Goal: Transaction & Acquisition: Purchase product/service

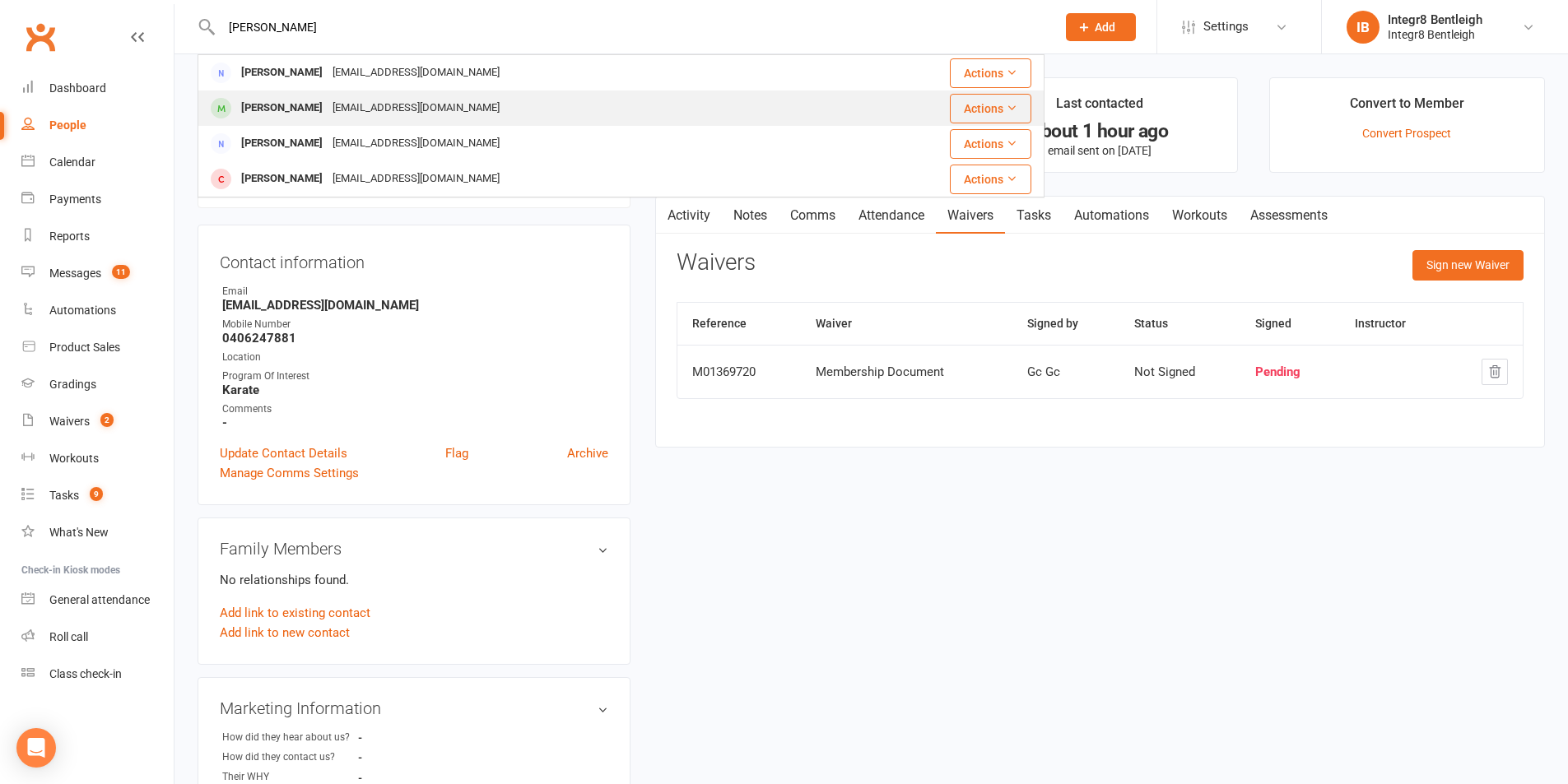
type input "[PERSON_NAME]"
click at [345, 98] on div "[EMAIL_ADDRESS][DOMAIN_NAME]" at bounding box center [416, 108] width 177 height 23
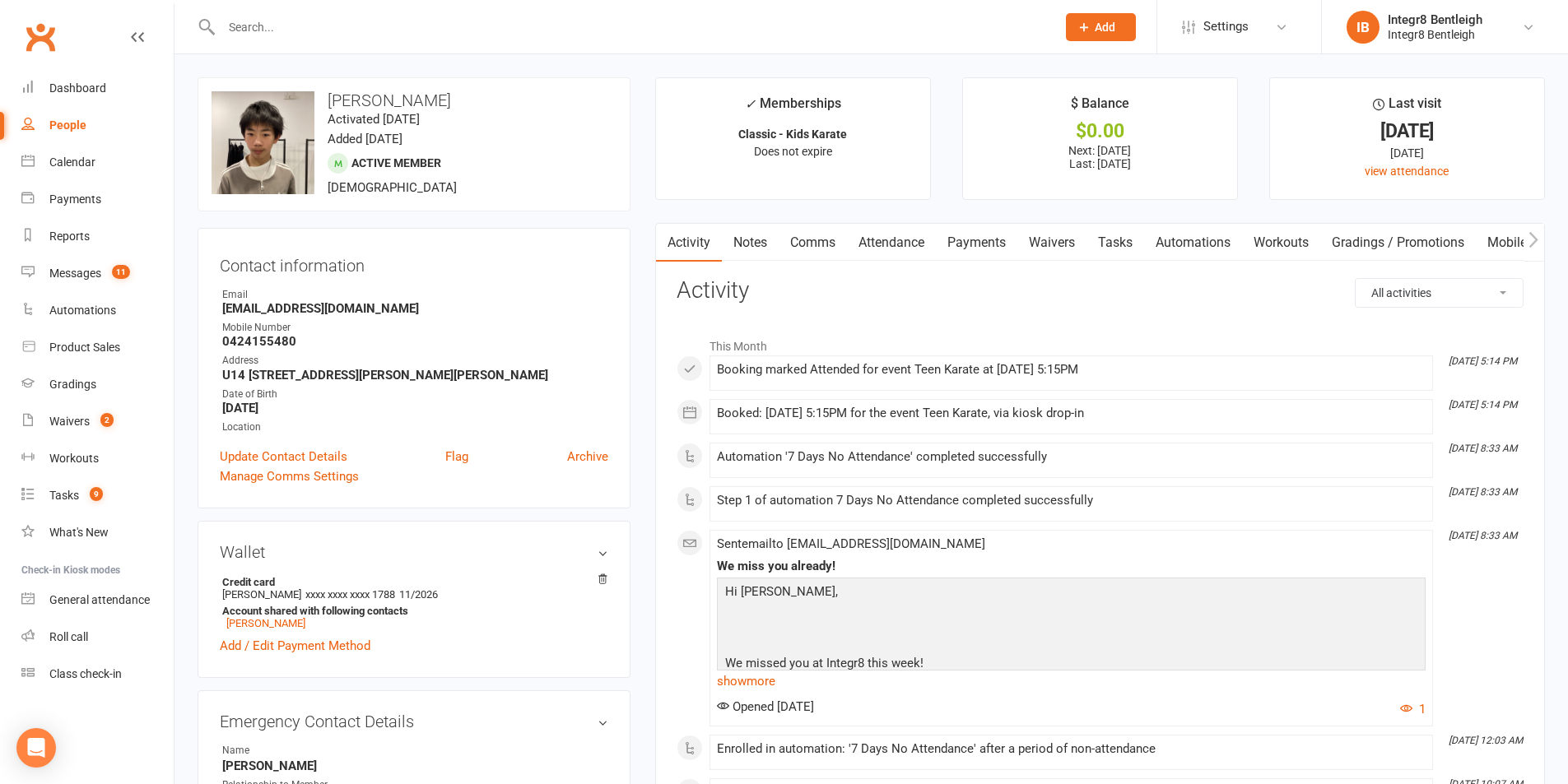
click at [741, 234] on link "Notes" at bounding box center [750, 243] width 57 height 38
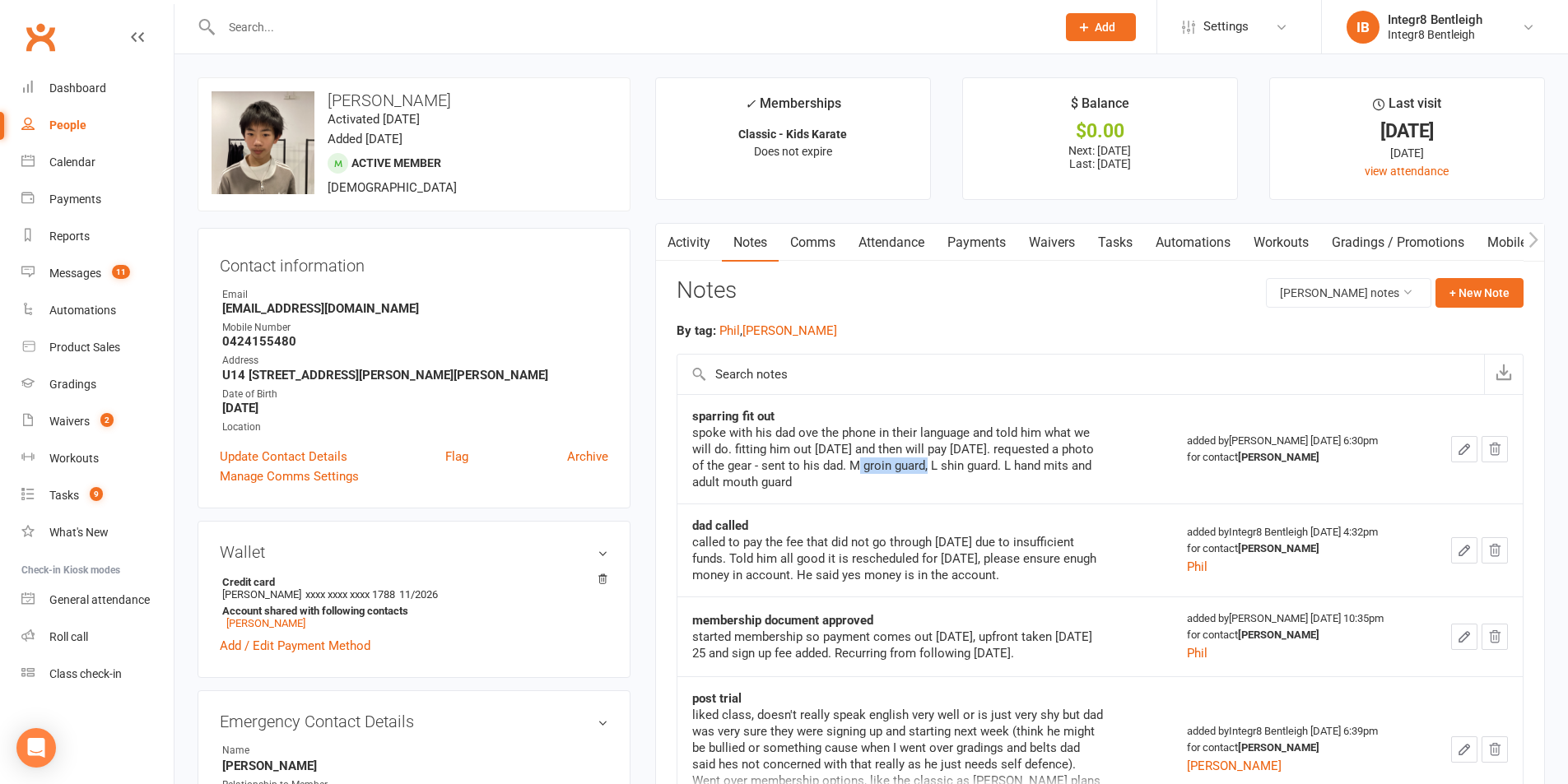
drag, startPoint x: 850, startPoint y: 464, endPoint x: 921, endPoint y: 467, distance: 71.1
click at [921, 467] on div "spoke with his dad ove the phone in their language and told him what we will do…" at bounding box center [897, 457] width 411 height 66
click at [918, 471] on div "spoke with his dad ove the phone in their language and told him what we will do…" at bounding box center [897, 457] width 411 height 66
click at [928, 470] on div "spoke with his dad ove the phone in their language and told him what we will do…" at bounding box center [897, 457] width 411 height 66
drag, startPoint x: 929, startPoint y: 469, endPoint x: 1027, endPoint y: 470, distance: 98.0
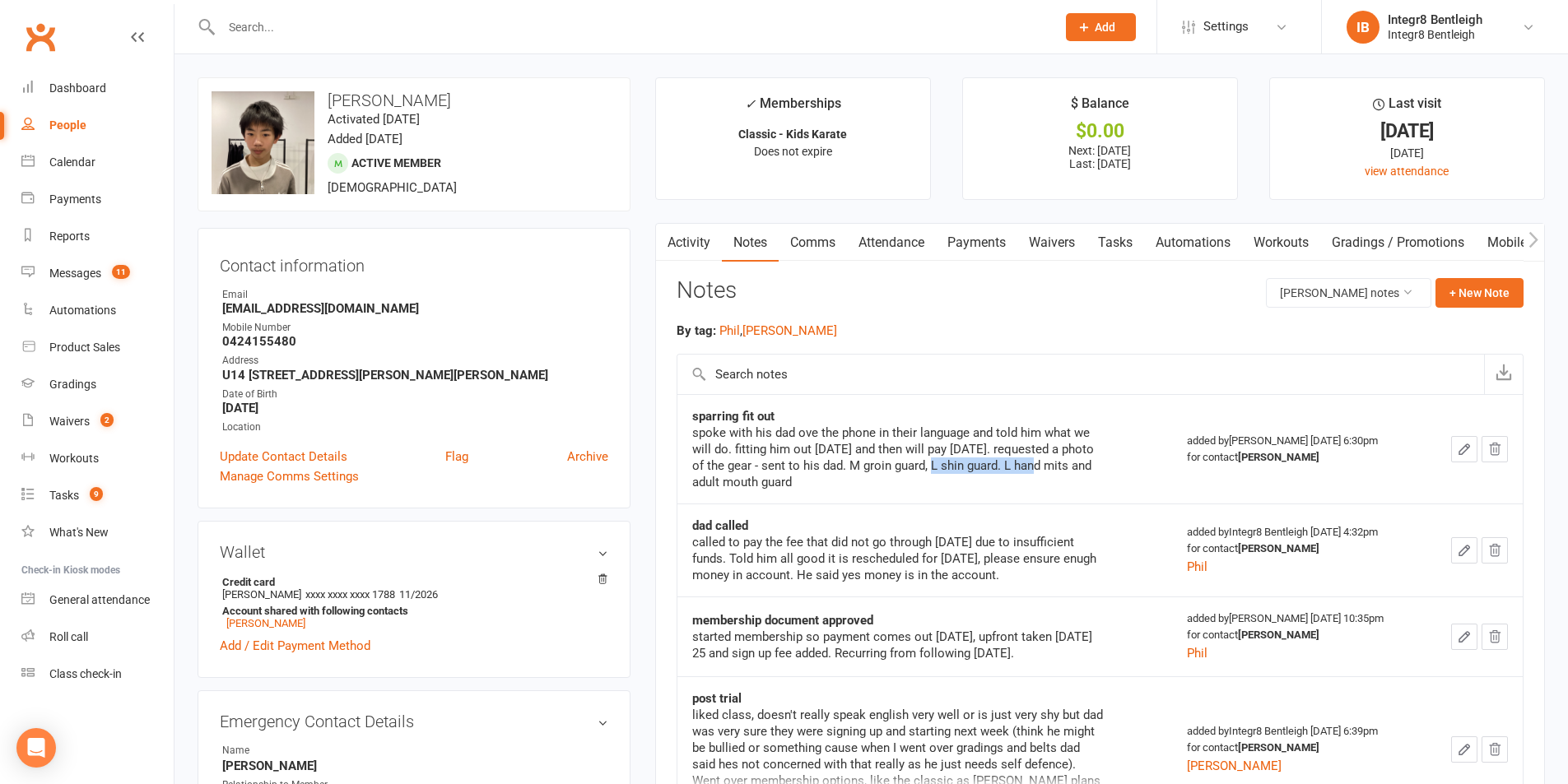
click at [1027, 470] on div "spoke with his dad ove the phone in their language and told him what we will do…" at bounding box center [897, 457] width 411 height 66
click at [300, 24] on input "text" at bounding box center [631, 27] width 828 height 23
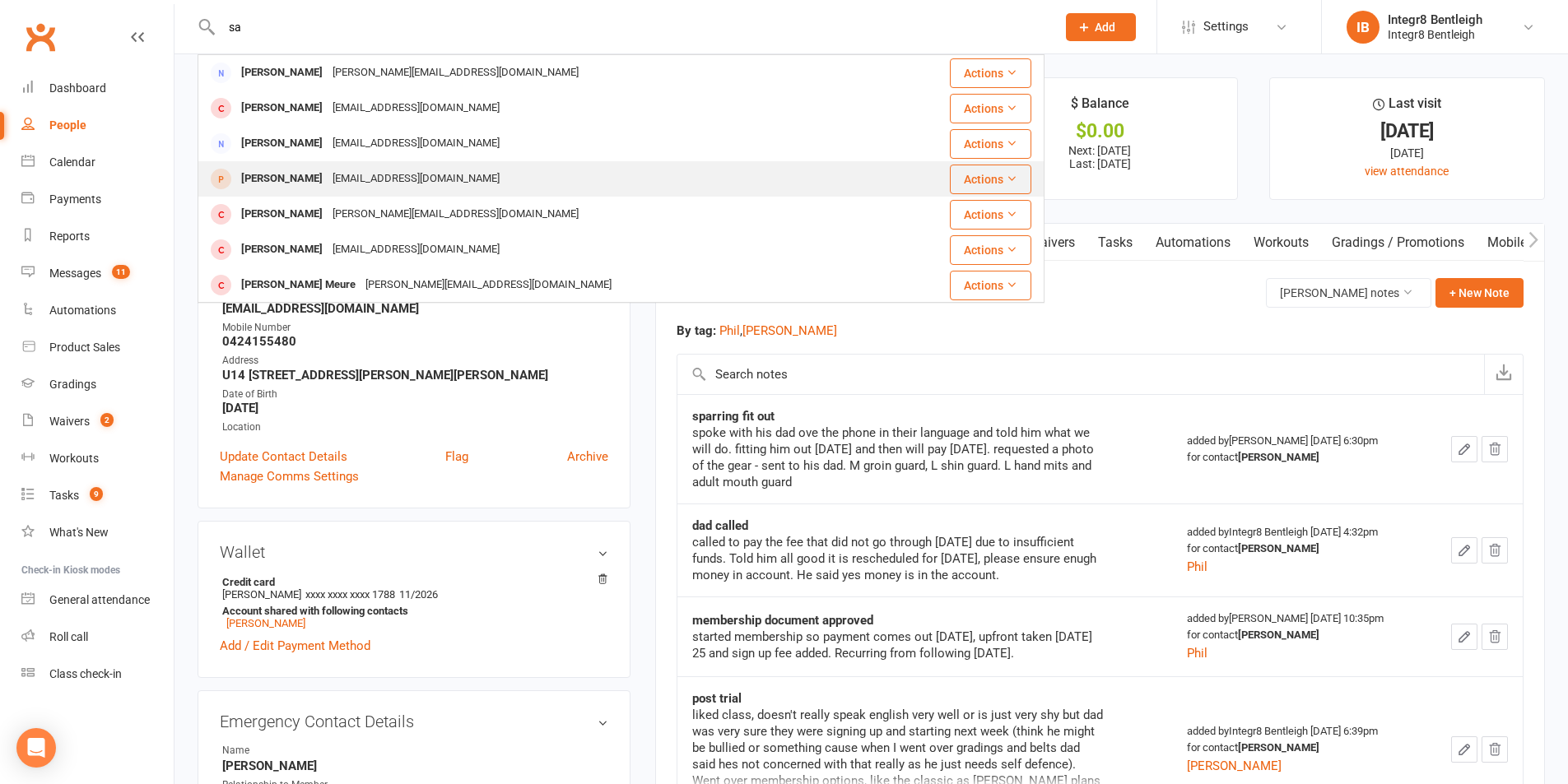
type input "s"
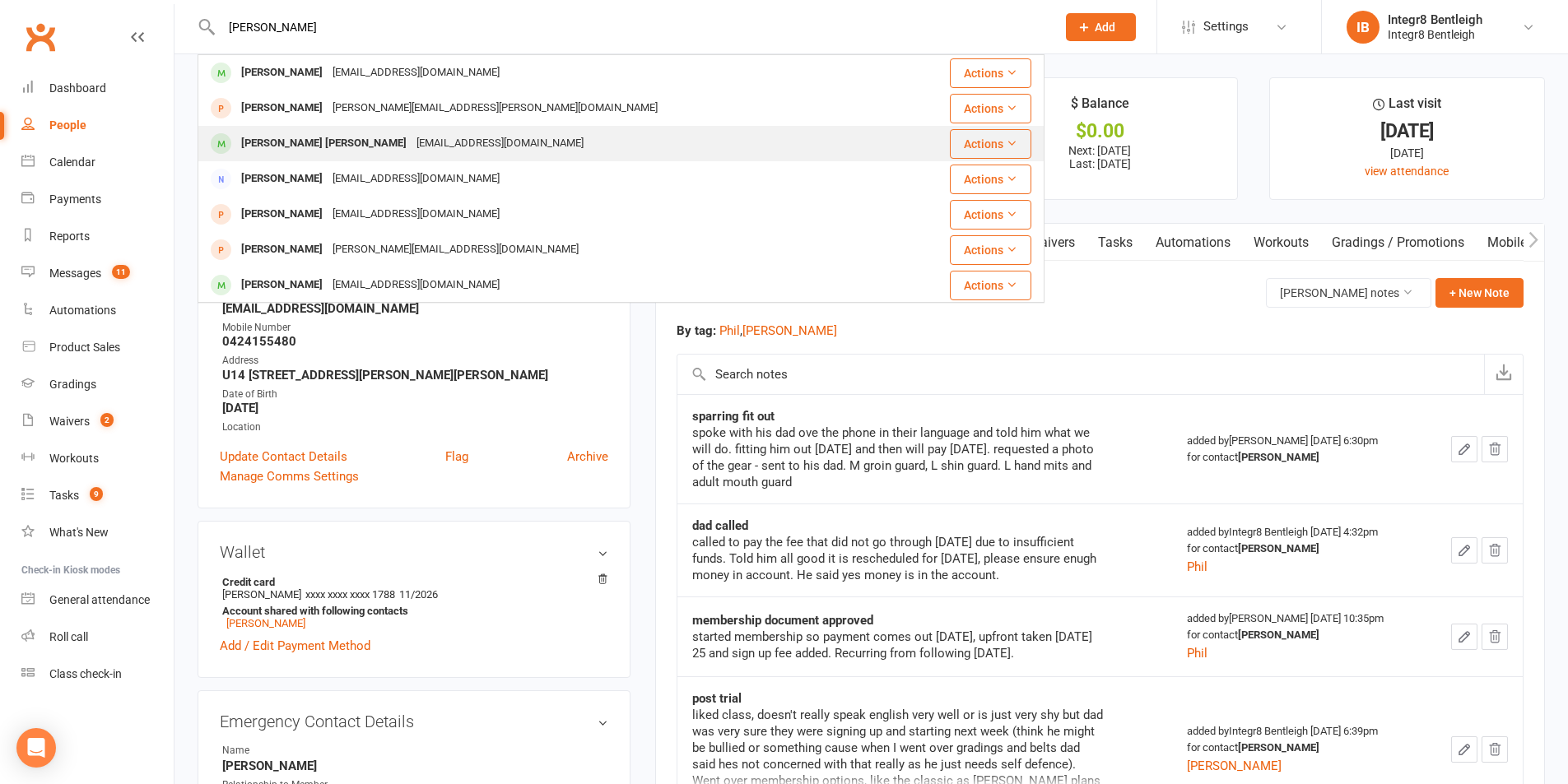
type input "joseph"
click at [411, 154] on div "unkown@gmail.com" at bounding box center [499, 143] width 177 height 23
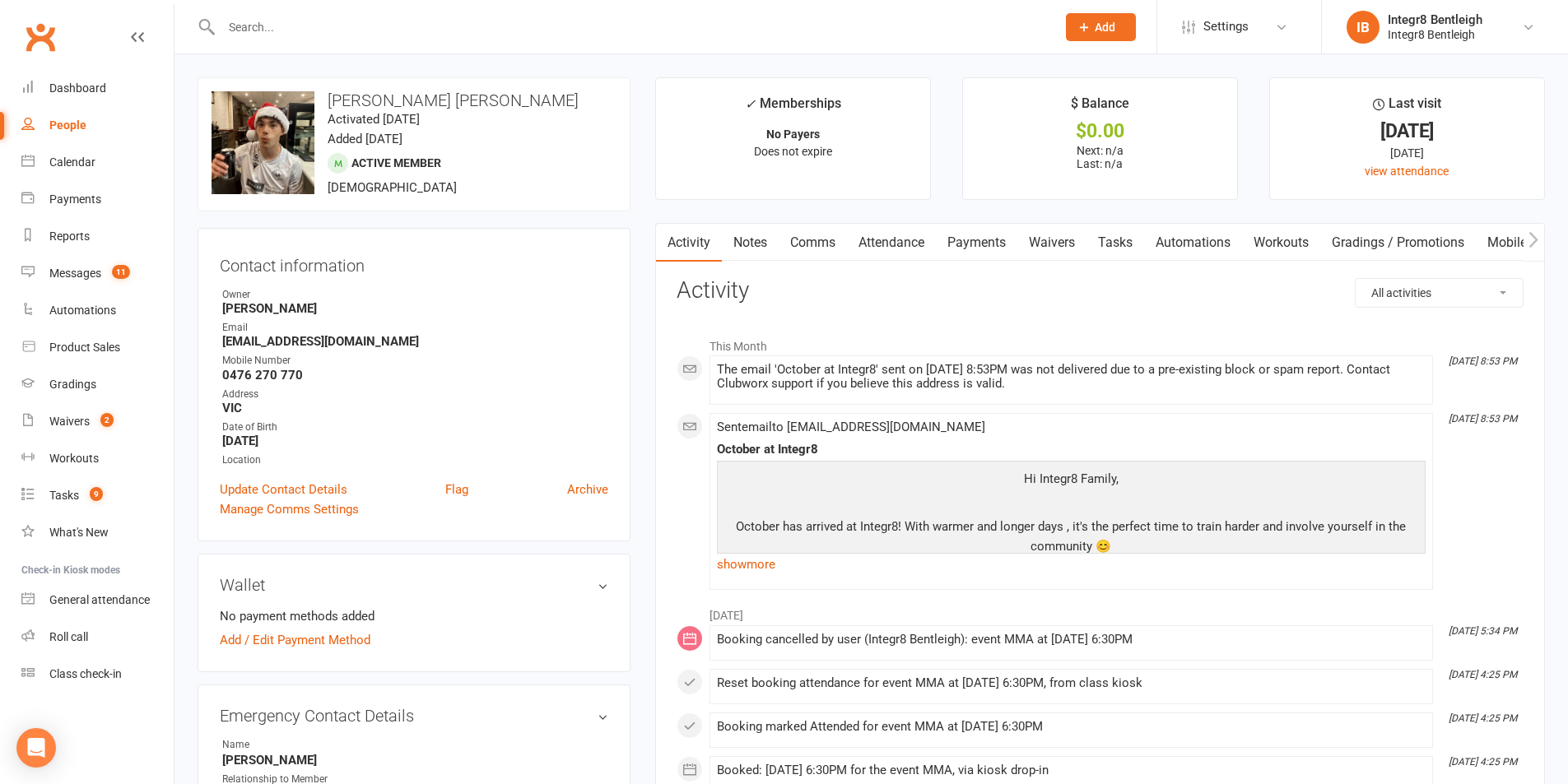
click at [739, 23] on input "text" at bounding box center [631, 27] width 828 height 23
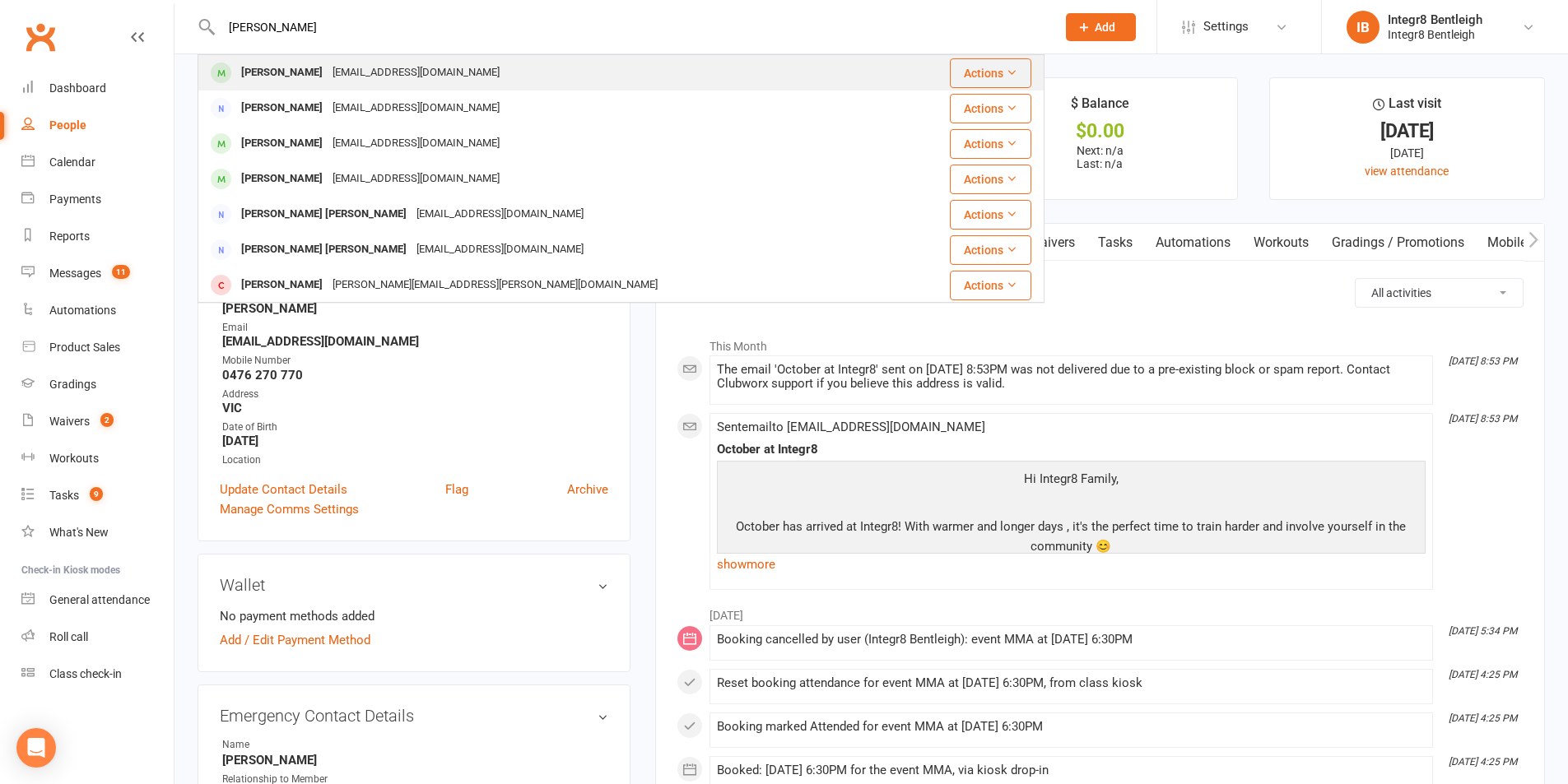
type input "dinh"
click at [725, 77] on div "Cuong Dinh dinhvietcuong@gmail.com" at bounding box center [554, 73] width 710 height 34
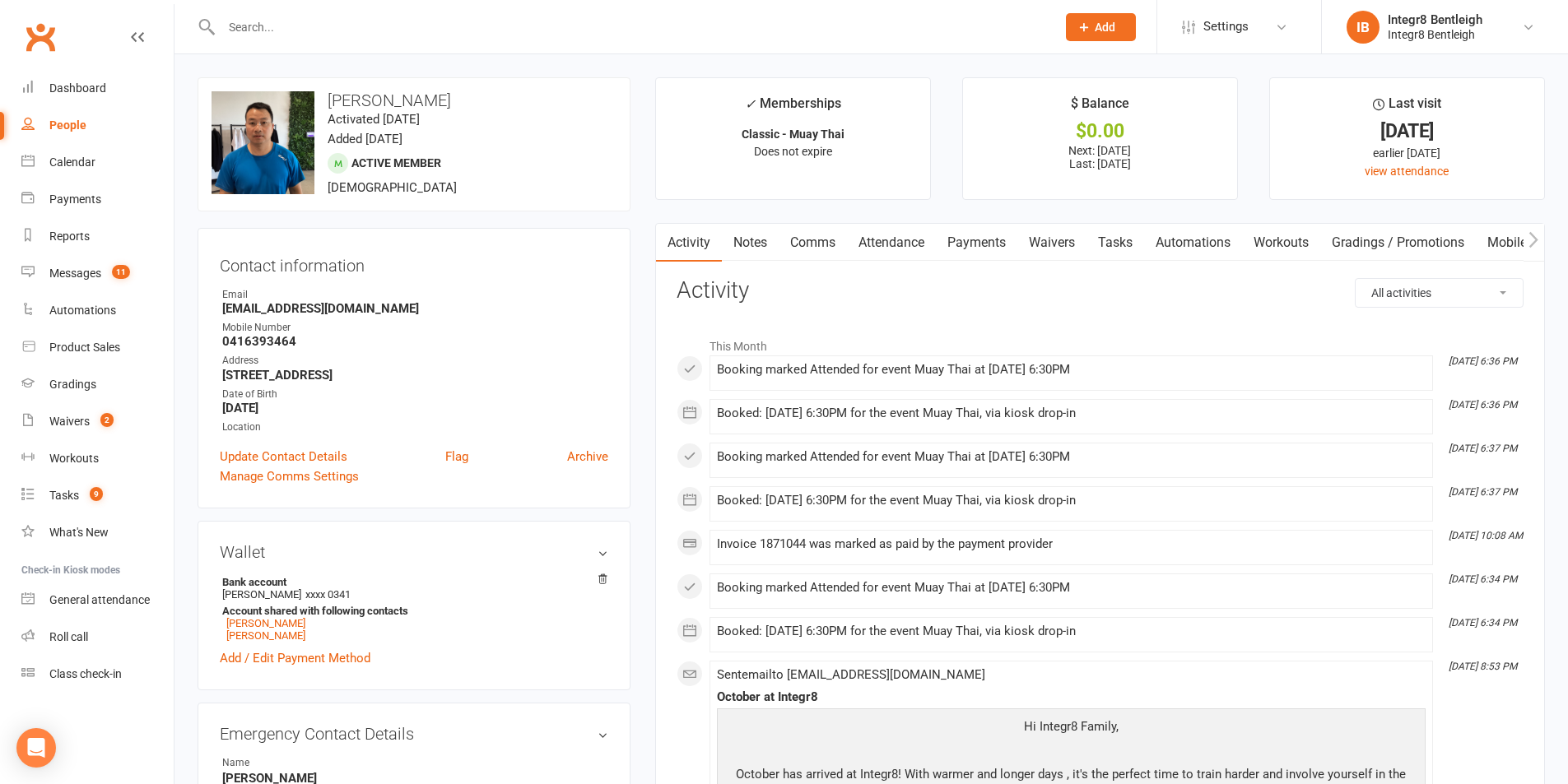
drag, startPoint x: 952, startPoint y: 237, endPoint x: 973, endPoint y: 260, distance: 31.1
click at [953, 238] on link "Payments" at bounding box center [976, 243] width 82 height 38
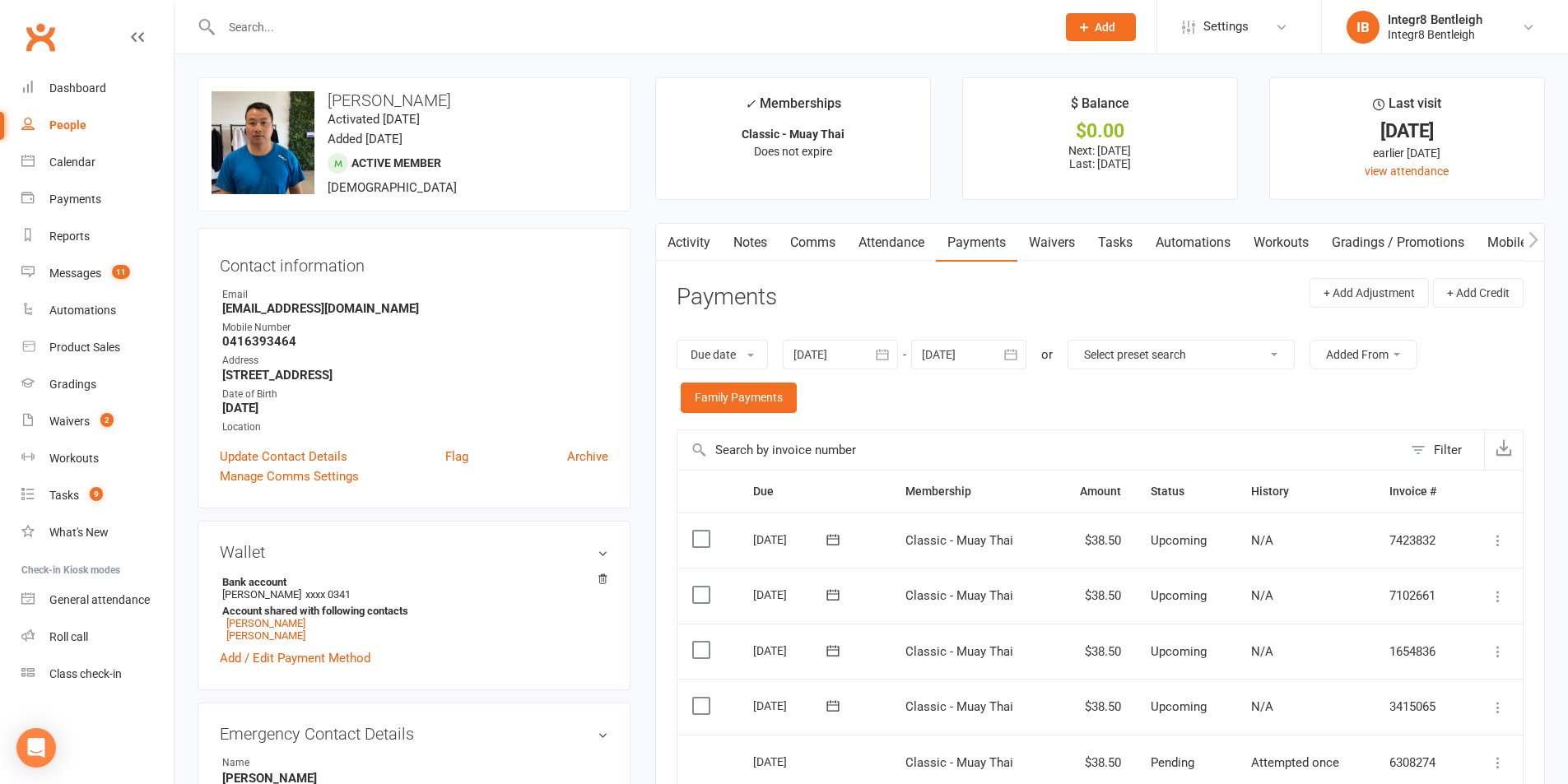
click at [1521, 389] on div "Due date Due date Date paid Date failed Date settled 13 Sep 2025 September 2025…" at bounding box center [1100, 376] width 846 height 106
click at [64, 425] on div "Waivers" at bounding box center [69, 421] width 40 height 13
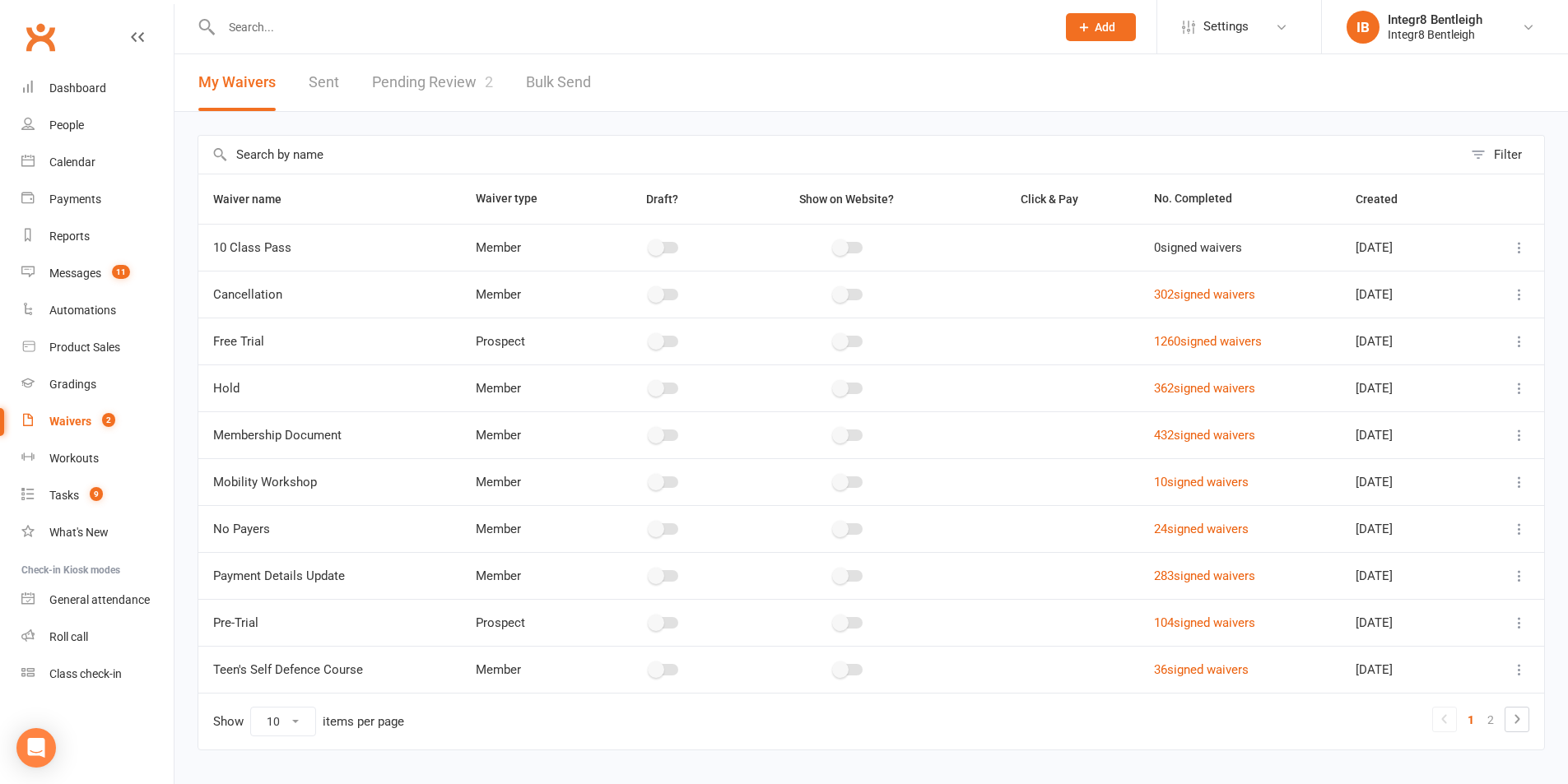
click at [281, 12] on div at bounding box center [620, 26] width 846 height 53
click at [268, 28] on input "text" at bounding box center [631, 27] width 828 height 23
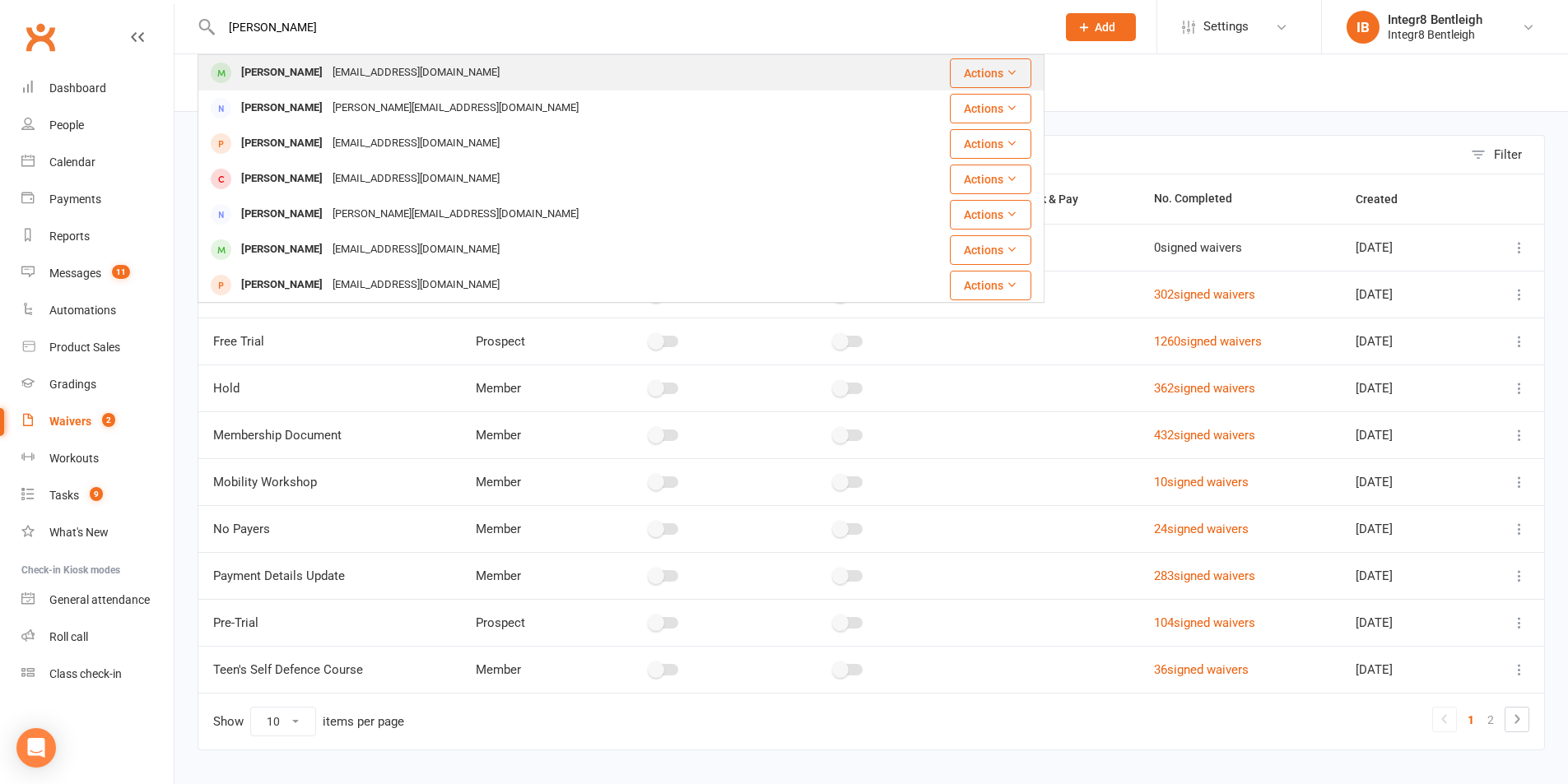
type input "louis rynderman"
click at [303, 70] on div "Louis Rynderman" at bounding box center [282, 72] width 91 height 23
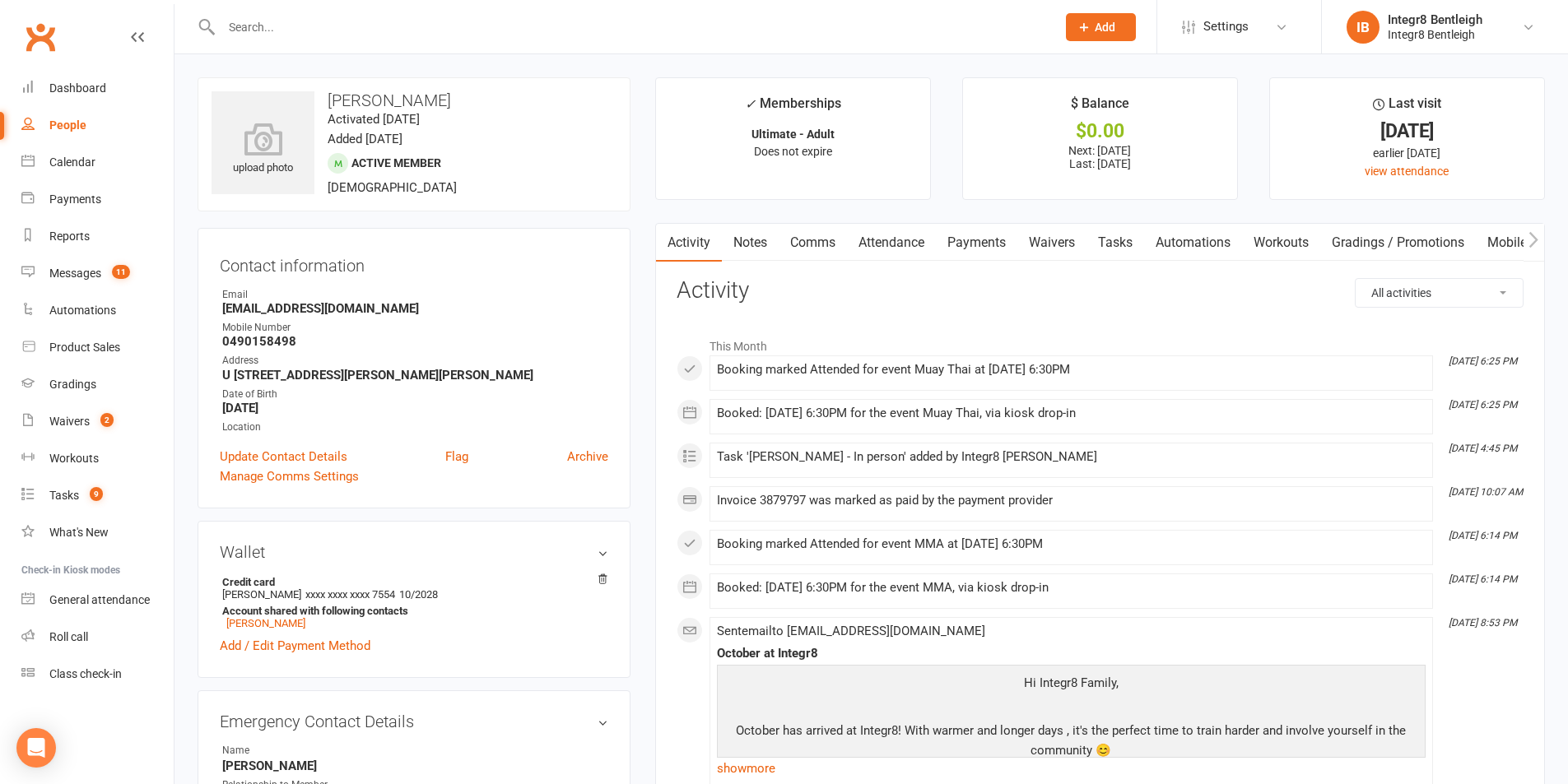
drag, startPoint x: 729, startPoint y: 226, endPoint x: 743, endPoint y: 229, distance: 14.3
click at [732, 227] on link "Notes" at bounding box center [750, 243] width 57 height 38
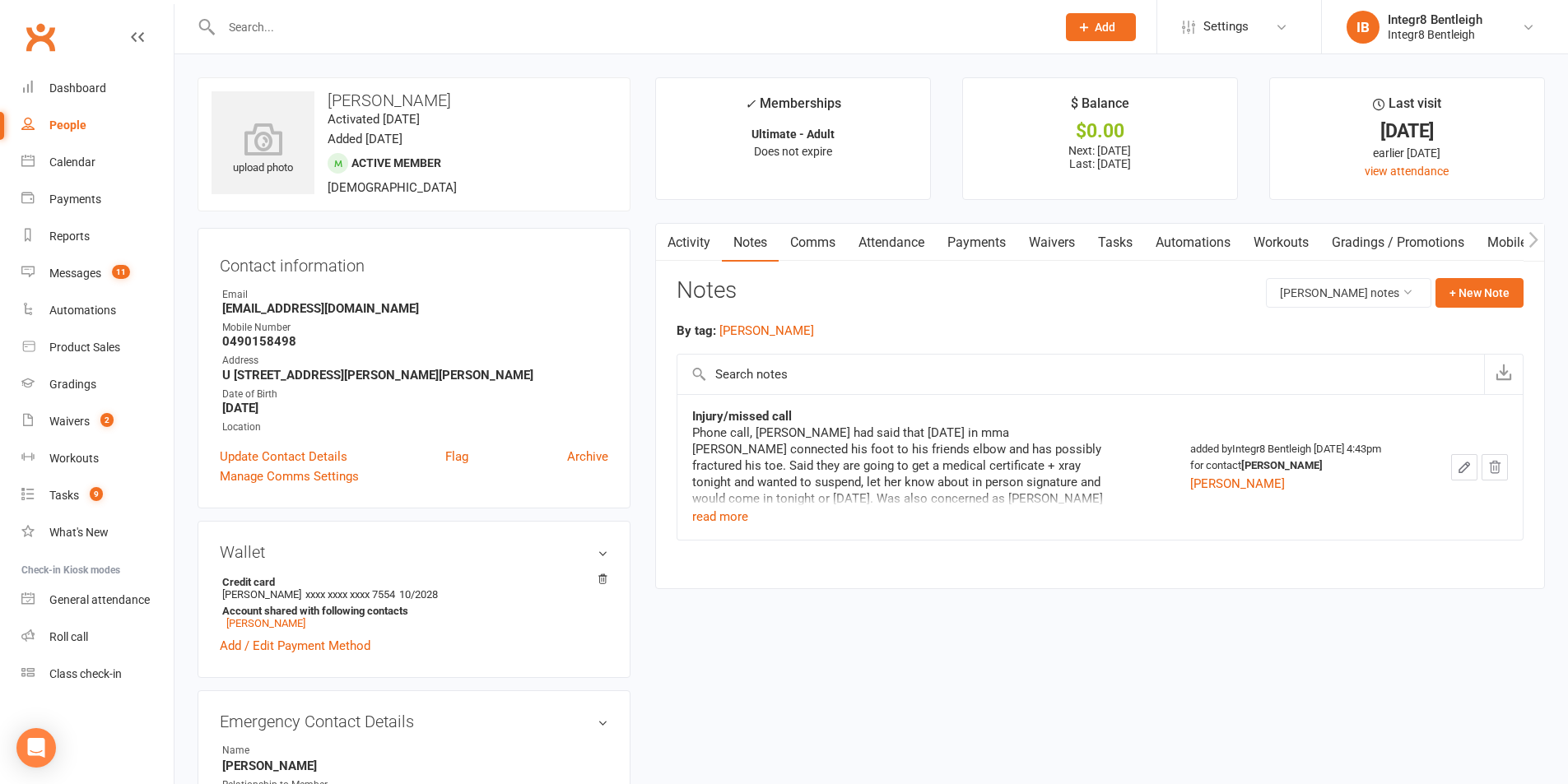
drag, startPoint x: 982, startPoint y: 226, endPoint x: 953, endPoint y: 235, distance: 30.4
click at [983, 227] on link "Payments" at bounding box center [976, 243] width 82 height 38
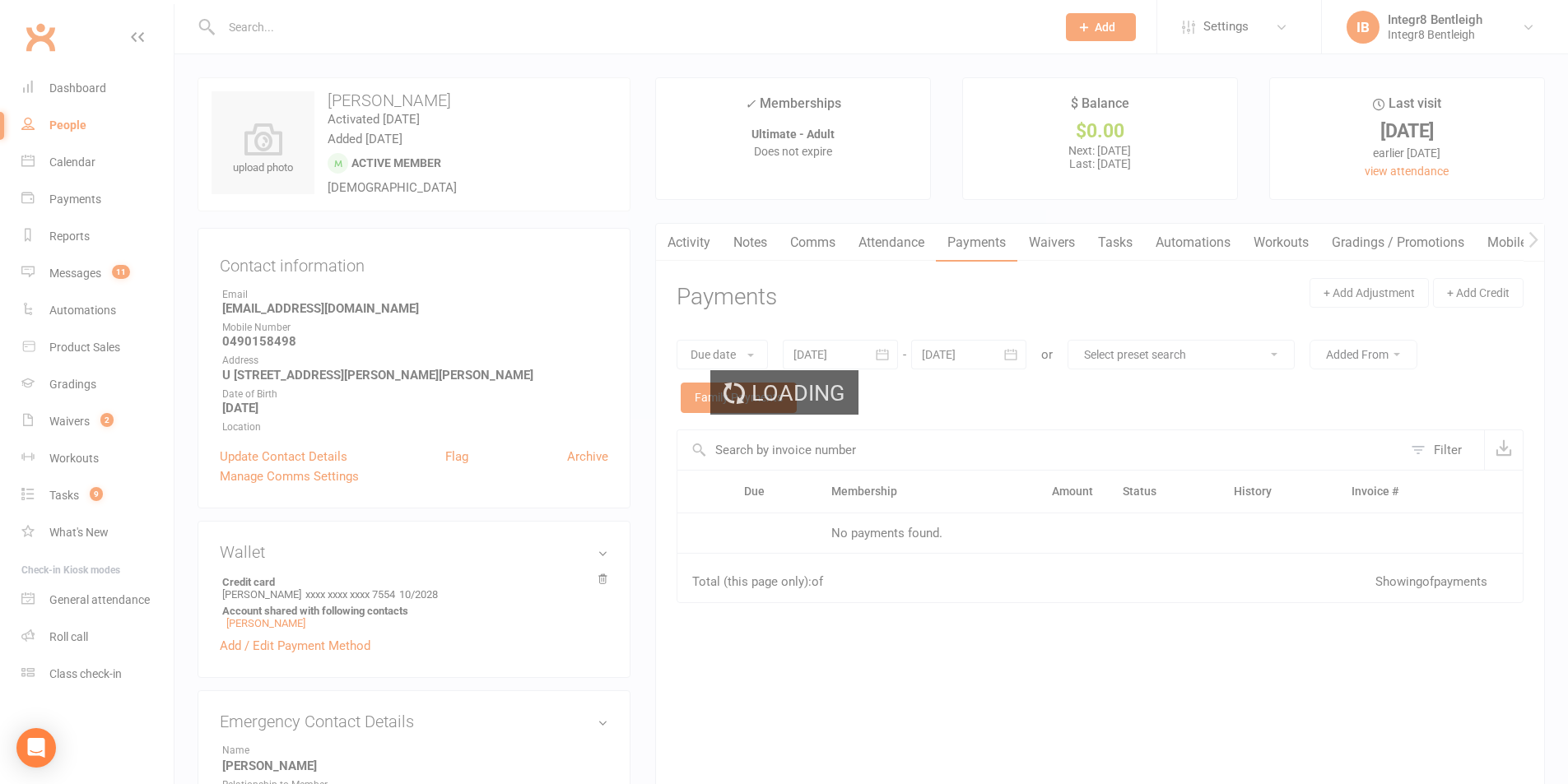
click at [728, 253] on div "Loading" at bounding box center [784, 392] width 1568 height 784
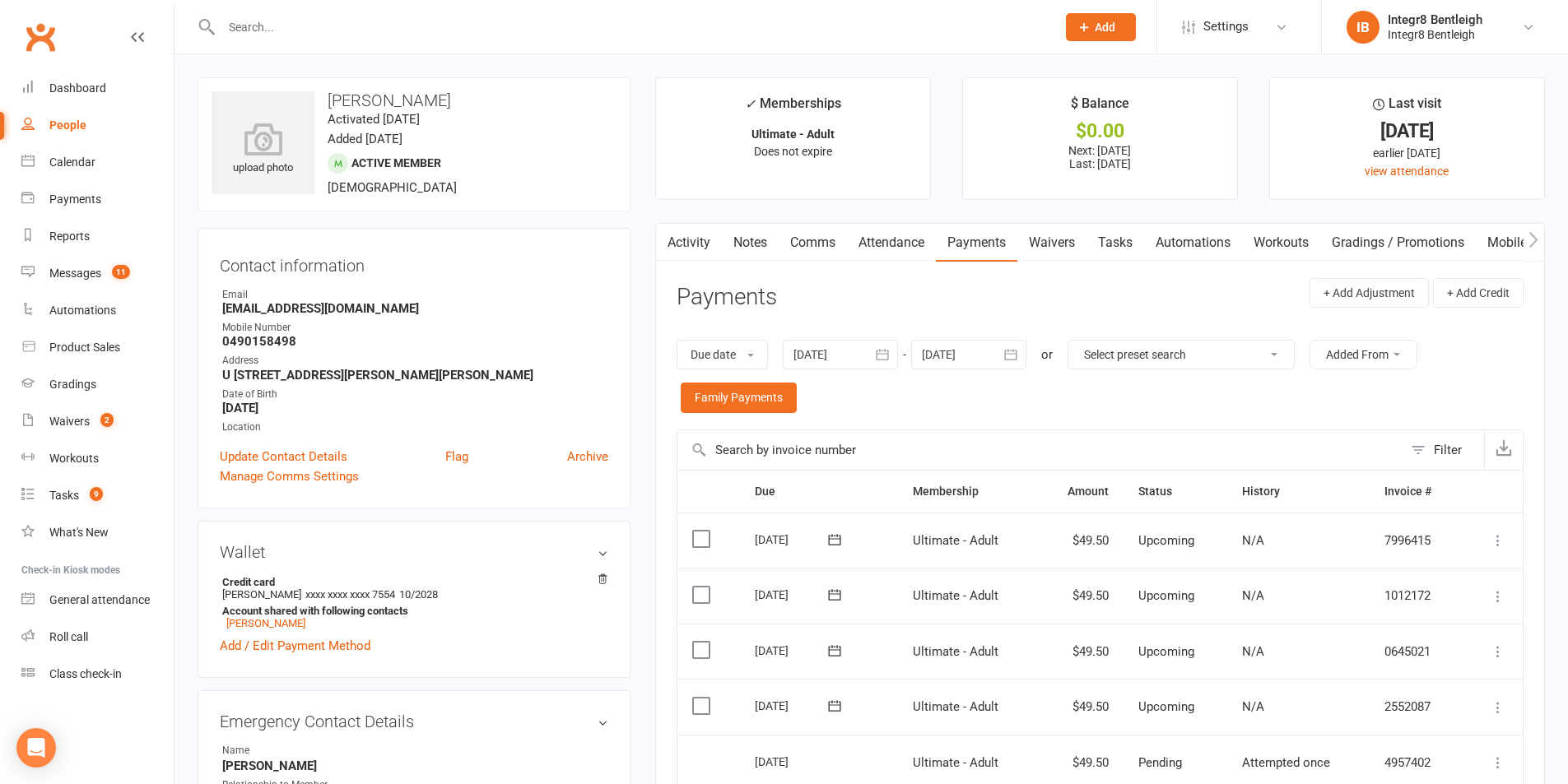
click at [740, 244] on link "Notes" at bounding box center [750, 243] width 57 height 38
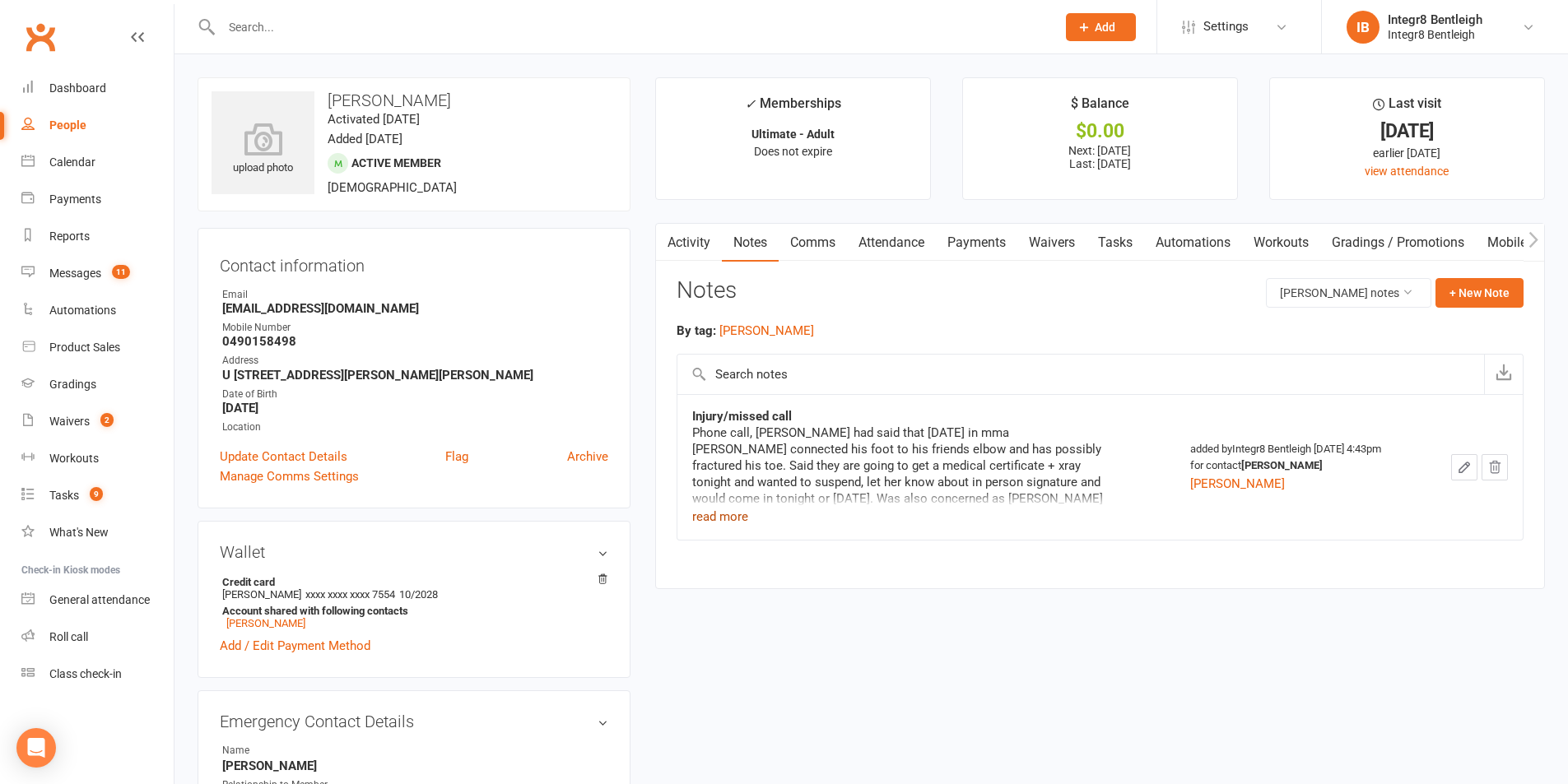
click at [719, 511] on button "read more" at bounding box center [720, 516] width 56 height 20
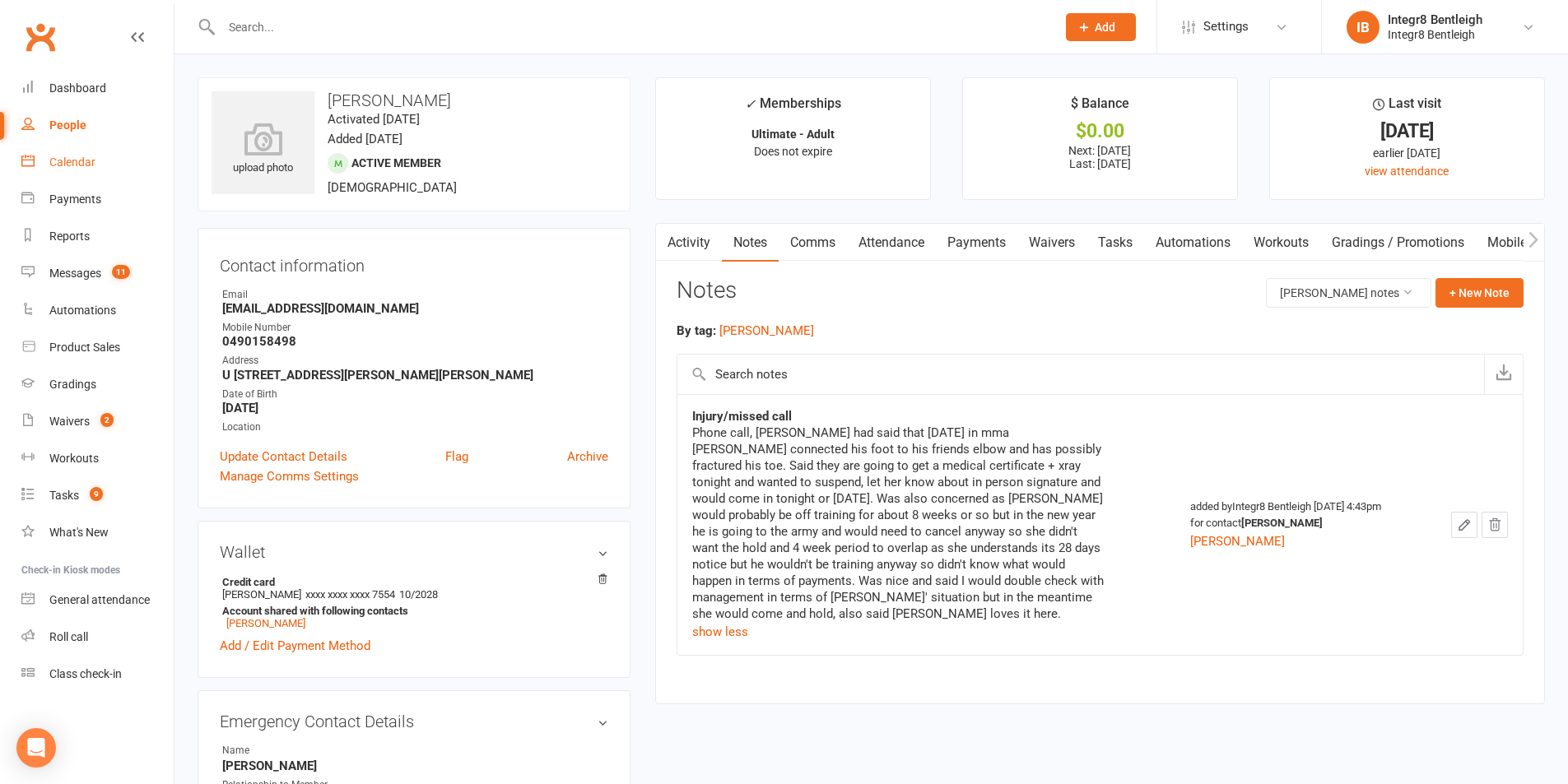
click at [38, 172] on link "Calendar" at bounding box center [98, 161] width 152 height 37
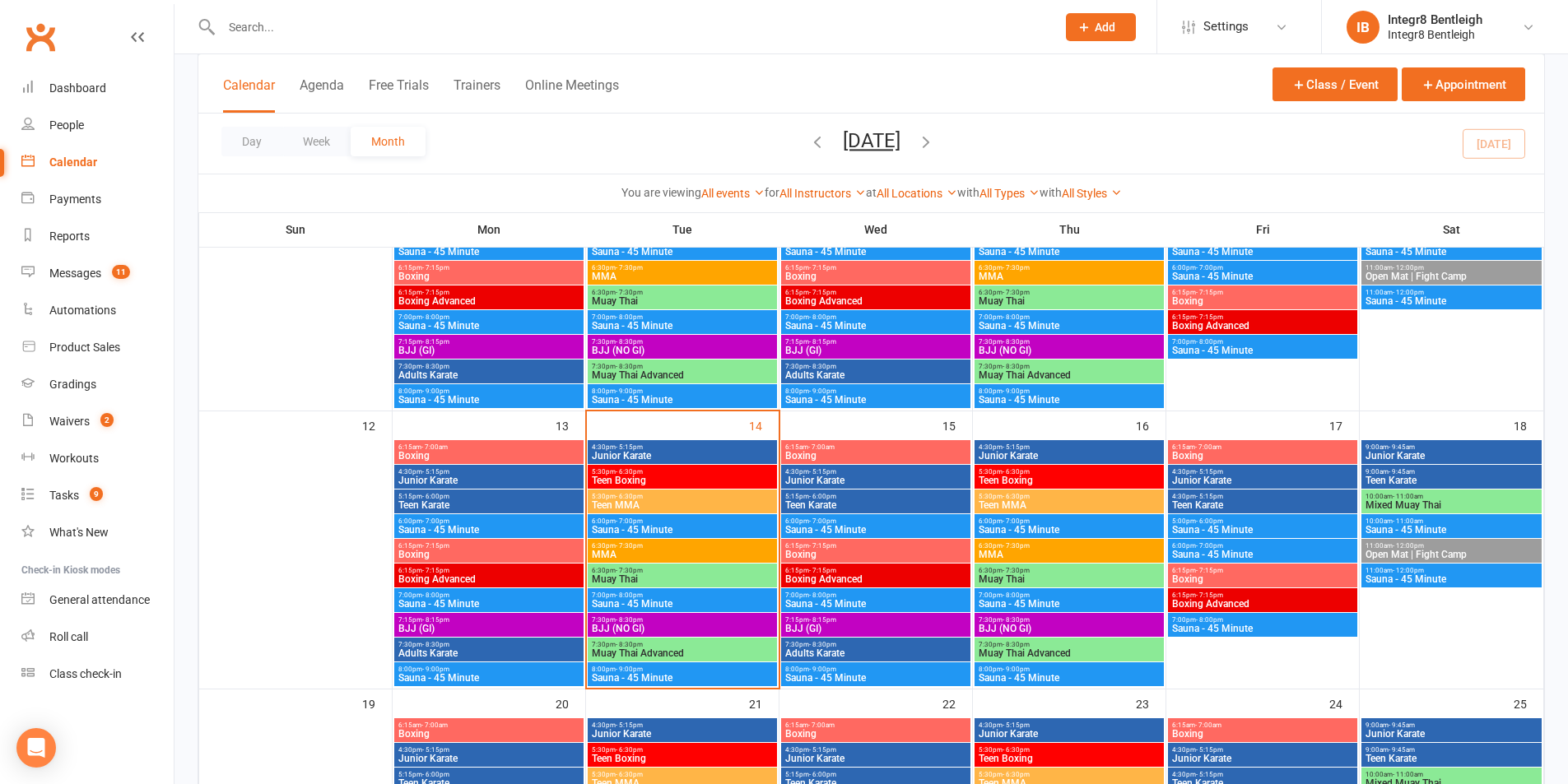
scroll to position [576, 0]
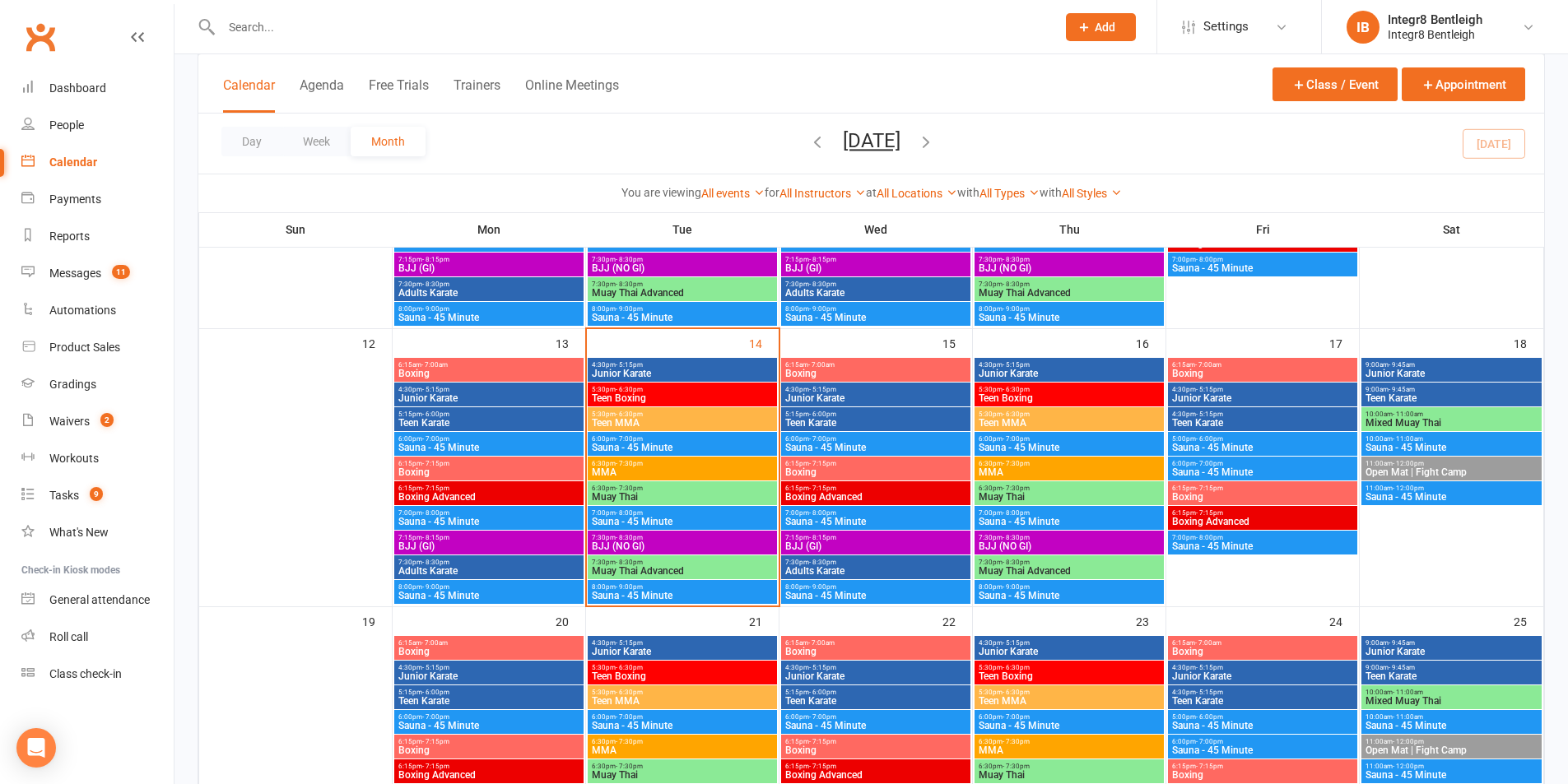
click at [679, 367] on span "4:30pm - 5:15pm" at bounding box center [682, 365] width 183 height 8
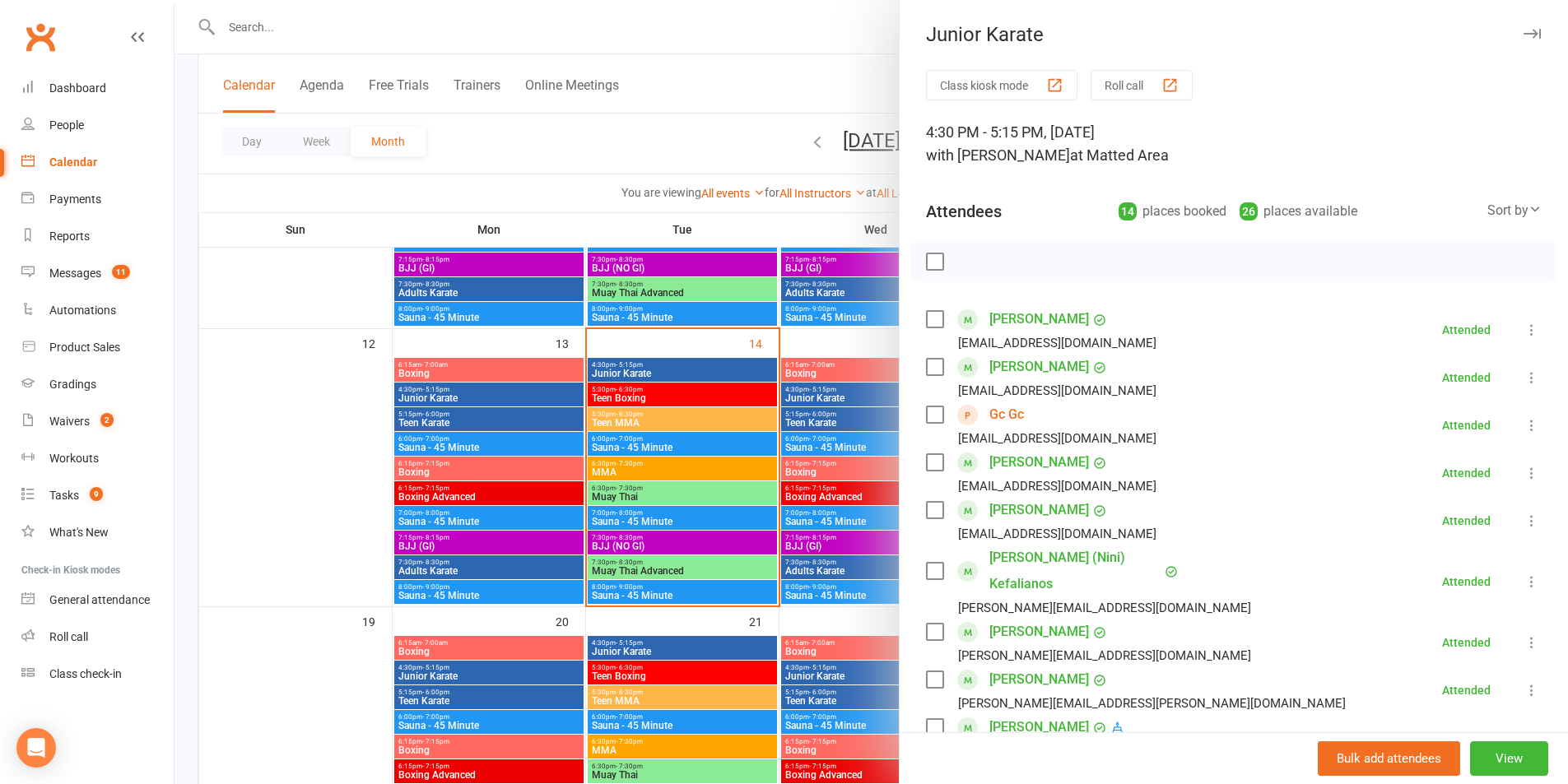
click at [1002, 417] on link "Gc Gc" at bounding box center [1006, 415] width 35 height 26
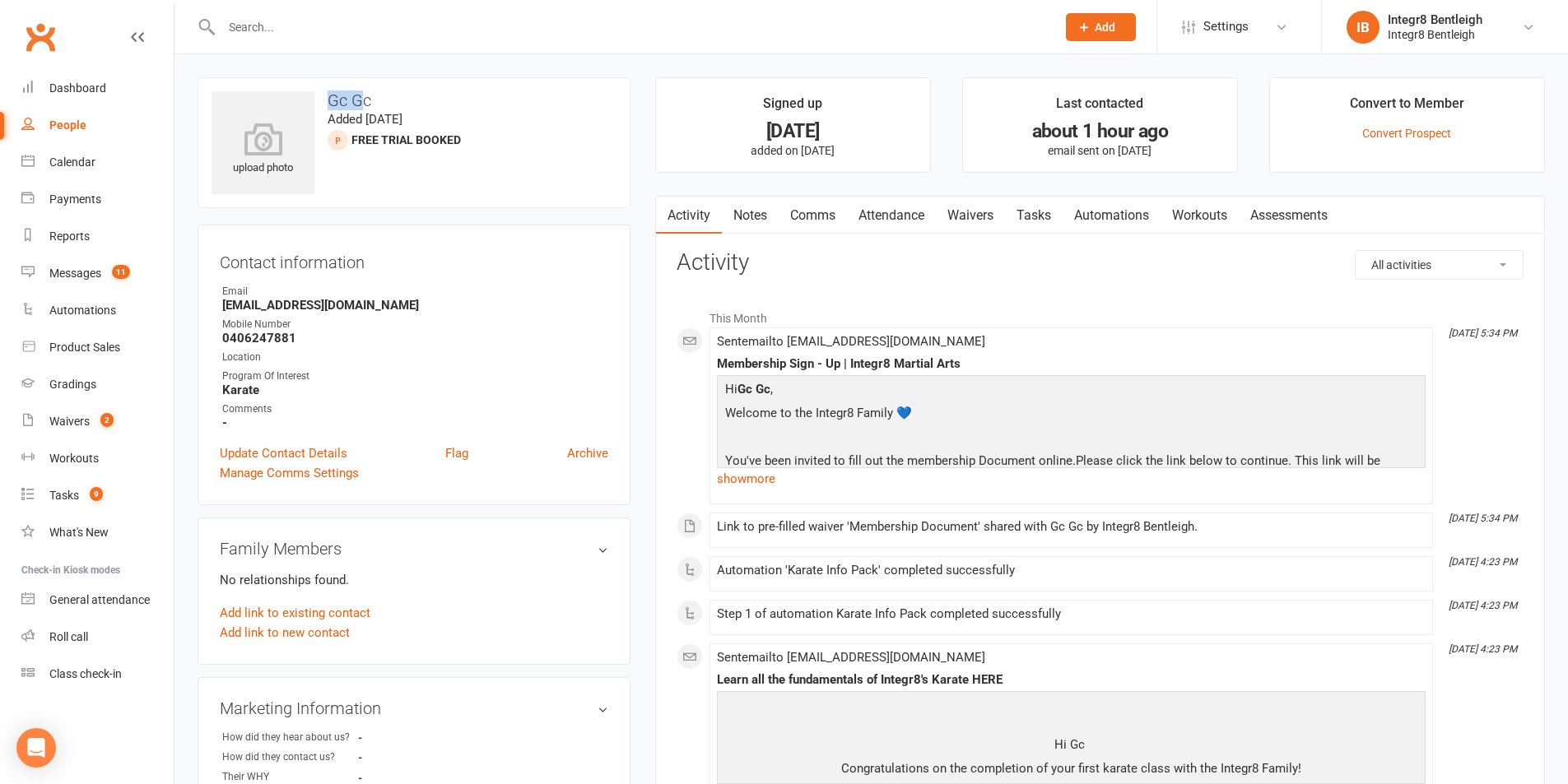
drag, startPoint x: 319, startPoint y: 97, endPoint x: 365, endPoint y: 92, distance: 46.3
click at [365, 92] on h3 "Gc Gc" at bounding box center [413, 99] width 404 height 18
click at [369, 91] on h3 "Gc Gc" at bounding box center [413, 99] width 404 height 18
drag, startPoint x: 375, startPoint y: 98, endPoint x: 328, endPoint y: 99, distance: 47.0
click at [328, 99] on h3 "Gc Gc" at bounding box center [413, 99] width 404 height 18
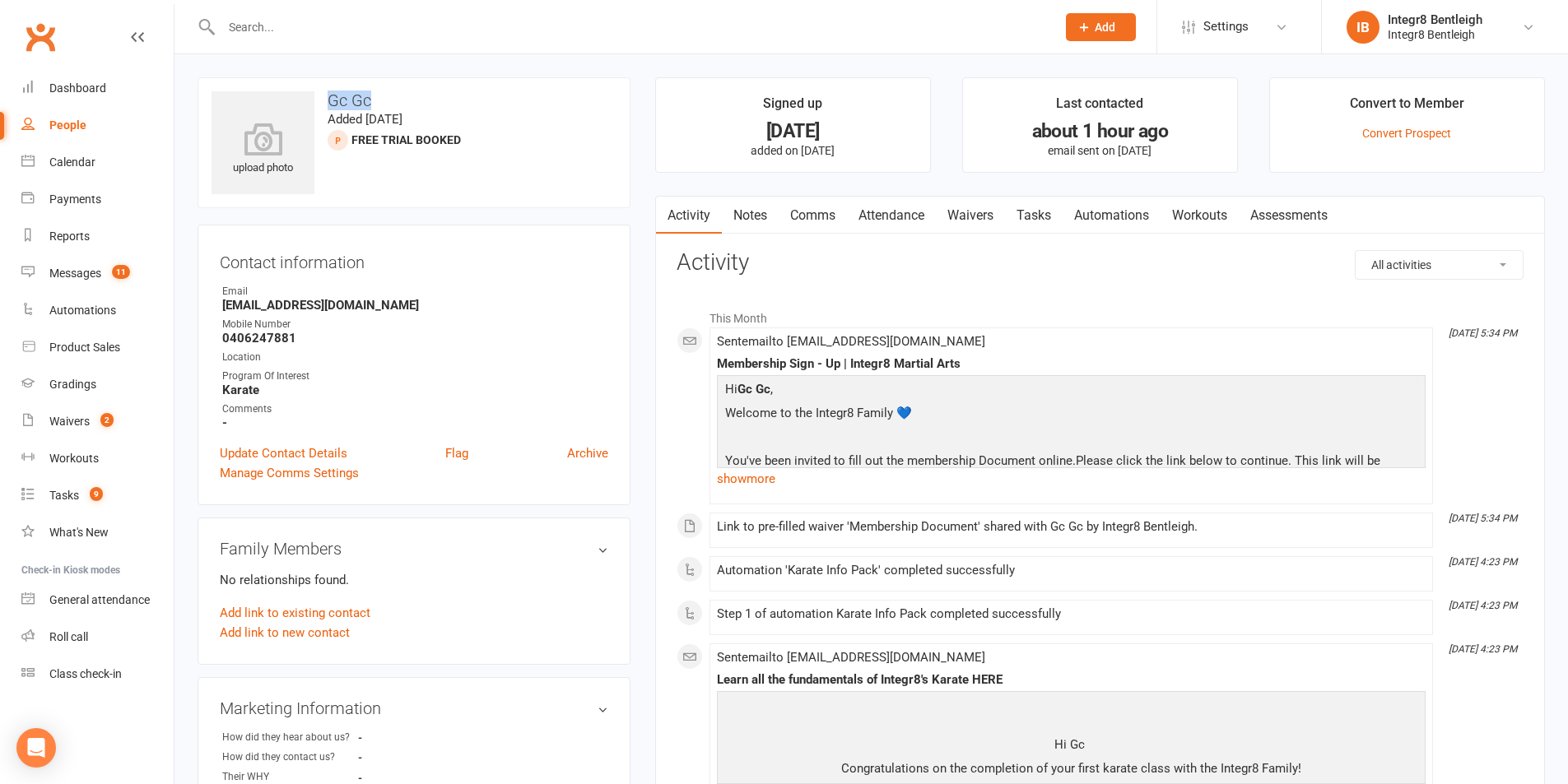
click at [750, 221] on link "Notes" at bounding box center [750, 216] width 57 height 38
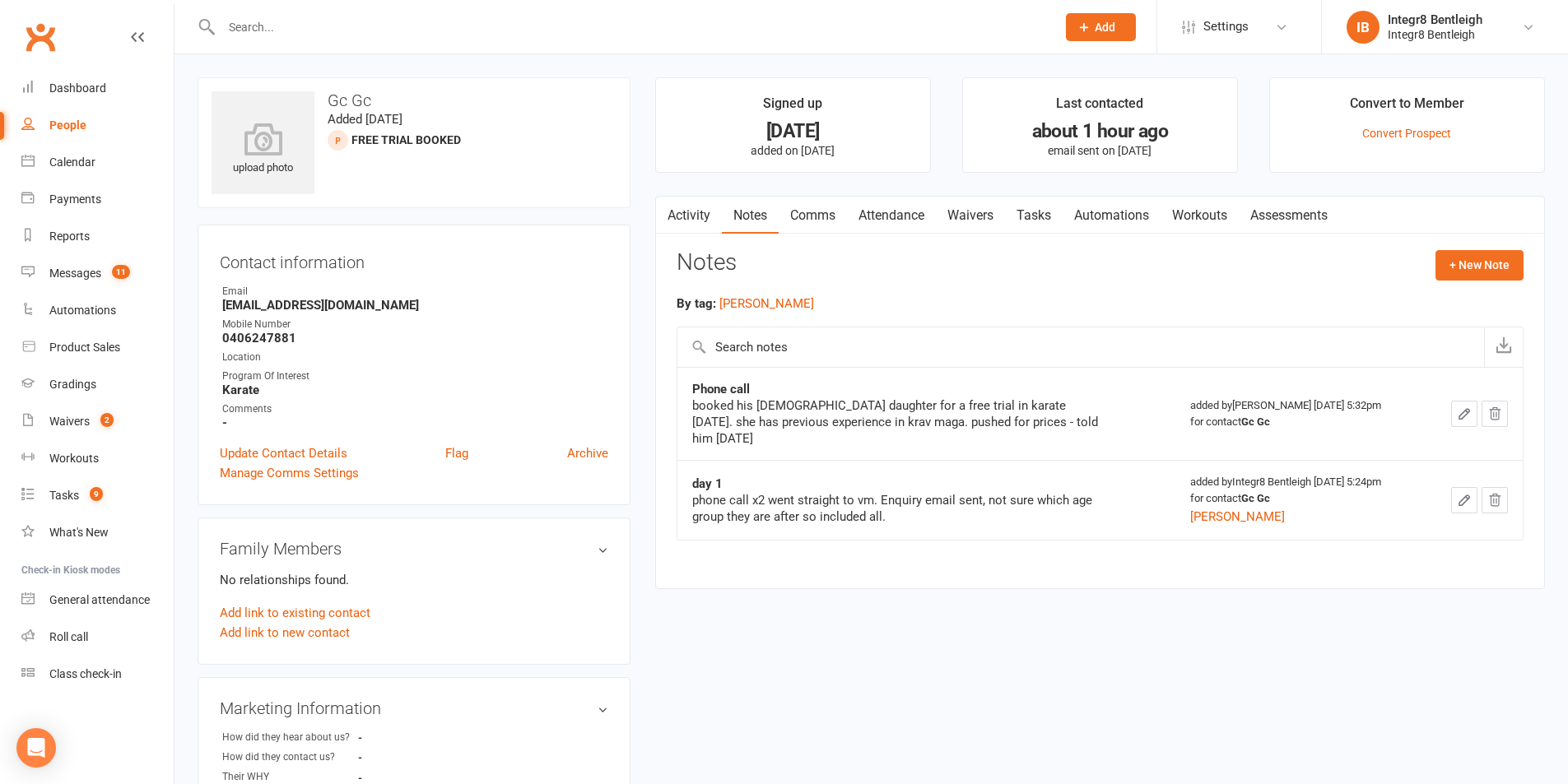
click at [1020, 425] on div "booked his 8 year old daughter for a free trial in karate tomorrow. she has pre…" at bounding box center [897, 422] width 411 height 50
click at [1020, 426] on div "booked his 8 year old daughter for a free trial in karate tomorrow. she has pre…" at bounding box center [897, 422] width 411 height 50
click at [1213, 500] on div "added by Integr8 Bentleigh Oct 13, 2025 5:24pm for contact Gc Gc rebecca" at bounding box center [1300, 500] width 220 height 53
drag, startPoint x: 1492, startPoint y: 279, endPoint x: 1493, endPoint y: 296, distance: 17.0
click at [1493, 281] on div "Notes + New Note" at bounding box center [1100, 272] width 846 height 43
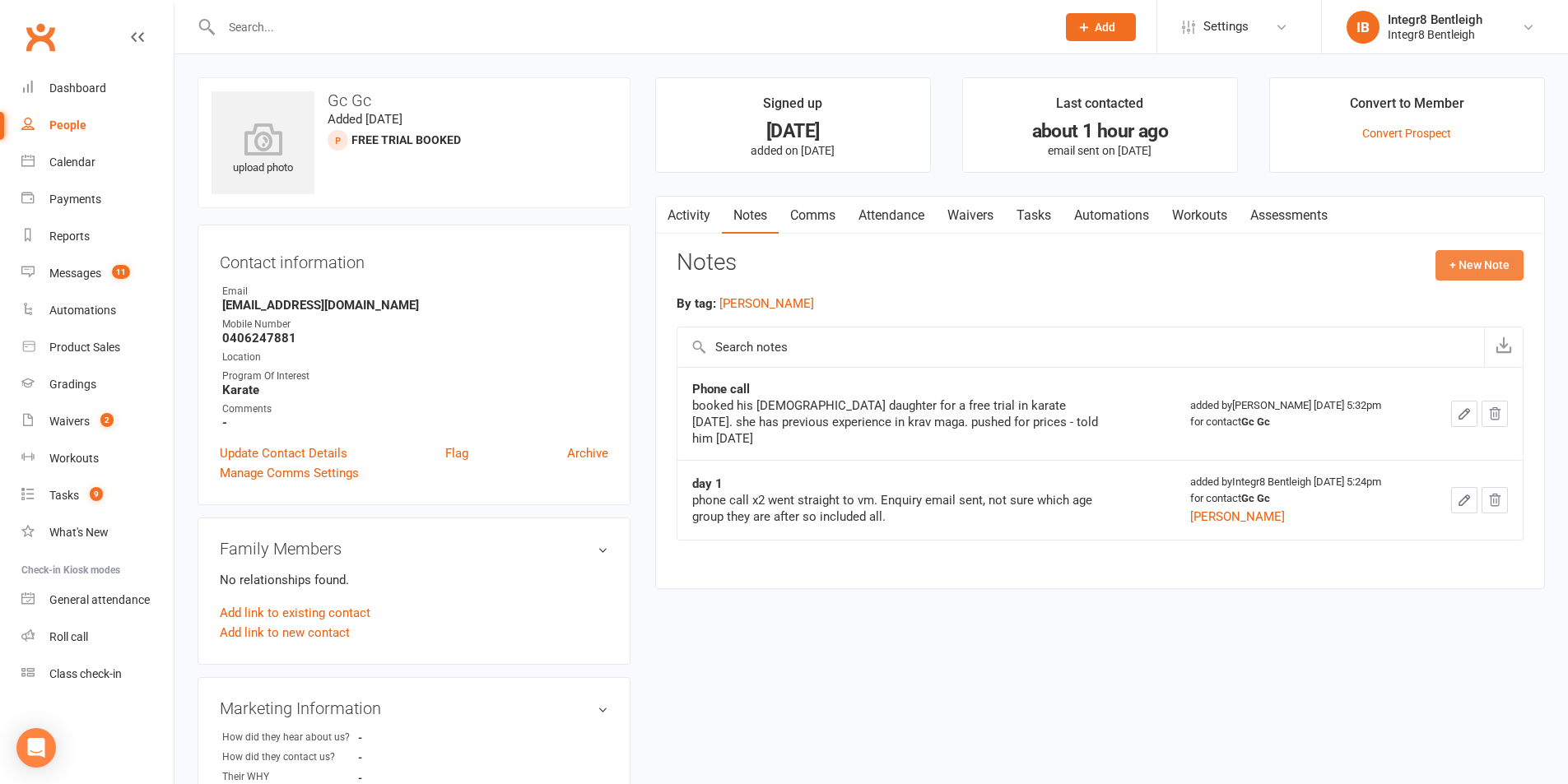
click at [1508, 261] on button "+ New Note" at bounding box center [1479, 265] width 88 height 30
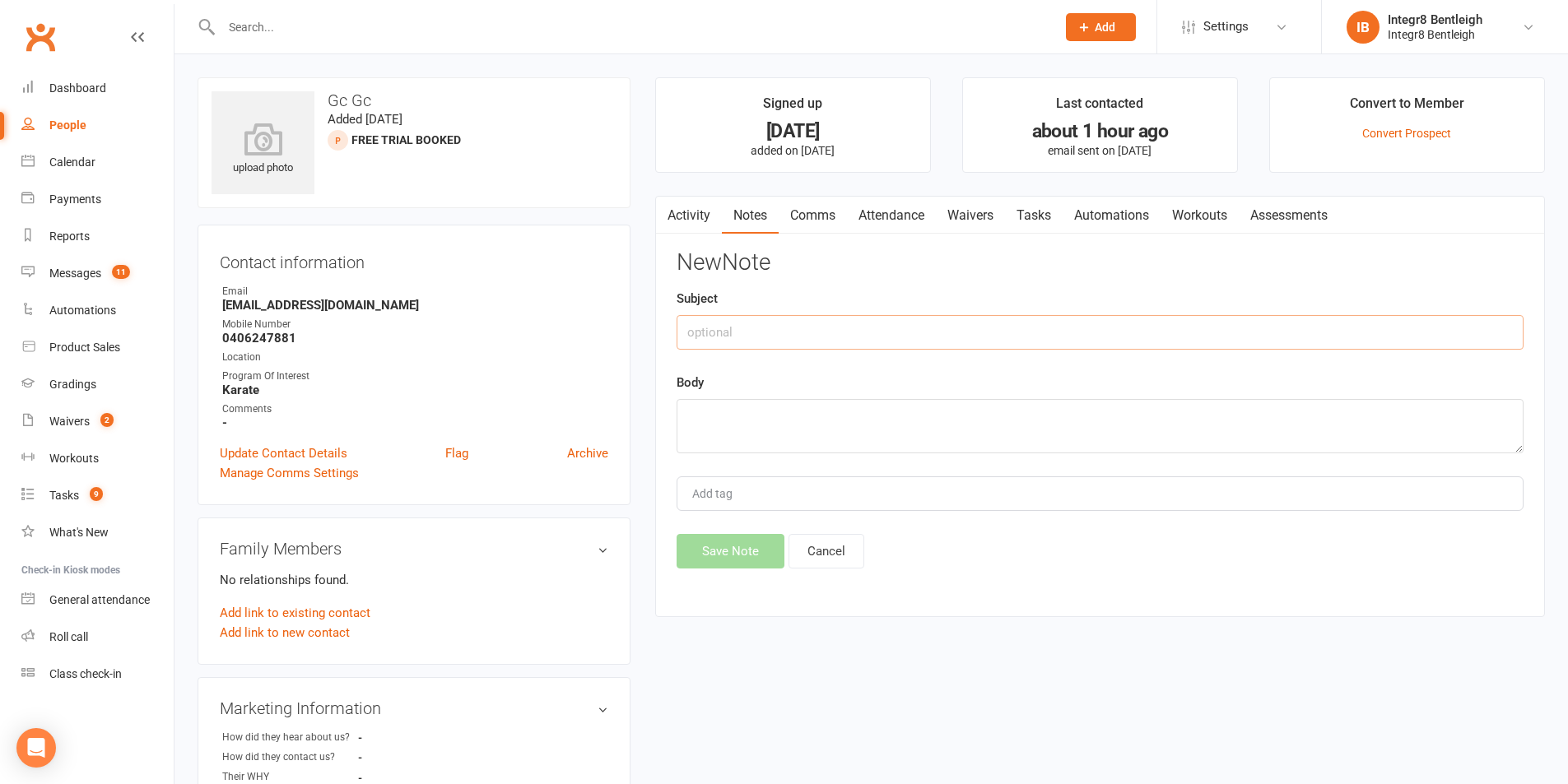
click at [731, 343] on input "text" at bounding box center [1100, 332] width 846 height 35
type input "Signing up"
click at [765, 405] on textarea at bounding box center [1100, 426] width 846 height 54
type textarea "s"
type textarea "A"
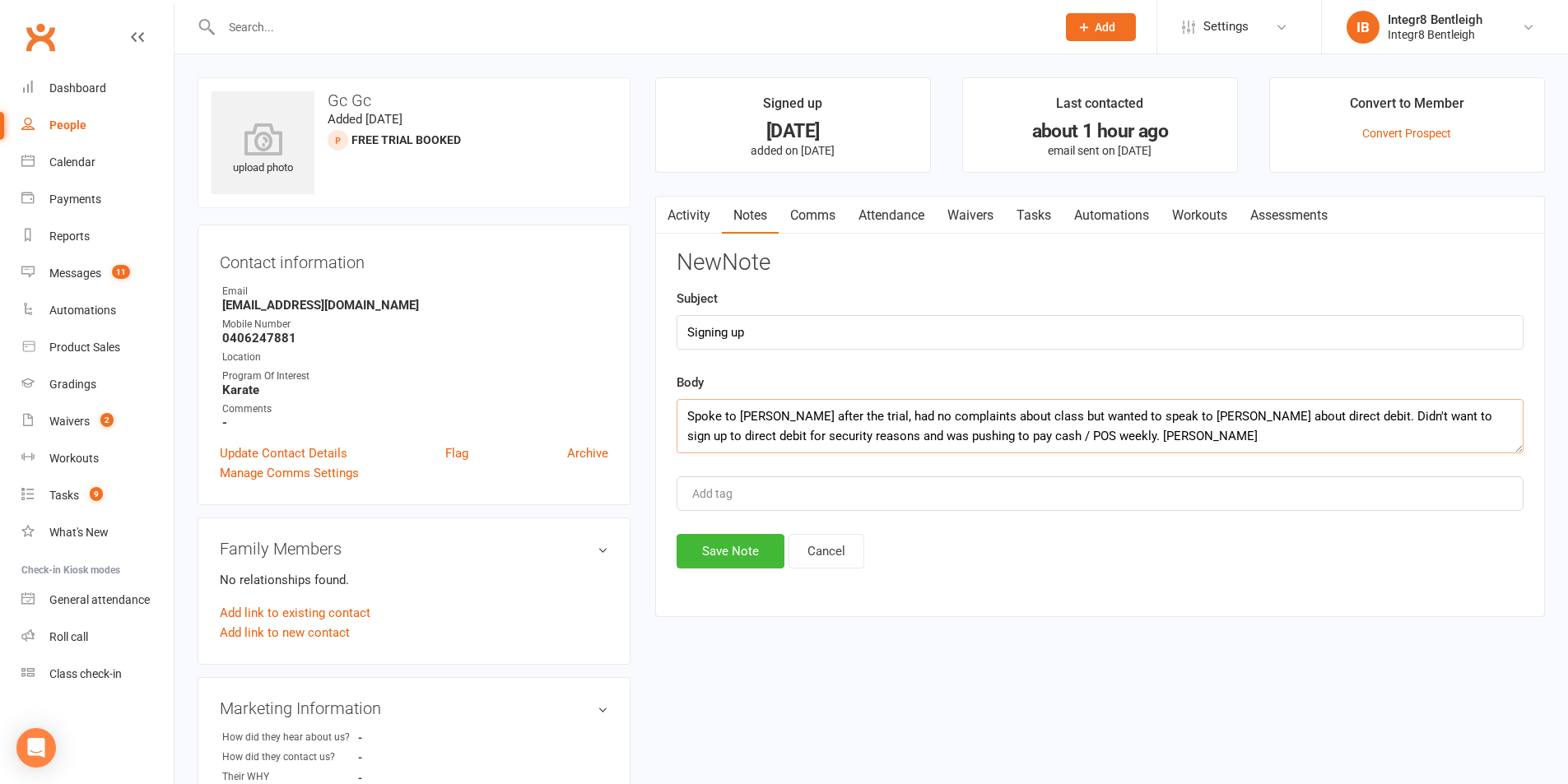
click at [1087, 437] on textarea "Spoke to Luke after the trial, had no complaints about class but wanted to spea…" at bounding box center [1100, 426] width 846 height 54
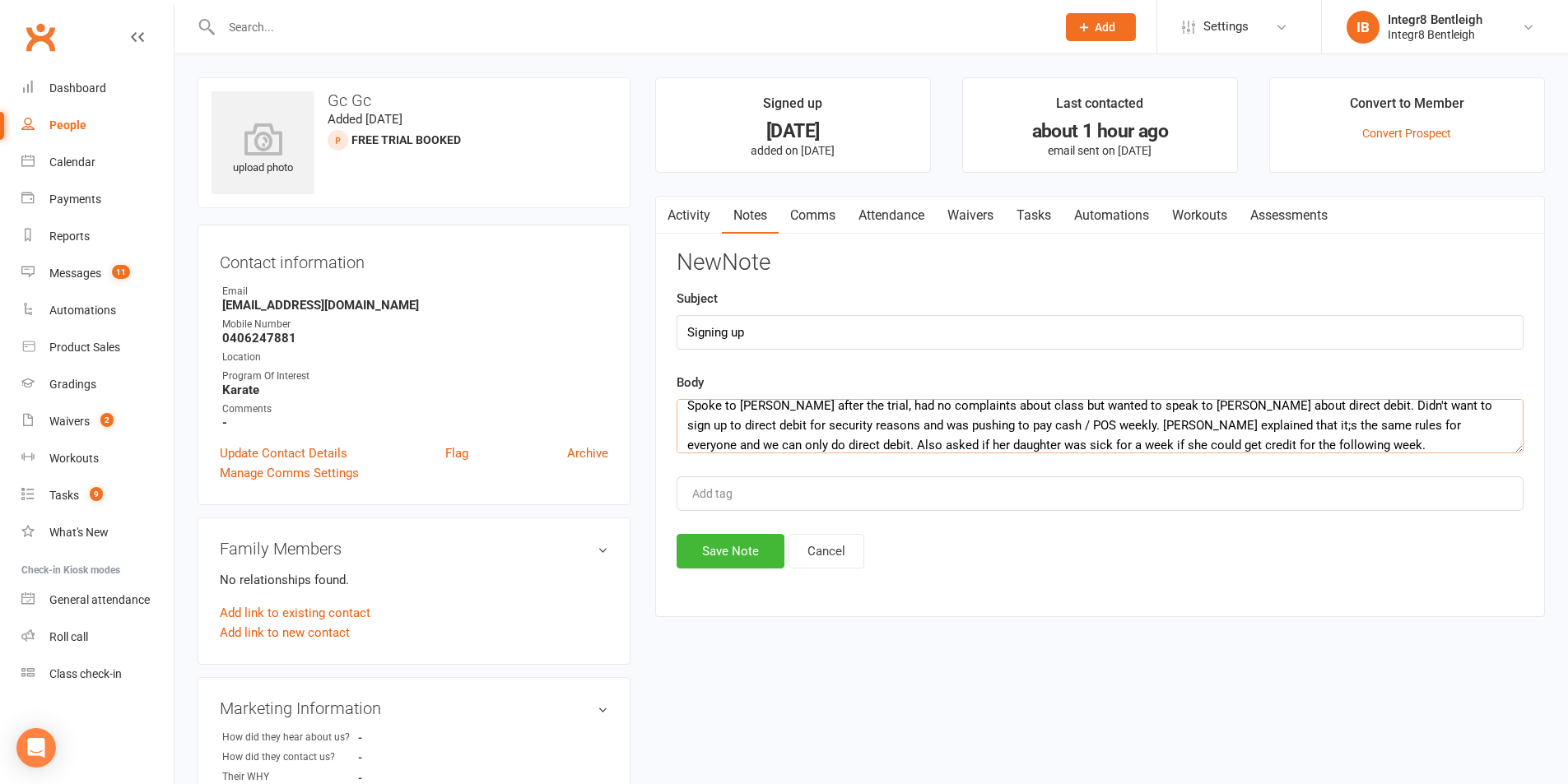
scroll to position [30, 0]
click at [1336, 424] on textarea "Spoke to Luke after the trial, had no complaints about class but wanted to spea…" at bounding box center [1100, 426] width 846 height 54
click at [927, 438] on textarea "Spoke to Luke after the trial, had no complaints about class but wanted to spea…" at bounding box center [1100, 426] width 846 height 54
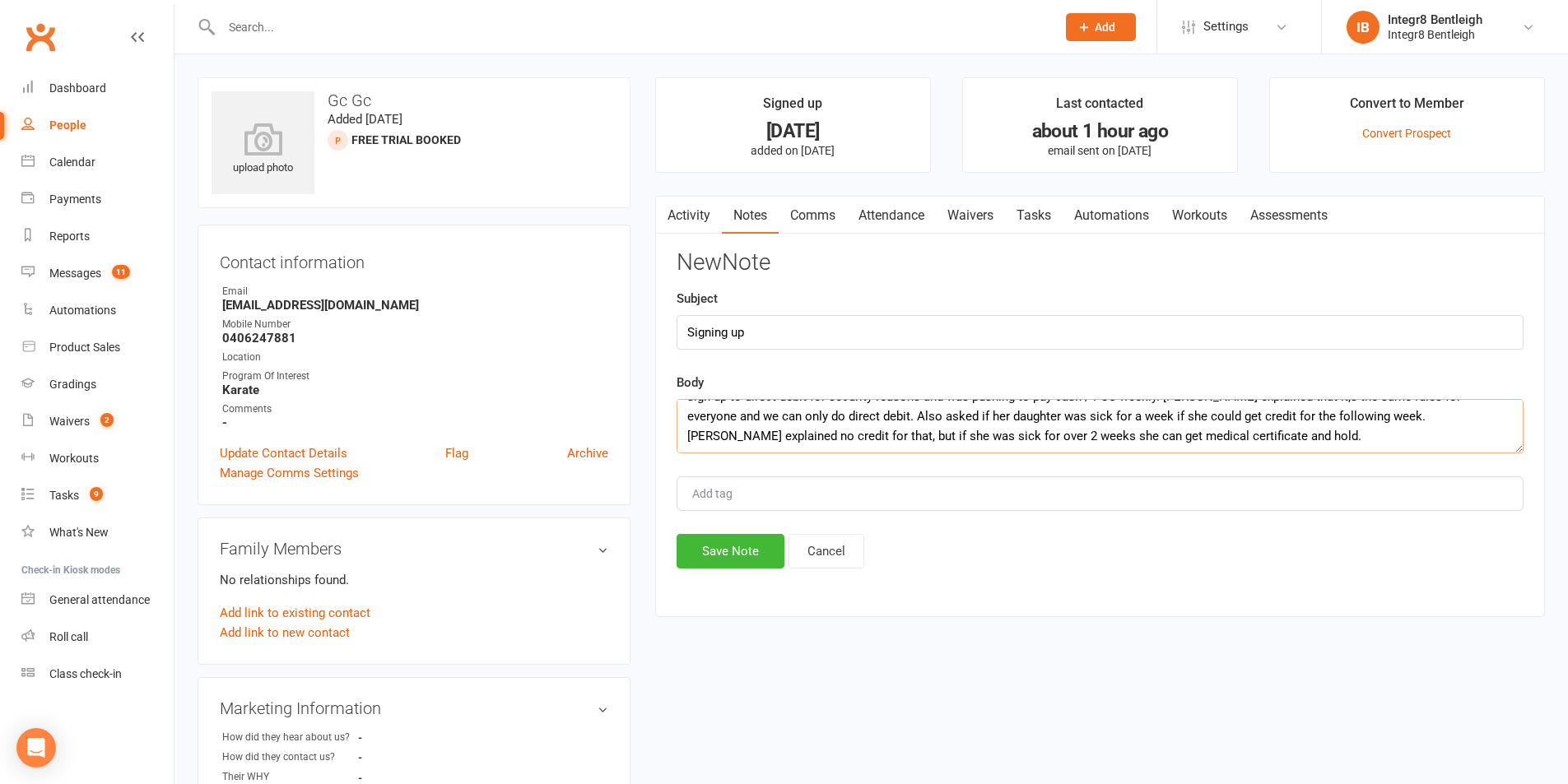
scroll to position [0, 0]
click at [1134, 438] on textarea "Spoke to Luke after the trial, had no complaints about class but wanted to spea…" at bounding box center [1100, 426] width 846 height 54
click at [1467, 432] on textarea "Spoke to Luke after the trial, had no complaints about class but wanted to spea…" at bounding box center [1100, 426] width 846 height 54
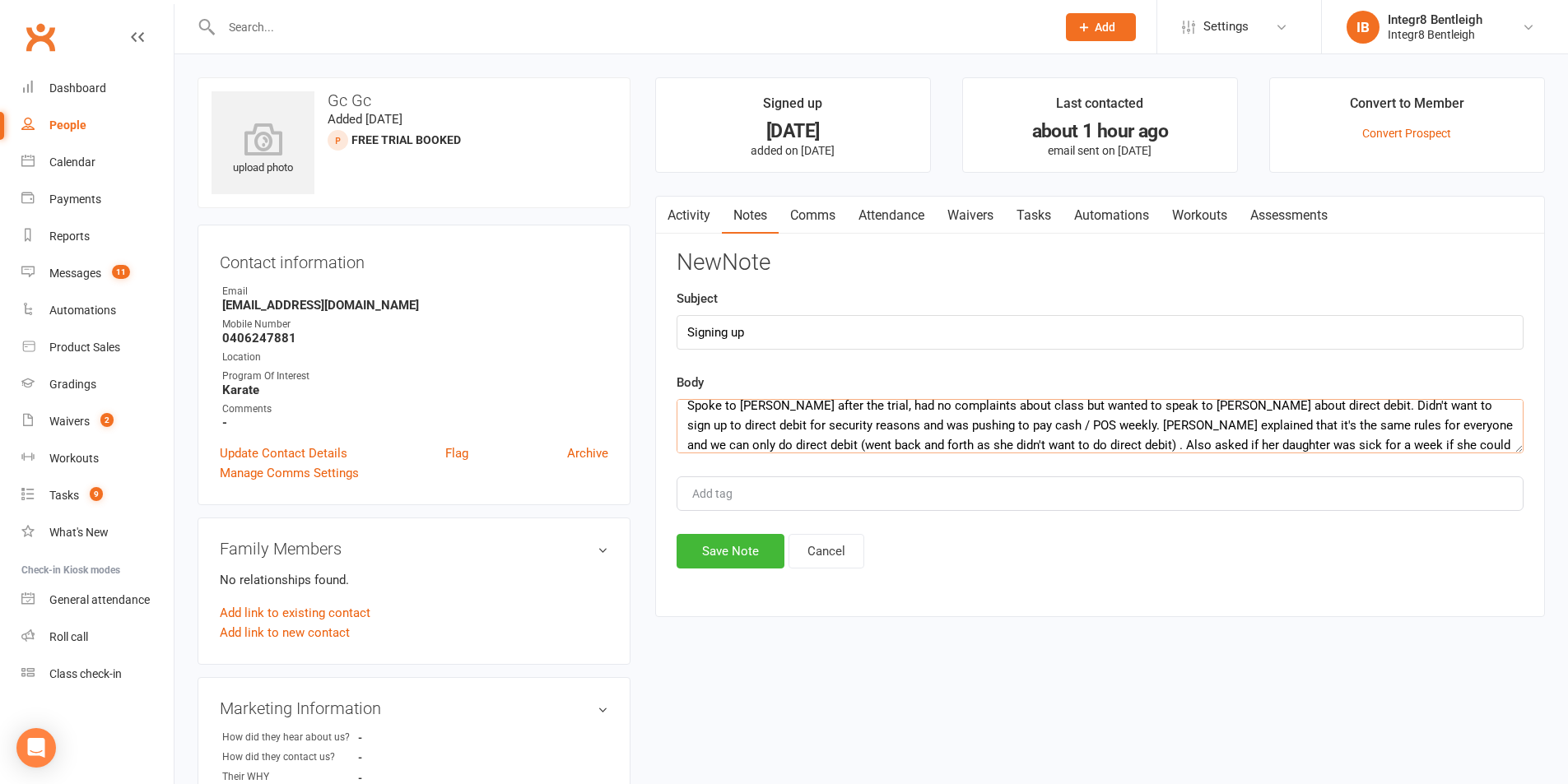
click at [1320, 427] on textarea "Spoke to Luke after the trial, had no complaints about class but wanted to spea…" at bounding box center [1100, 426] width 846 height 54
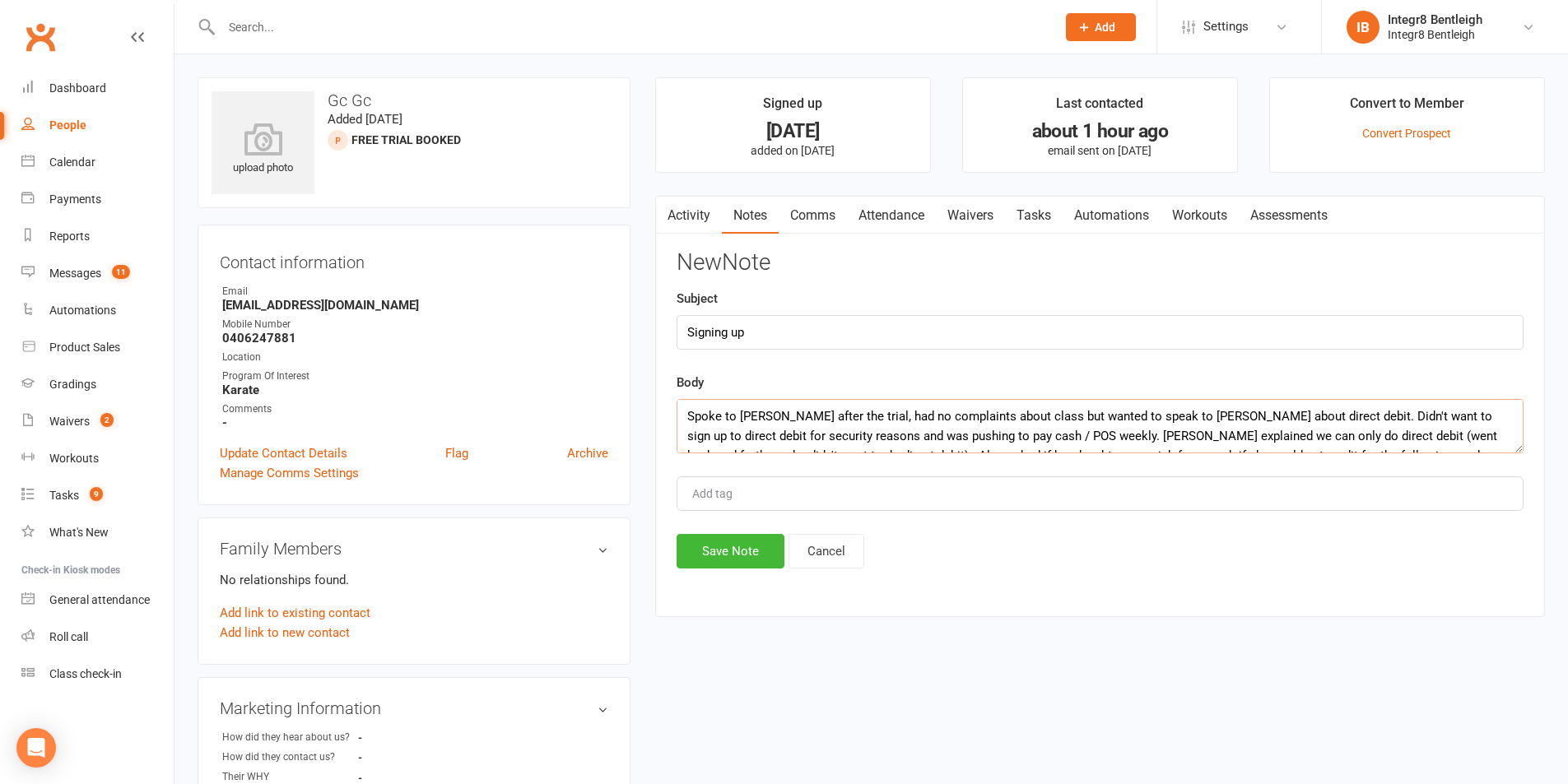
scroll to position [39, 0]
click at [1093, 436] on textarea "Spoke to Luke after the trial, had no complaints about class but wanted to spea…" at bounding box center [1100, 426] width 846 height 54
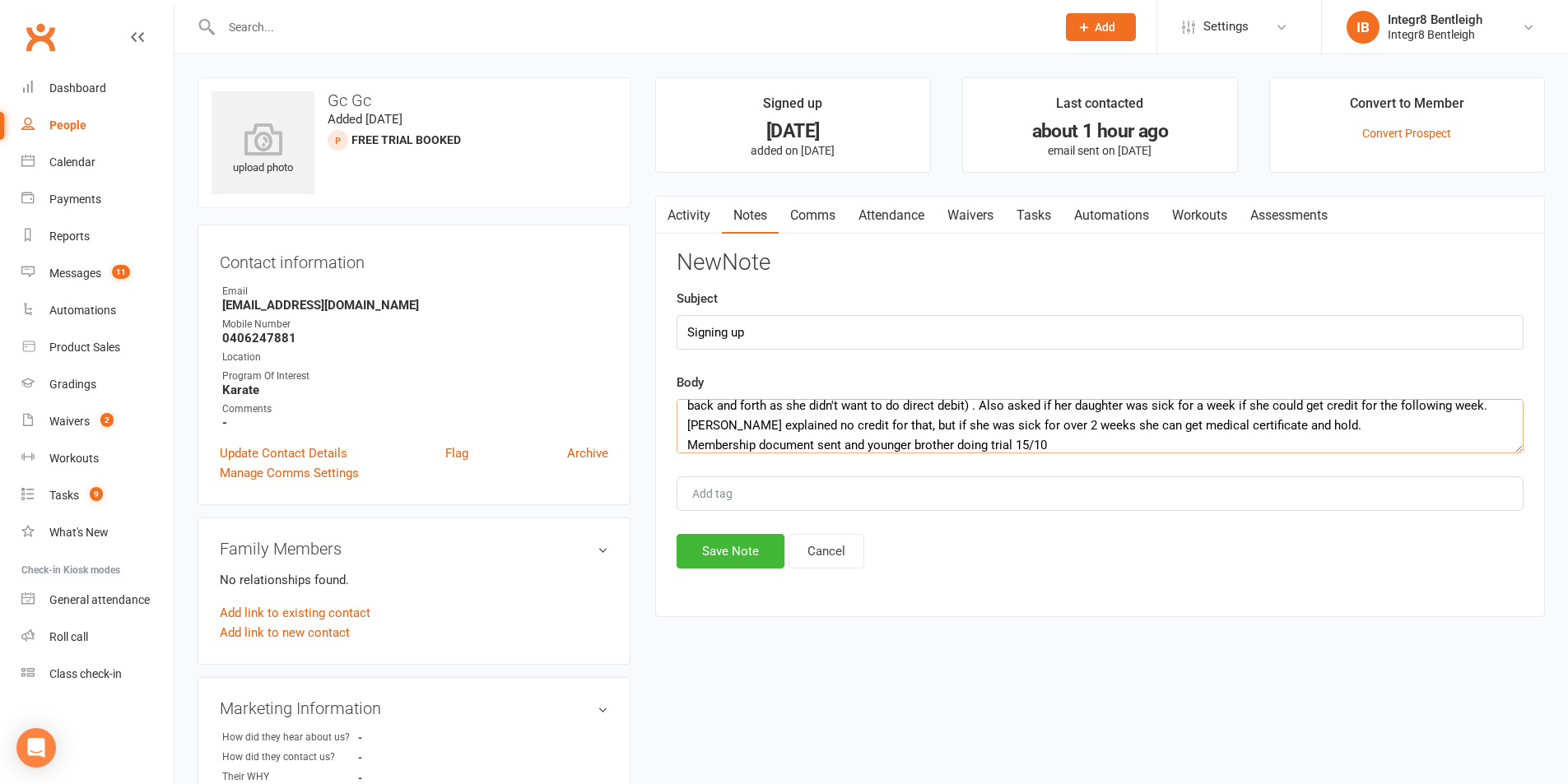
type textarea "Spoke to Luke after the trial, had no complaints about class but wanted to spea…"
click at [731, 502] on input "Add tag" at bounding box center [719, 493] width 57 height 20
type input "l"
click at [716, 494] on input "Add tag" at bounding box center [719, 493] width 57 height 20
type input "Luke"
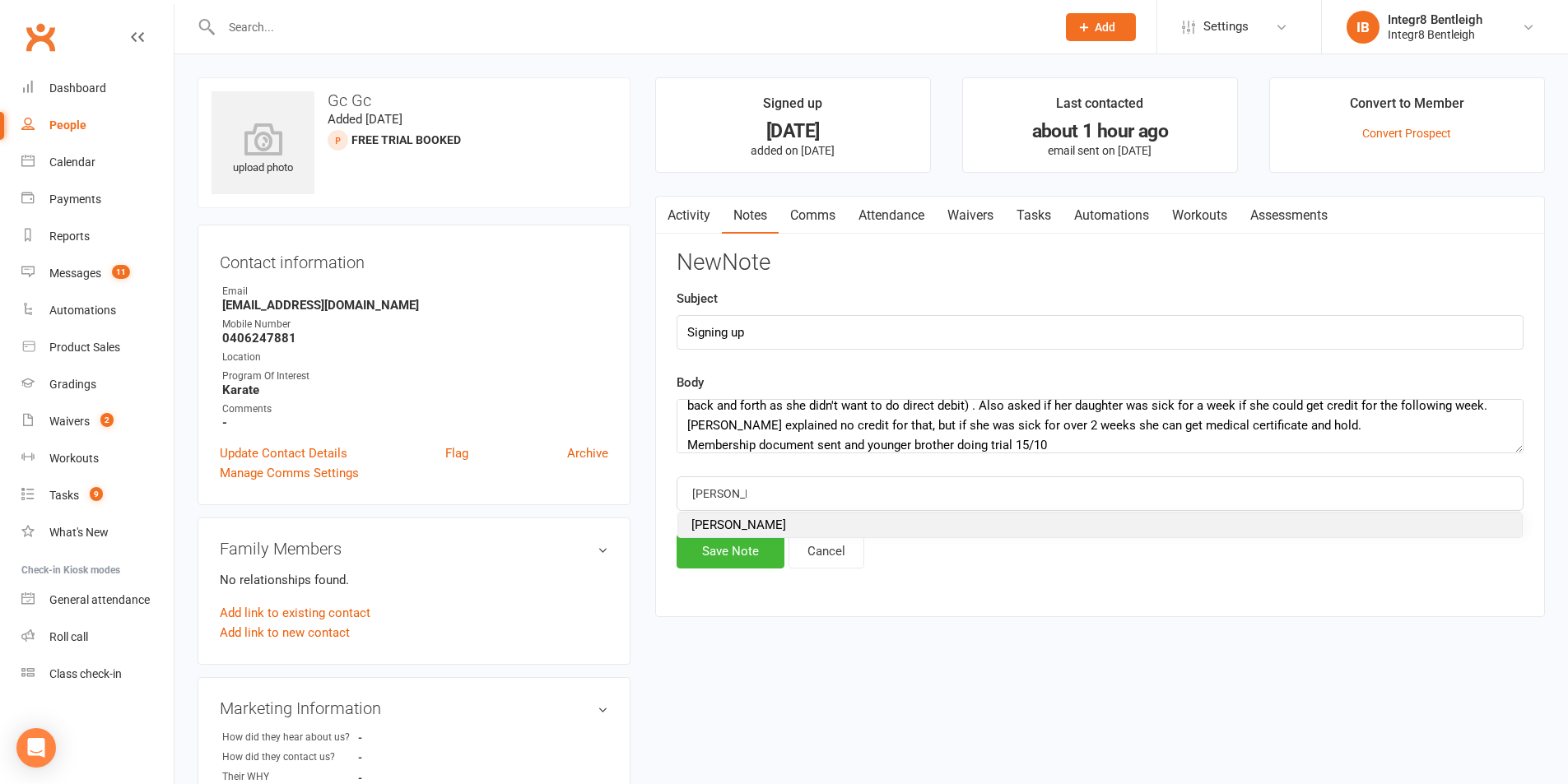
click at [707, 518] on span "Luke" at bounding box center [738, 525] width 95 height 15
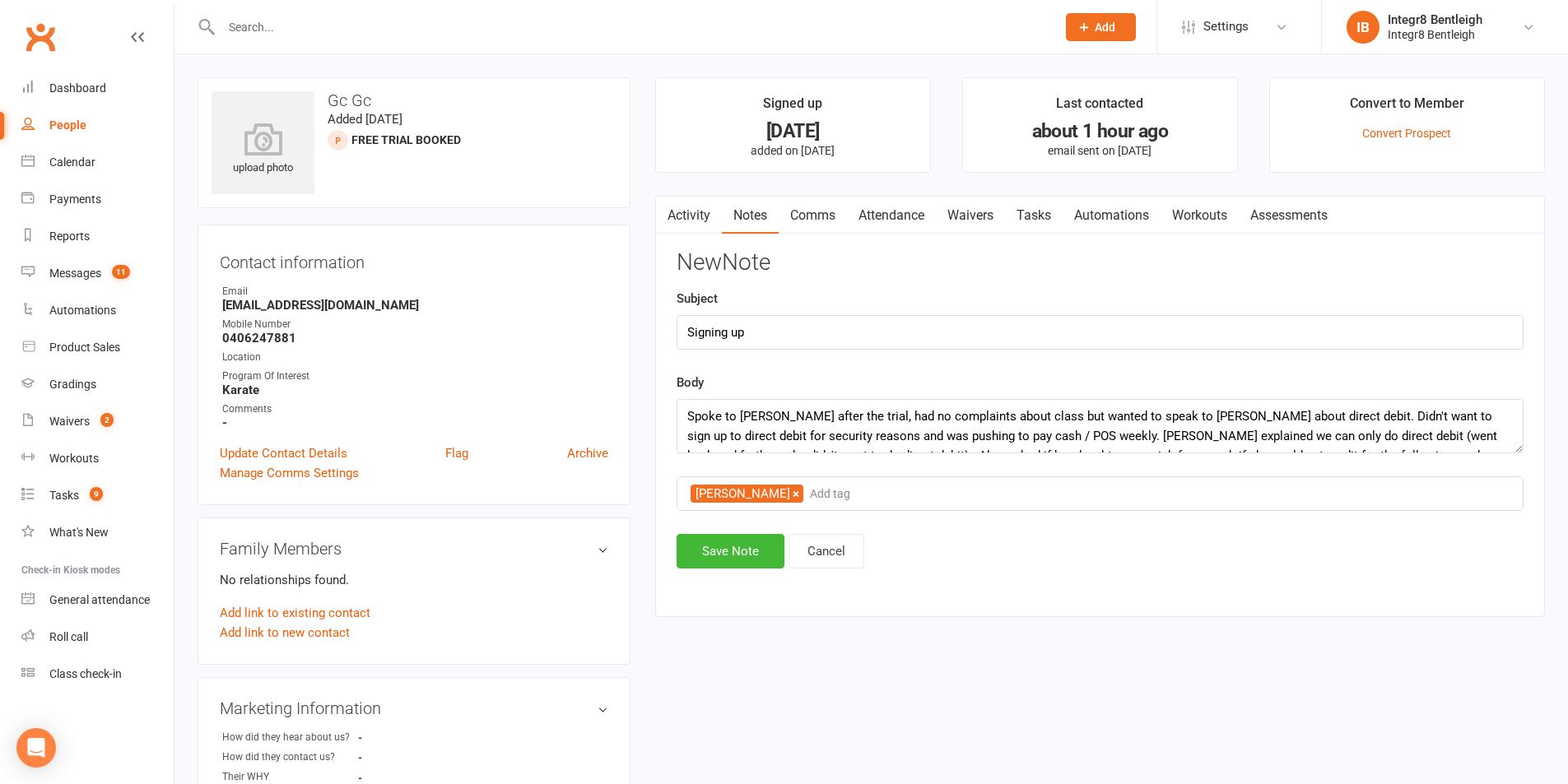
scroll to position [59, 0]
click at [731, 554] on button "Save Note" at bounding box center [730, 550] width 108 height 35
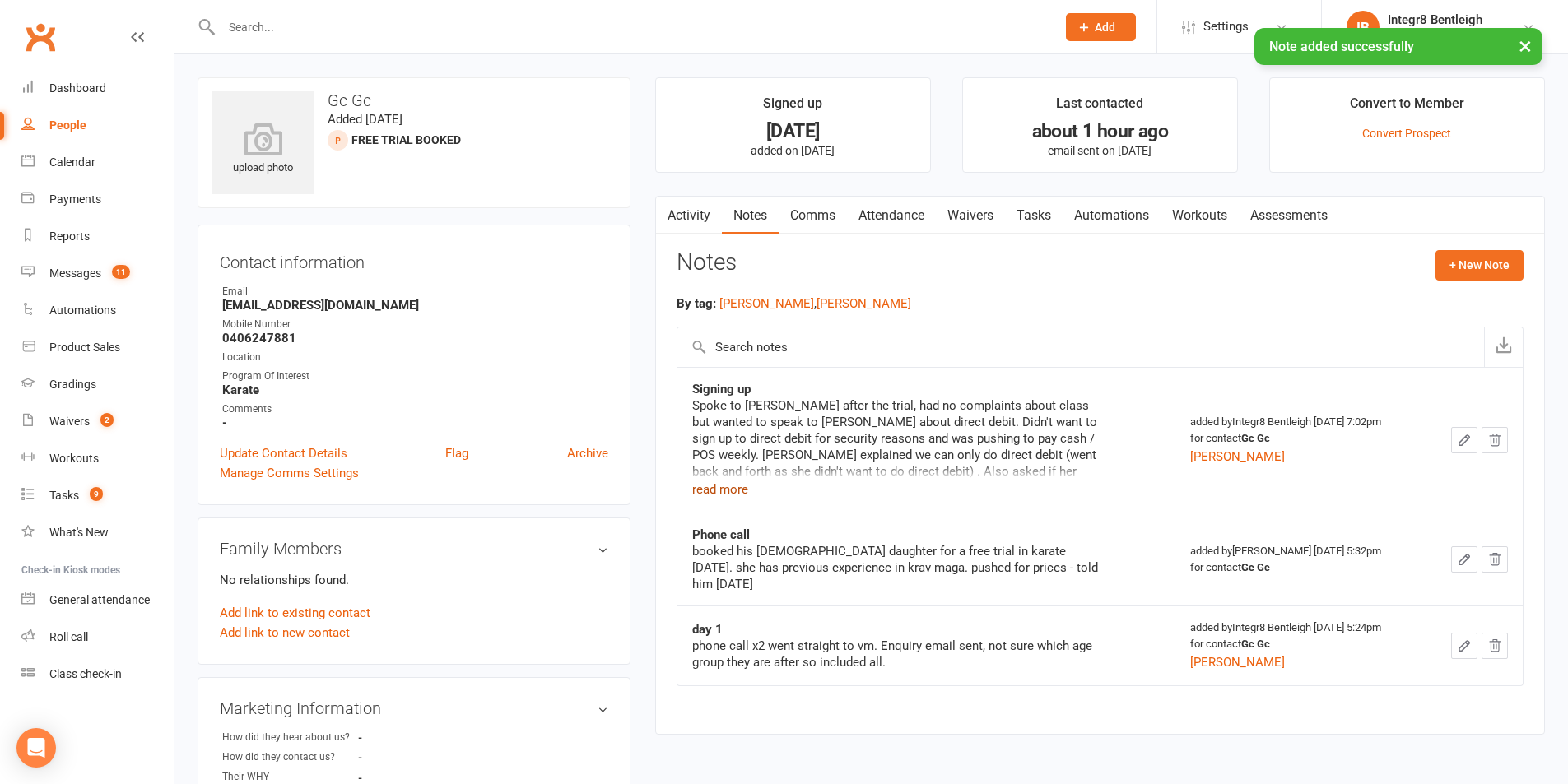
click at [723, 481] on button "read more" at bounding box center [720, 489] width 56 height 20
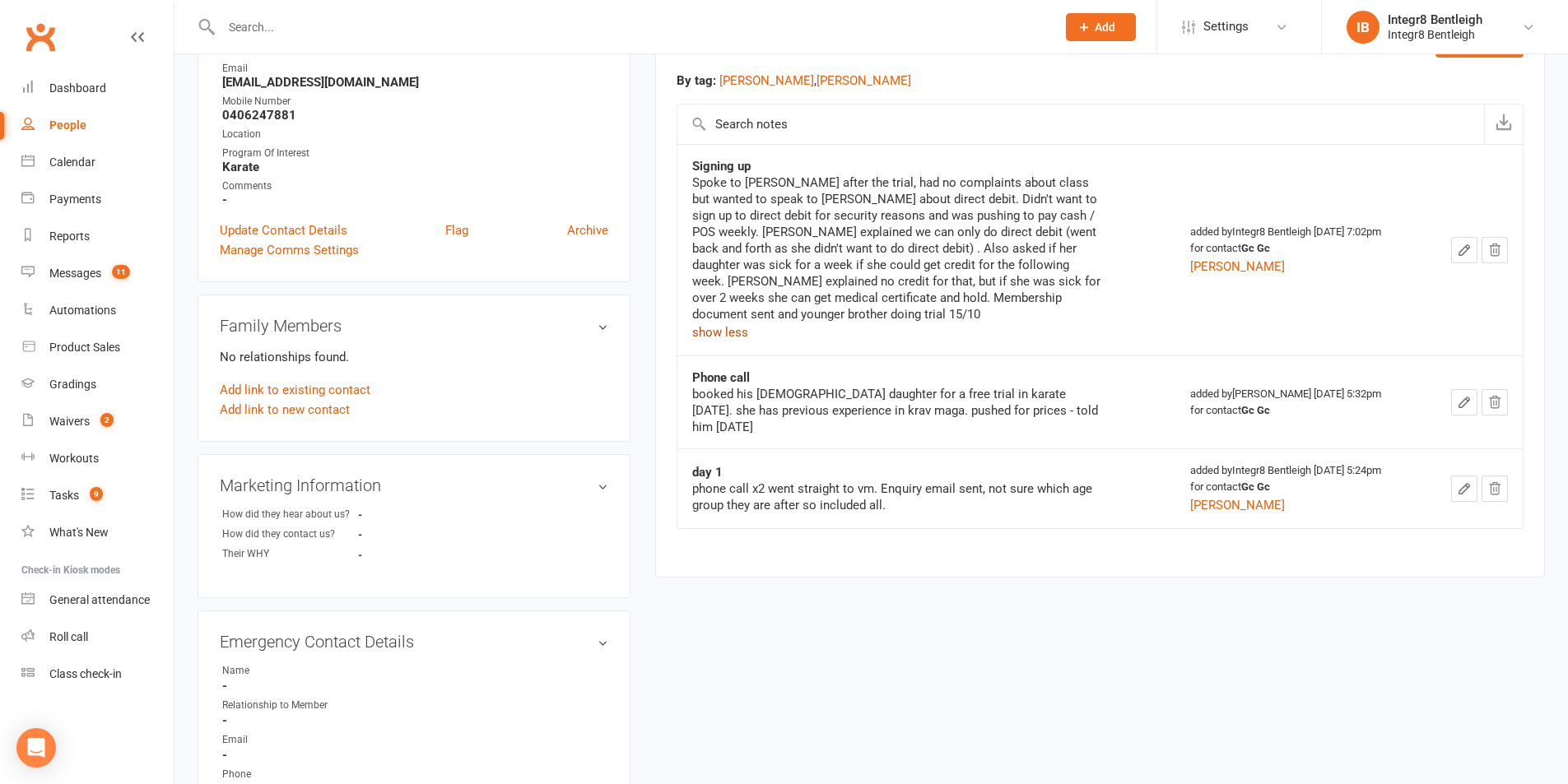
scroll to position [0, 0]
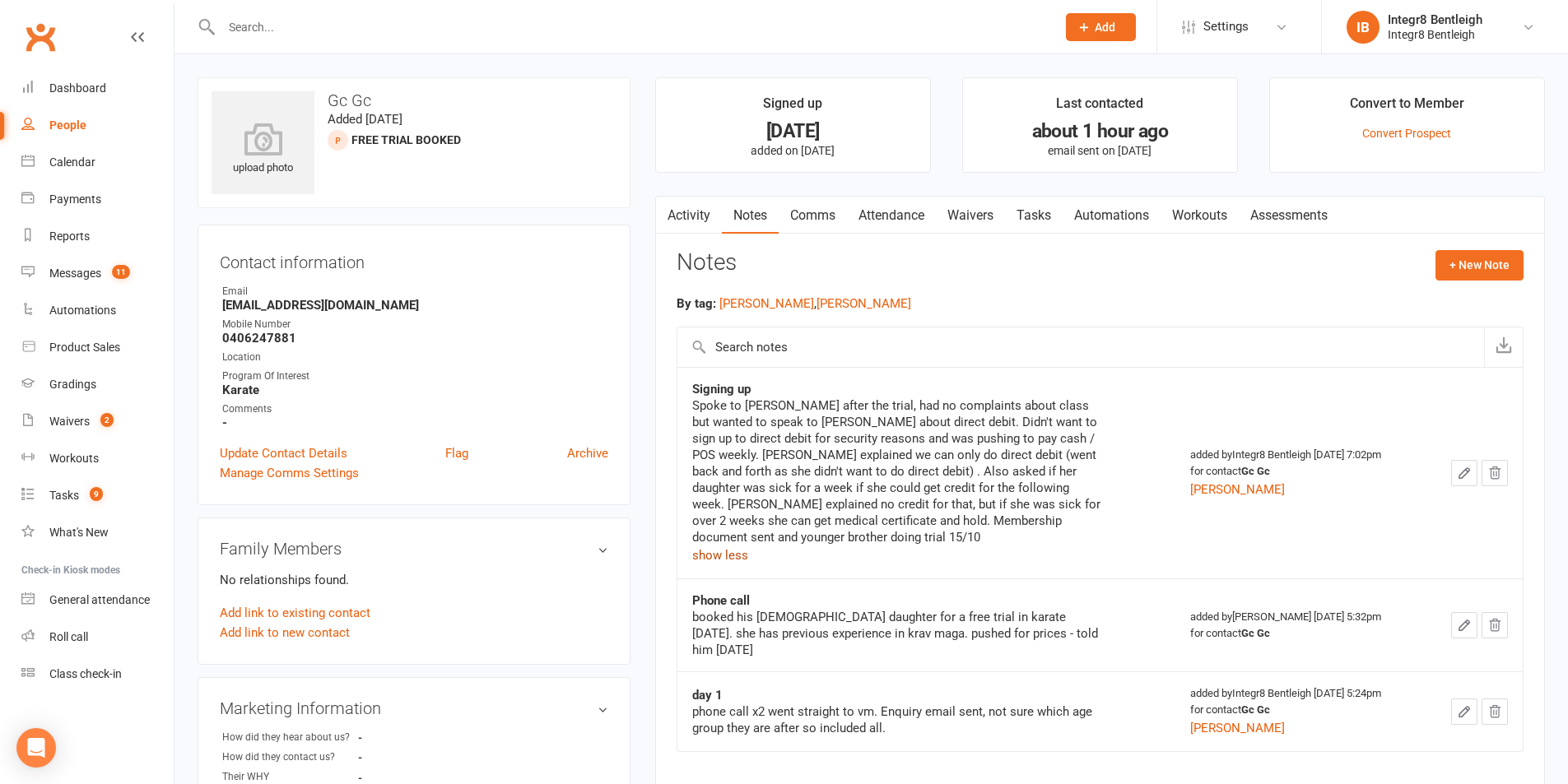
click at [698, 208] on link "Activity" at bounding box center [689, 216] width 66 height 38
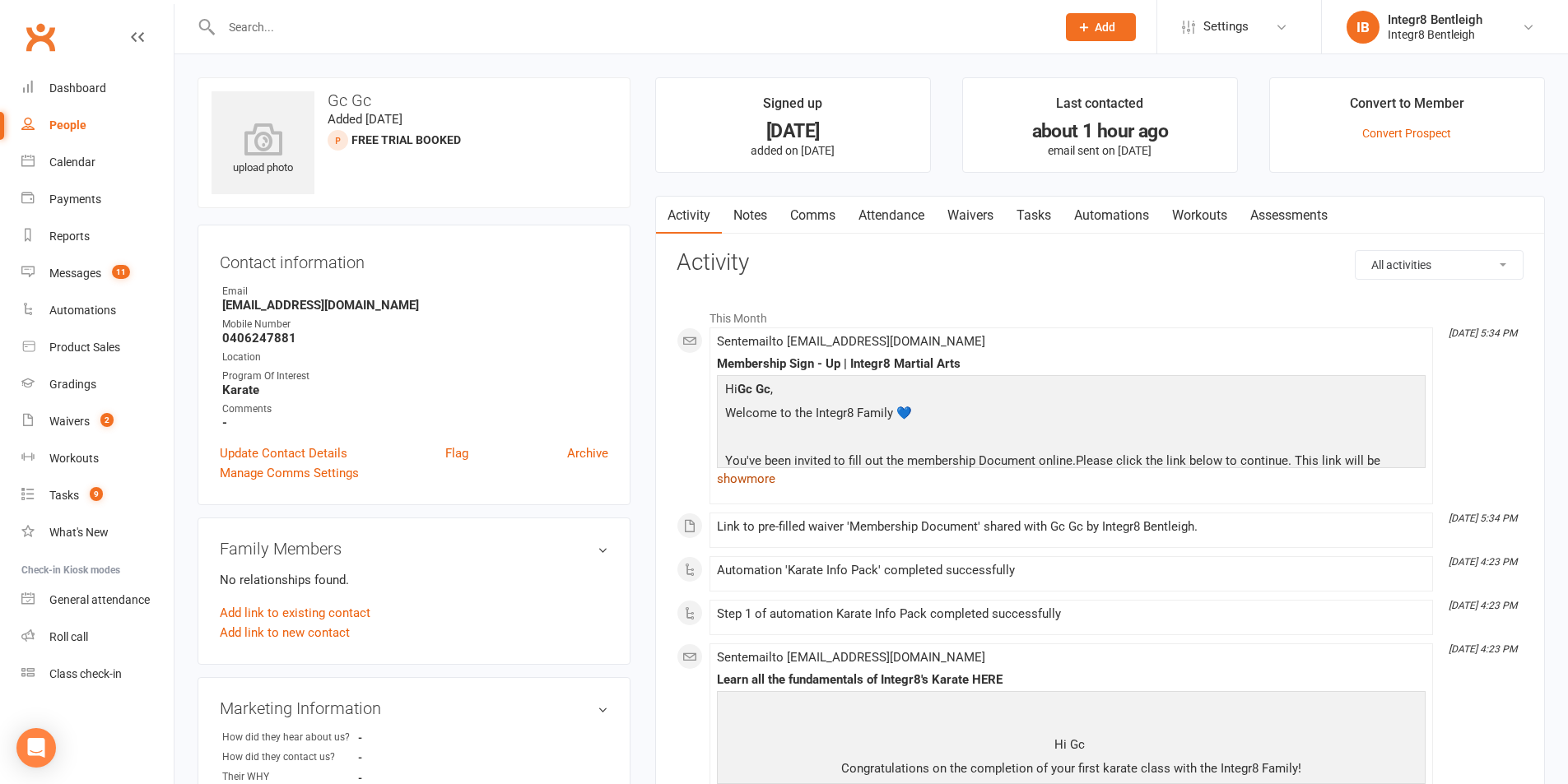
click at [763, 485] on link "show more" at bounding box center [1071, 478] width 708 height 23
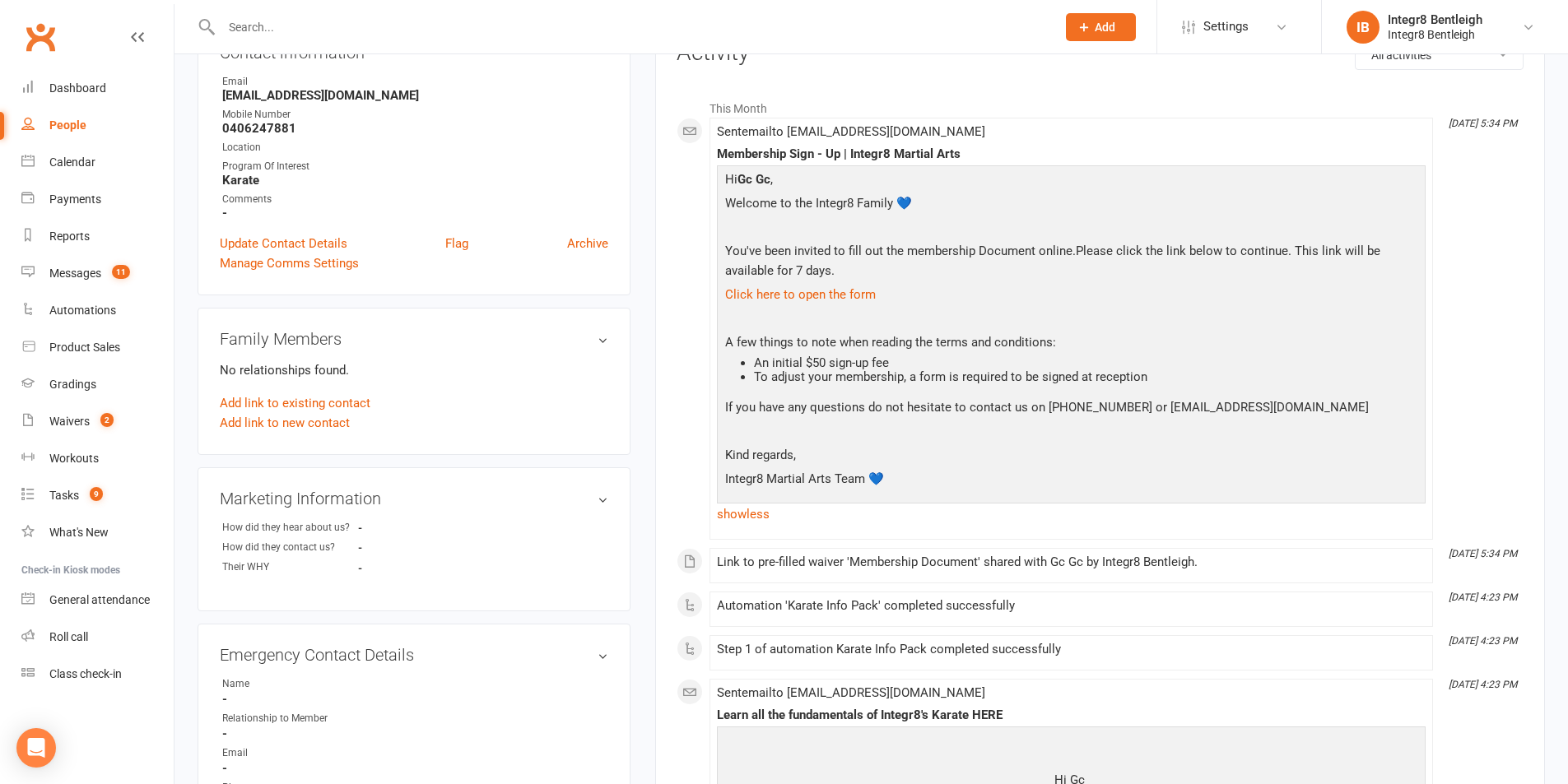
scroll to position [247, 0]
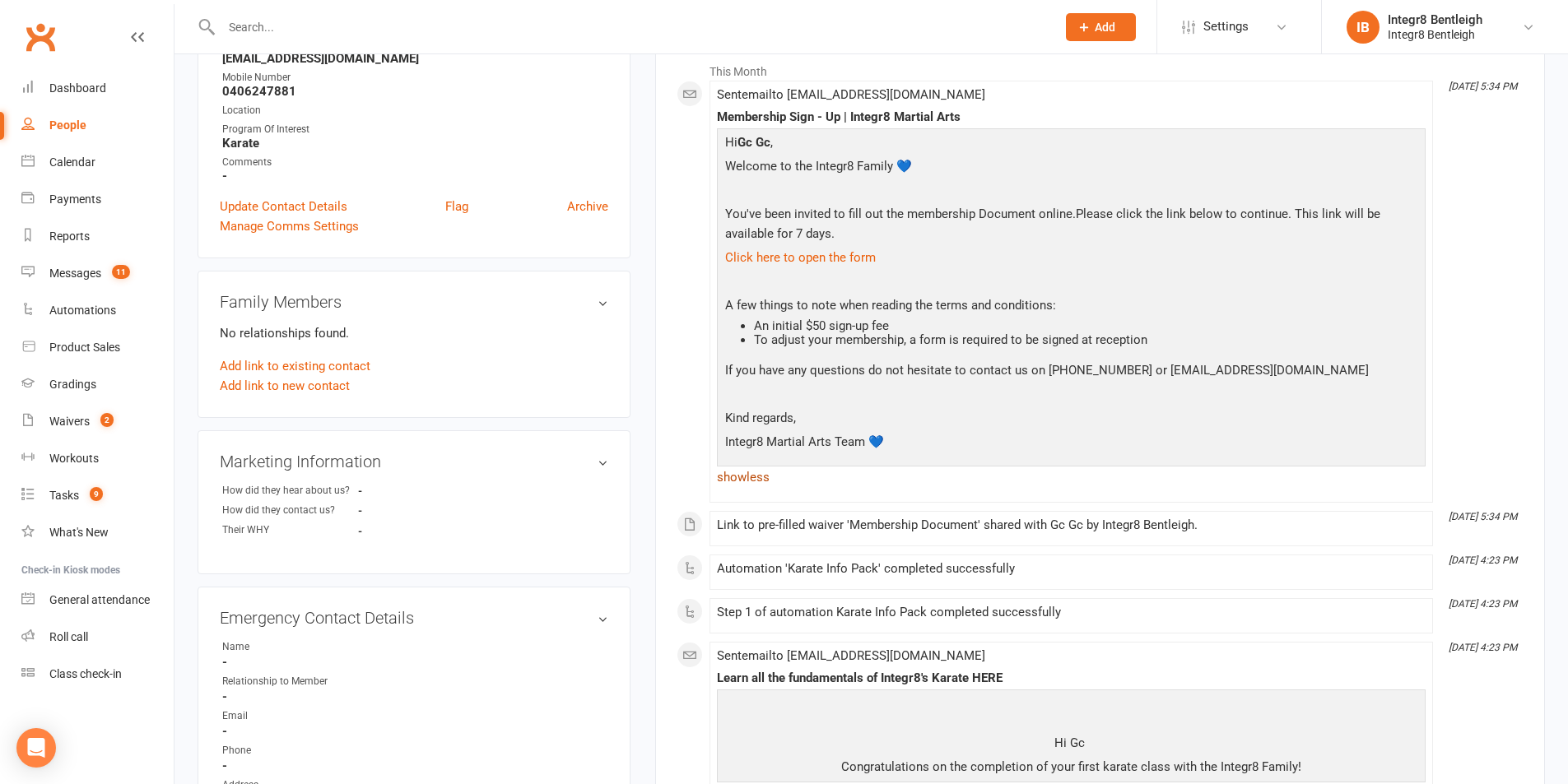
click at [734, 474] on link "show less" at bounding box center [1071, 476] width 708 height 23
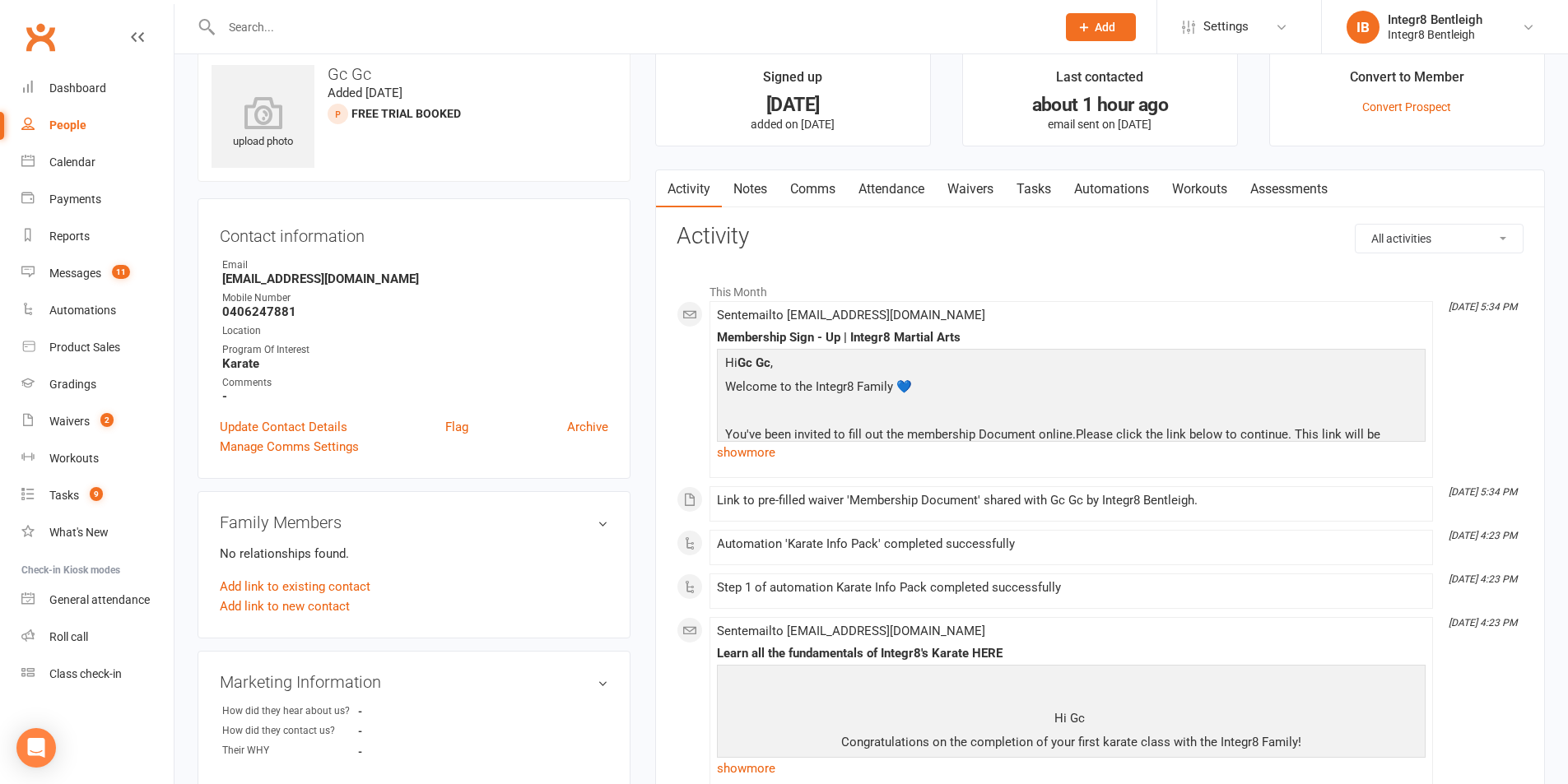
scroll to position [0, 0]
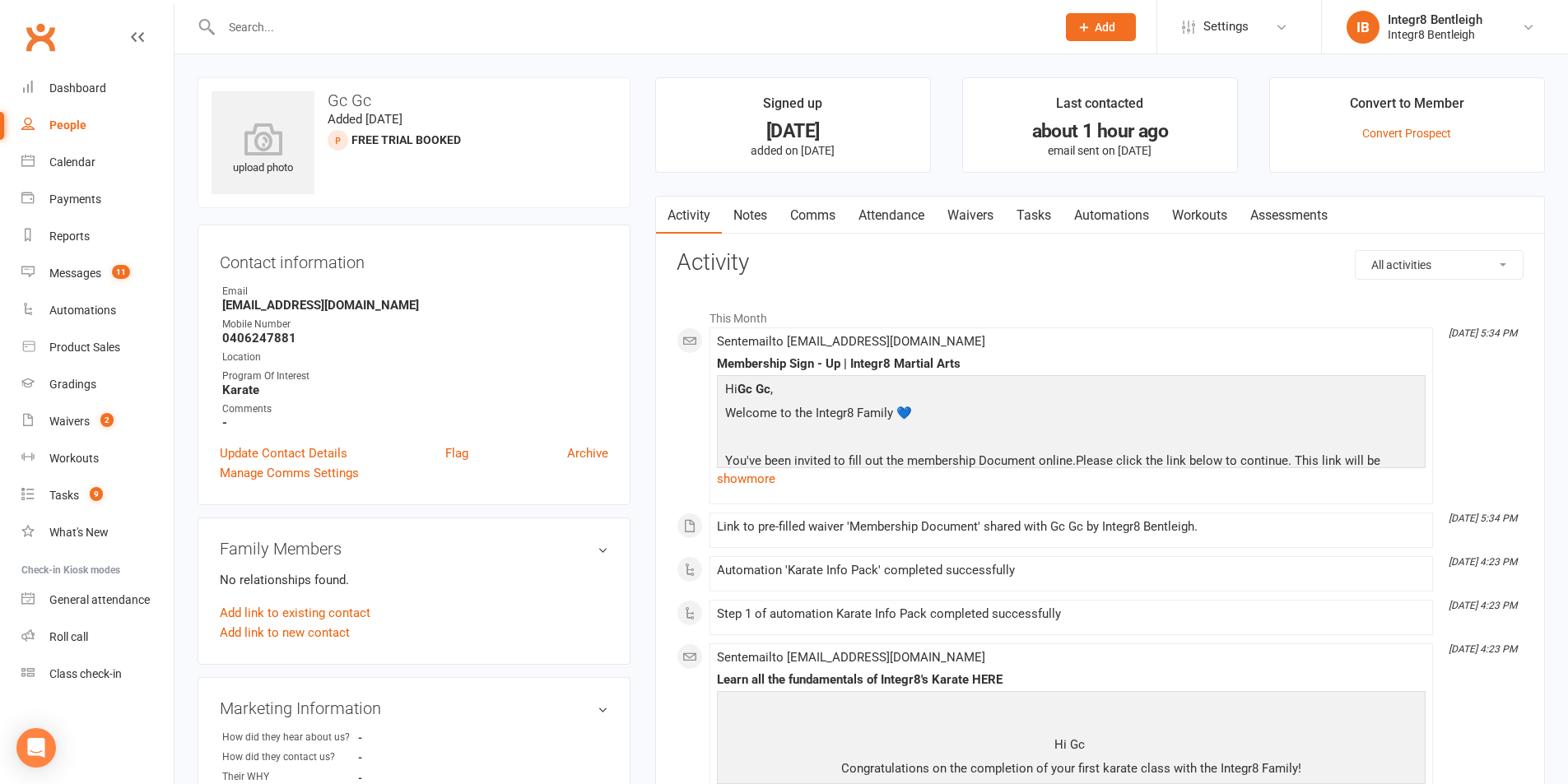
click at [290, 8] on div at bounding box center [620, 26] width 846 height 53
click at [287, 11] on div at bounding box center [620, 26] width 846 height 53
click at [287, 30] on input "text" at bounding box center [631, 27] width 828 height 23
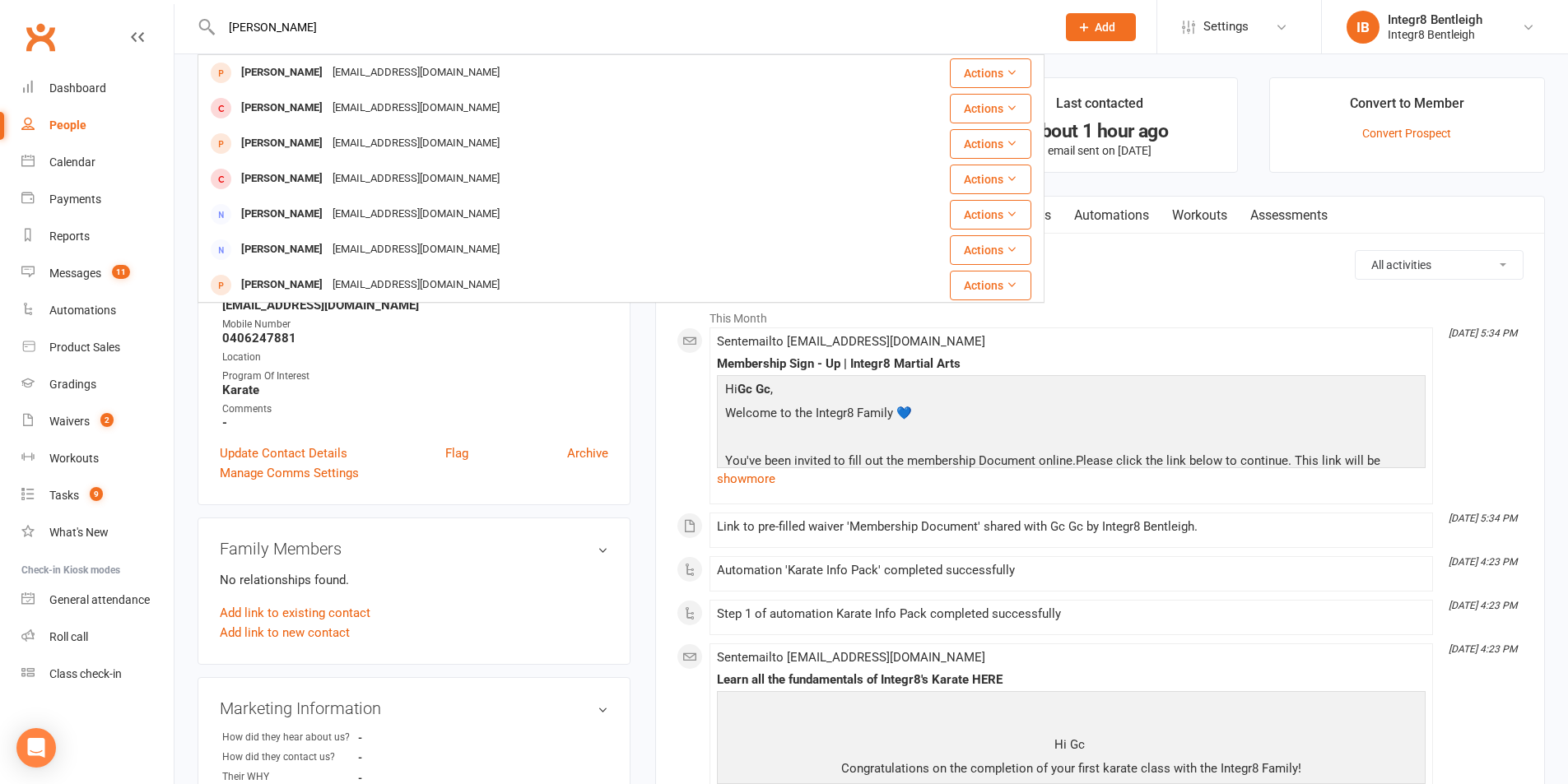
click at [289, 33] on input "cheng" at bounding box center [631, 27] width 828 height 23
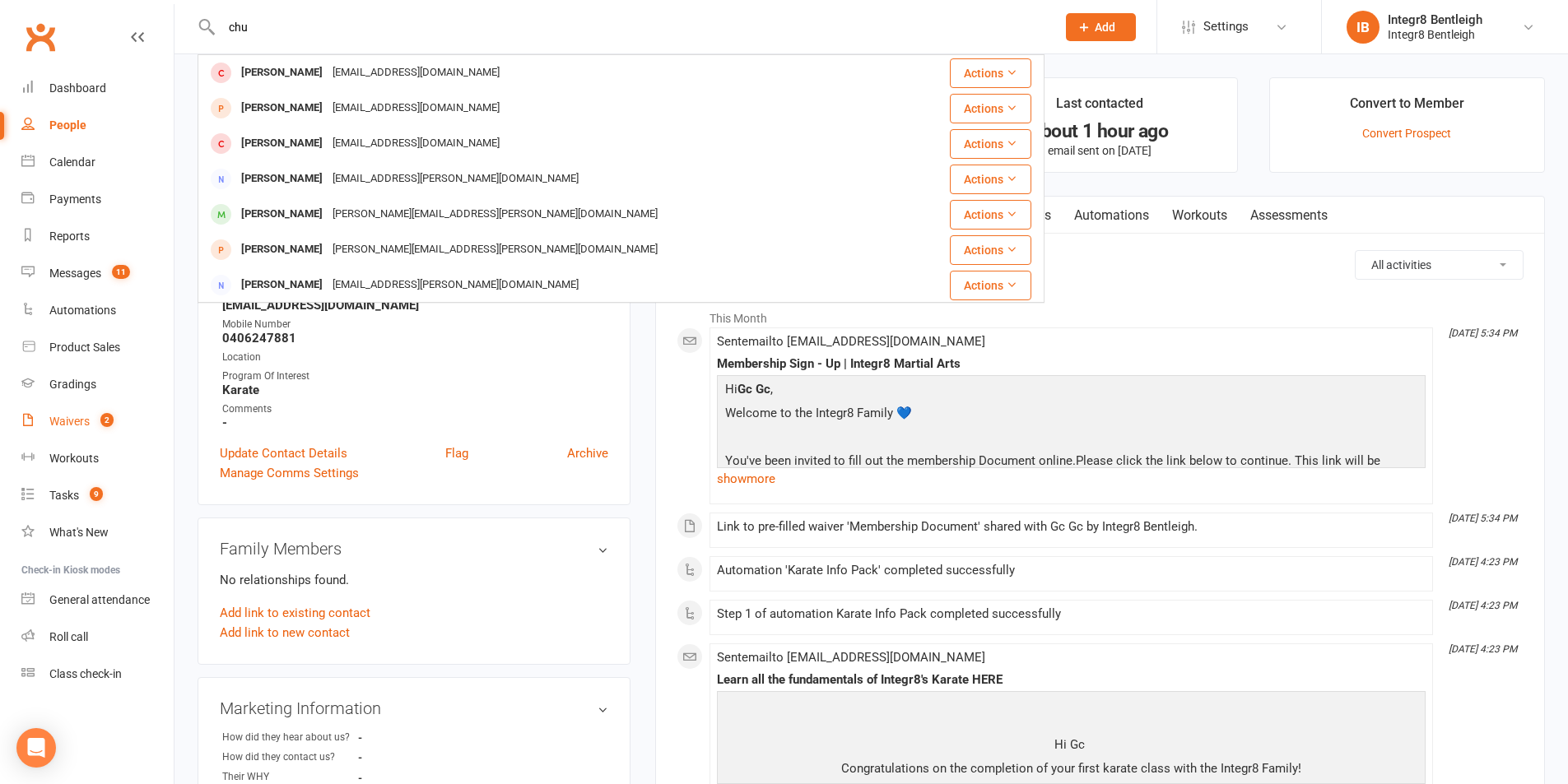
type input "chu"
click at [60, 427] on div "Waivers" at bounding box center [69, 421] width 40 height 13
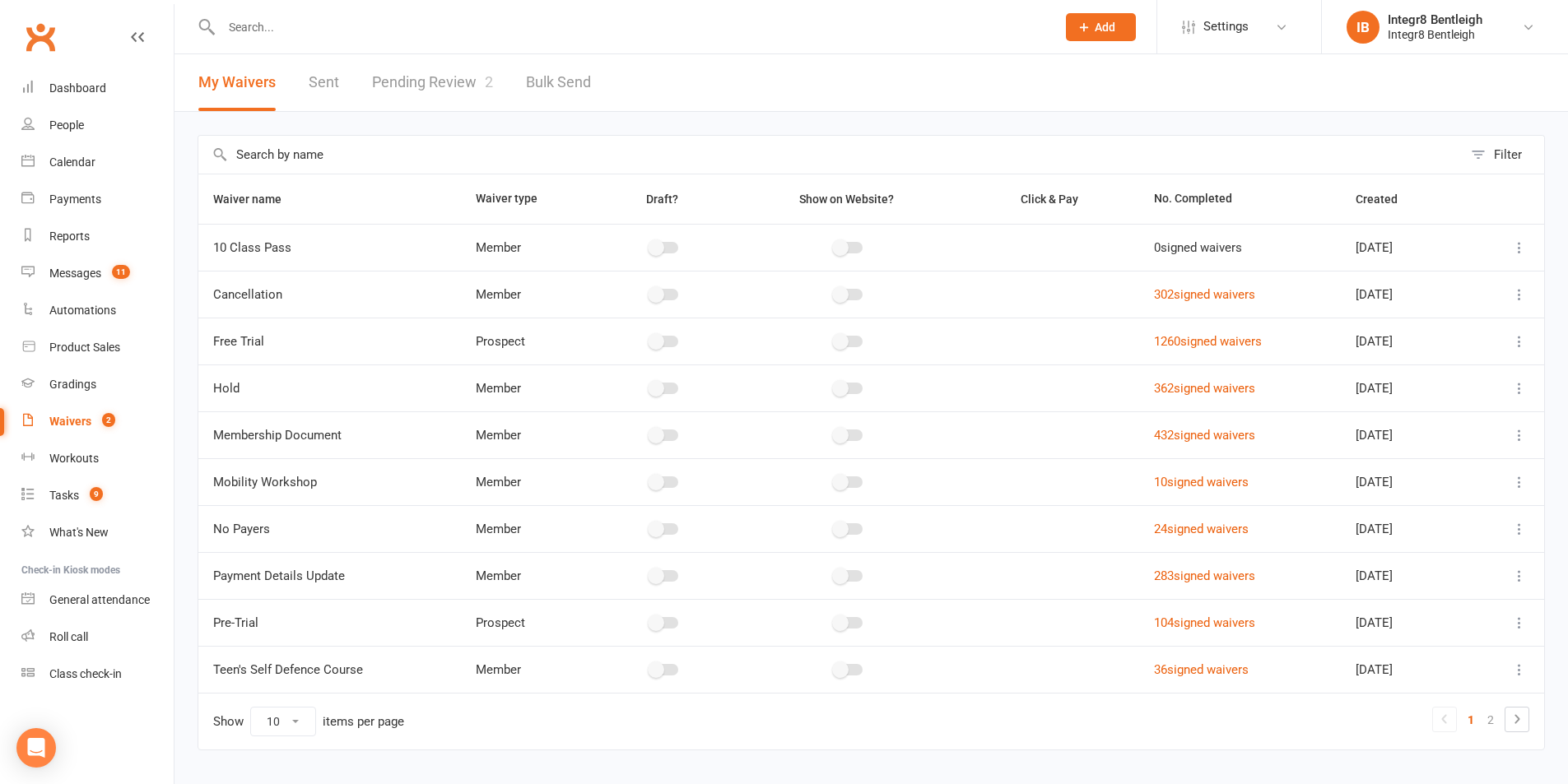
click at [395, 100] on link "Pending Review 2" at bounding box center [432, 83] width 121 height 57
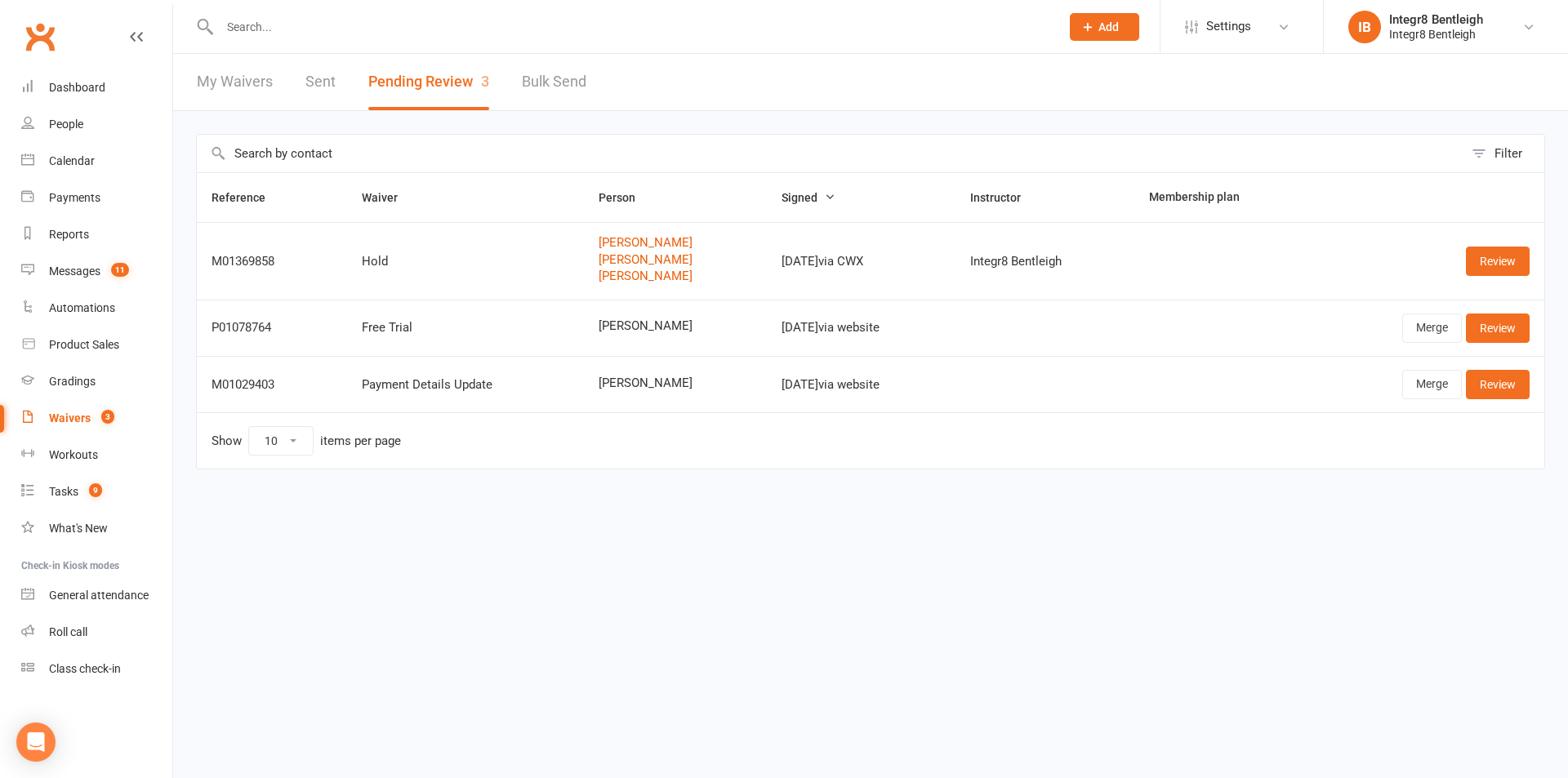
click at [1460, 267] on div "Review" at bounding box center [1427, 262] width 202 height 30
click at [1479, 263] on link "Review" at bounding box center [1497, 262] width 63 height 30
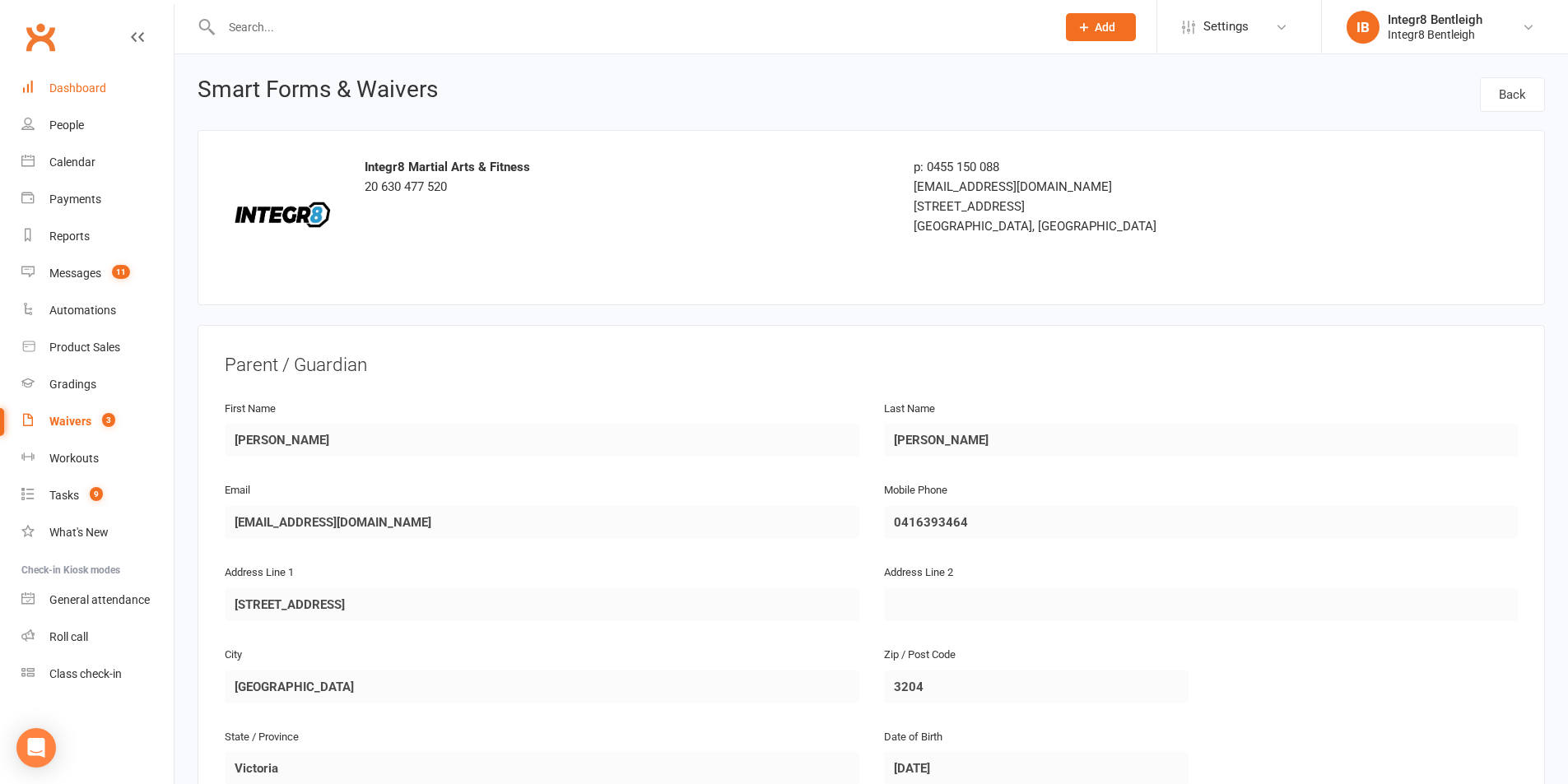
click at [85, 95] on div "Dashboard" at bounding box center [78, 88] width 57 height 13
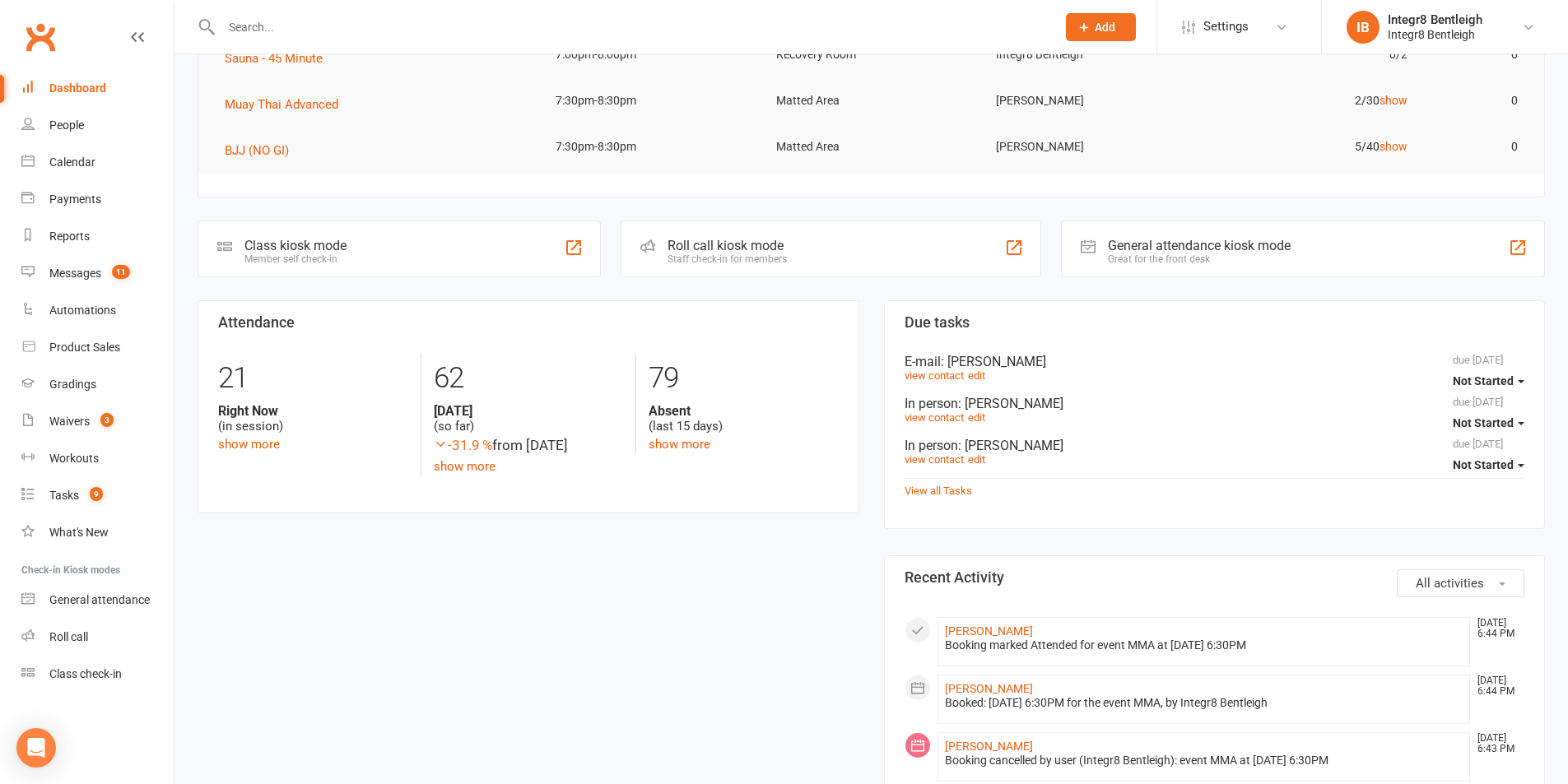
scroll to position [247, 0]
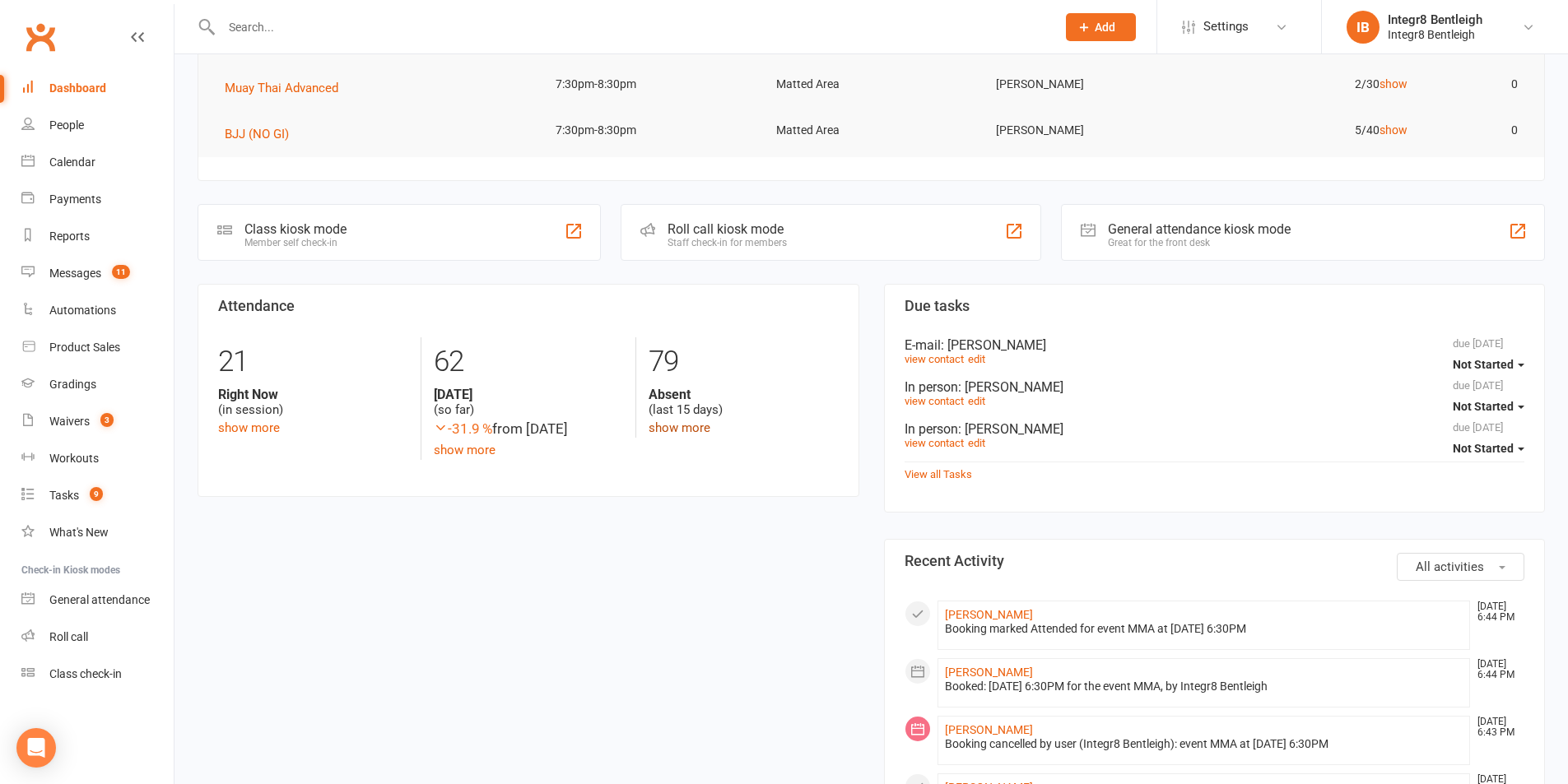
click at [669, 430] on link "show more" at bounding box center [679, 428] width 62 height 15
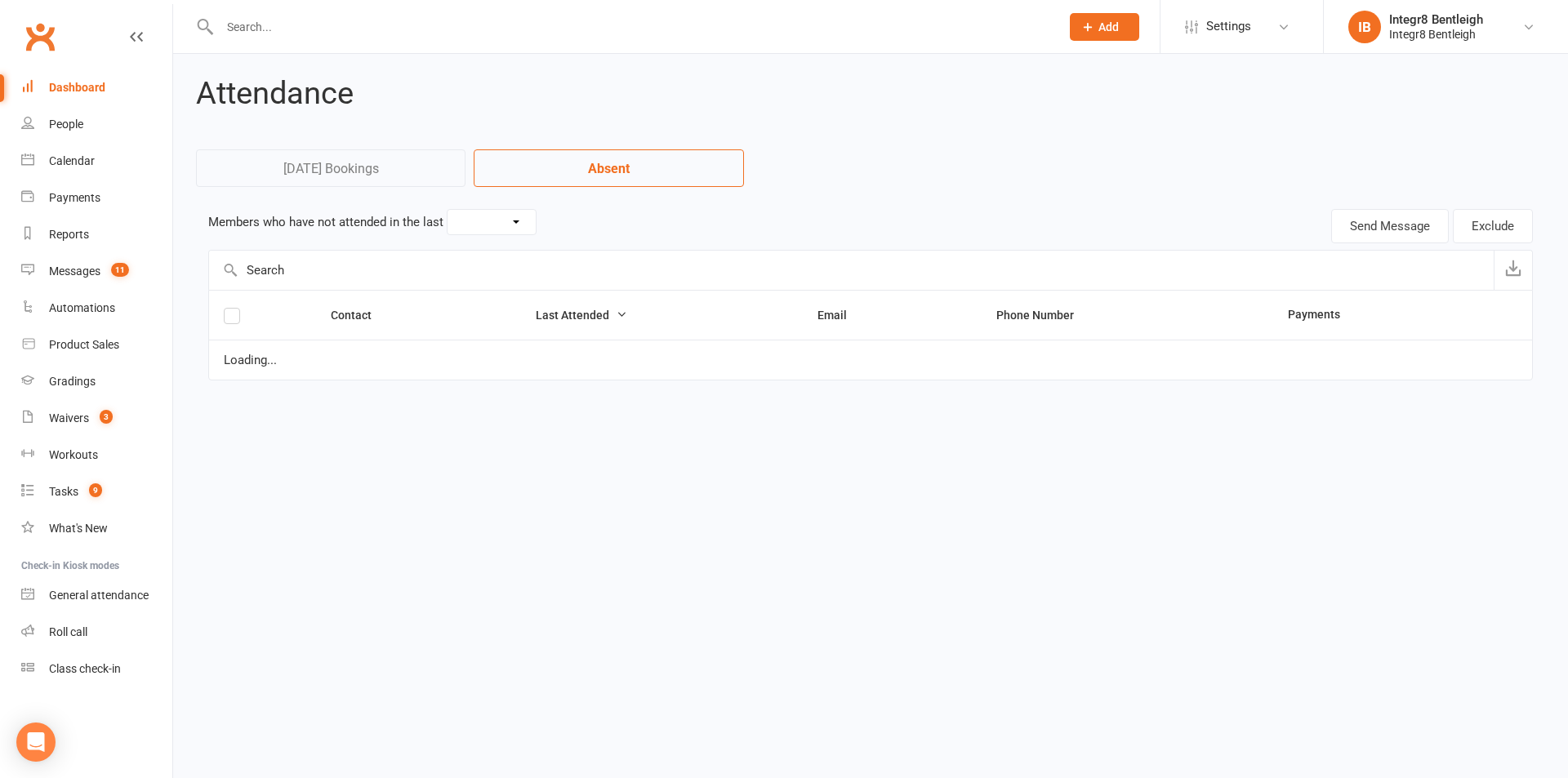
select select "15"
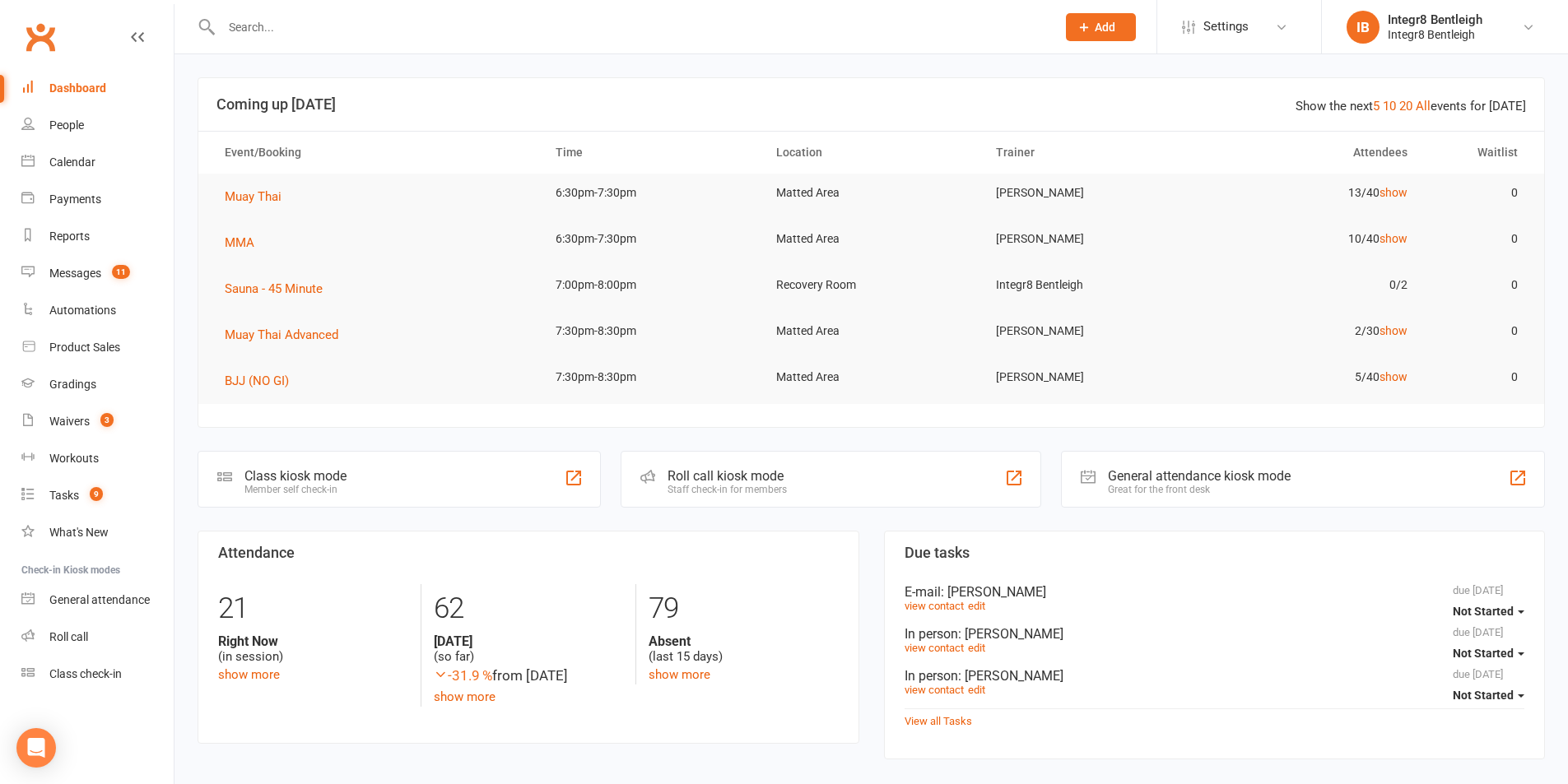
click at [261, 16] on input "text" at bounding box center [631, 27] width 828 height 23
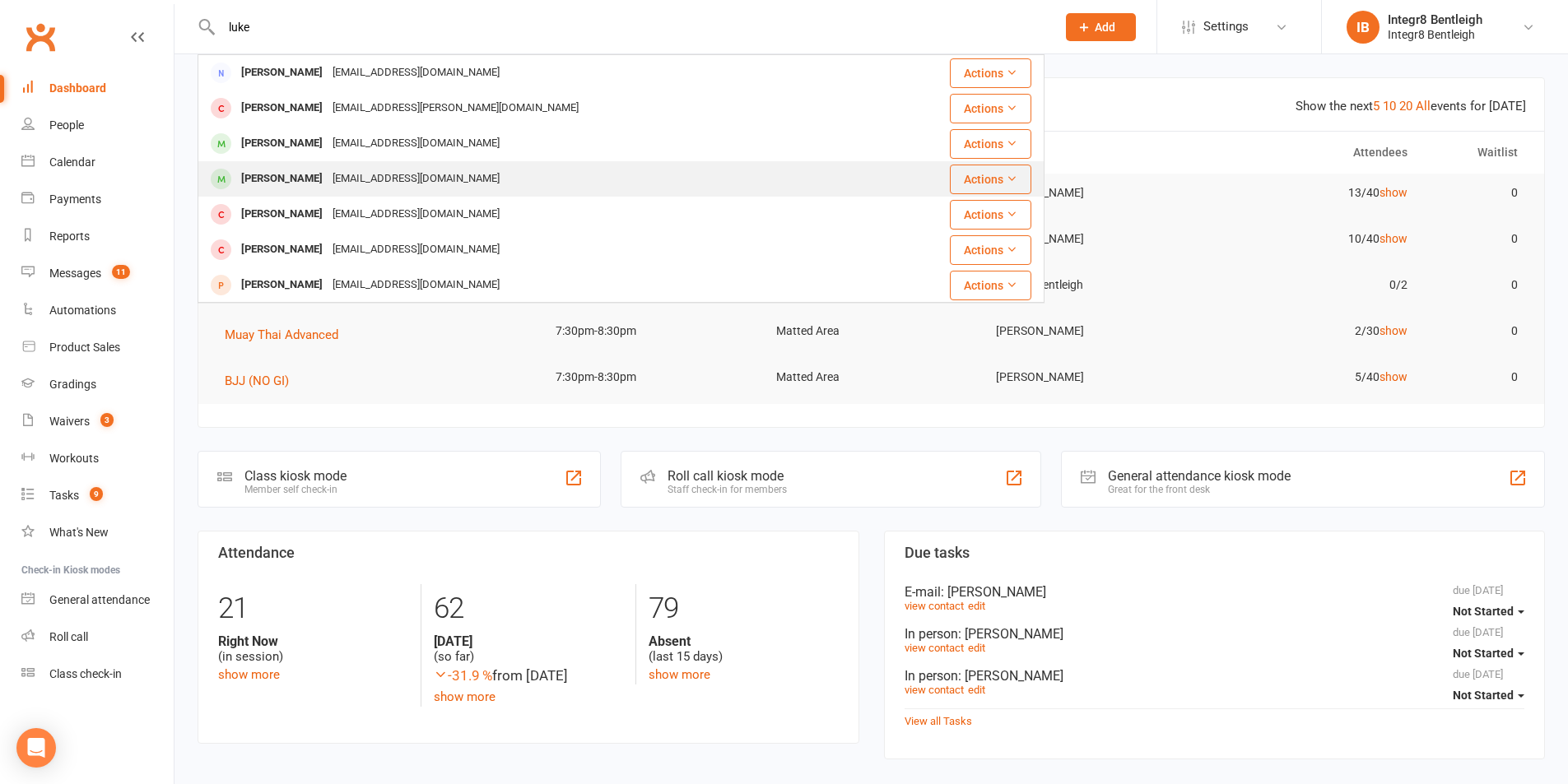
type input "luke"
click at [296, 168] on div "Luke Sagiadelis" at bounding box center [282, 178] width 91 height 23
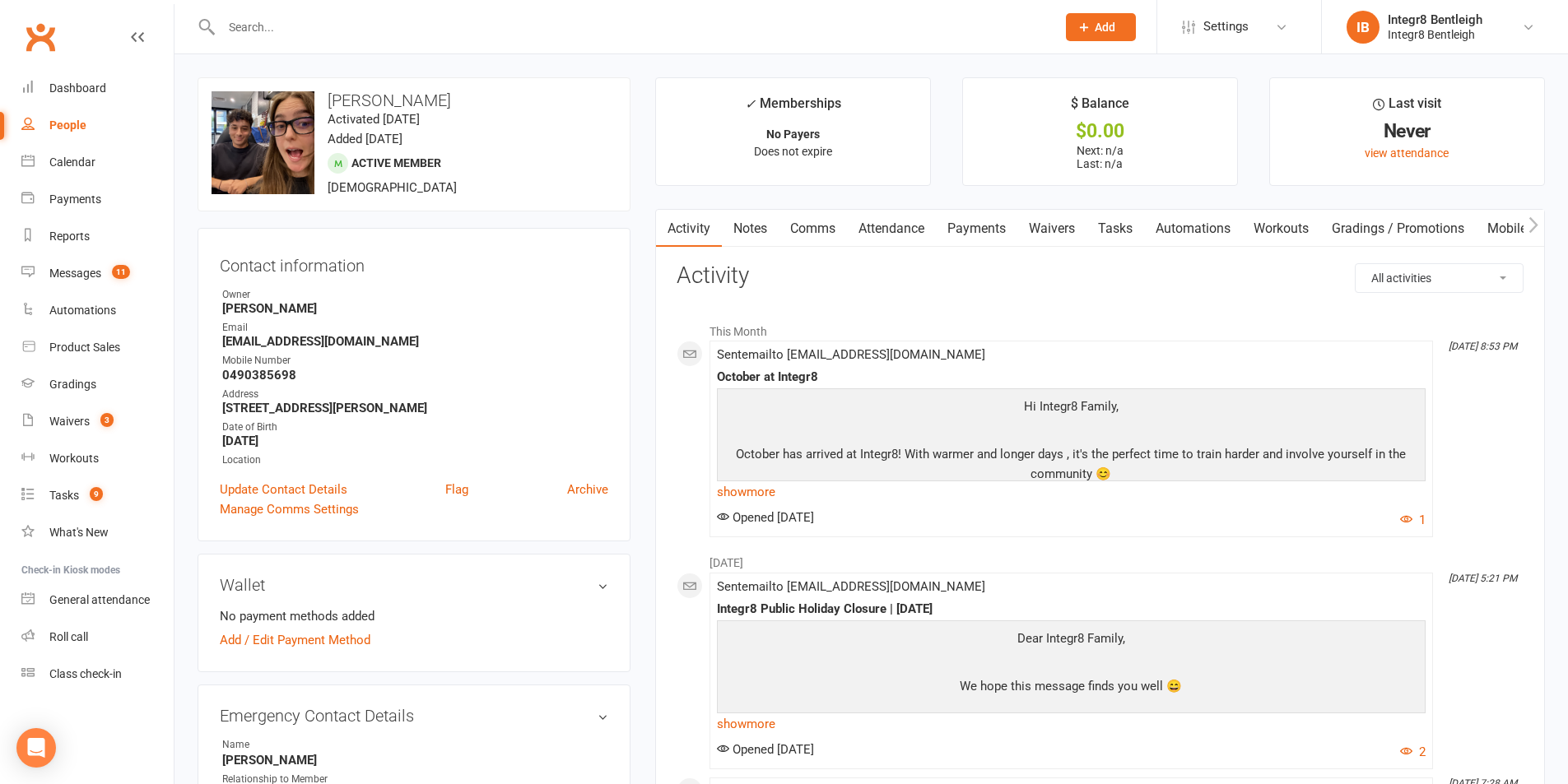
drag, startPoint x: 212, startPoint y: 615, endPoint x: 418, endPoint y: 767, distance: 256.0
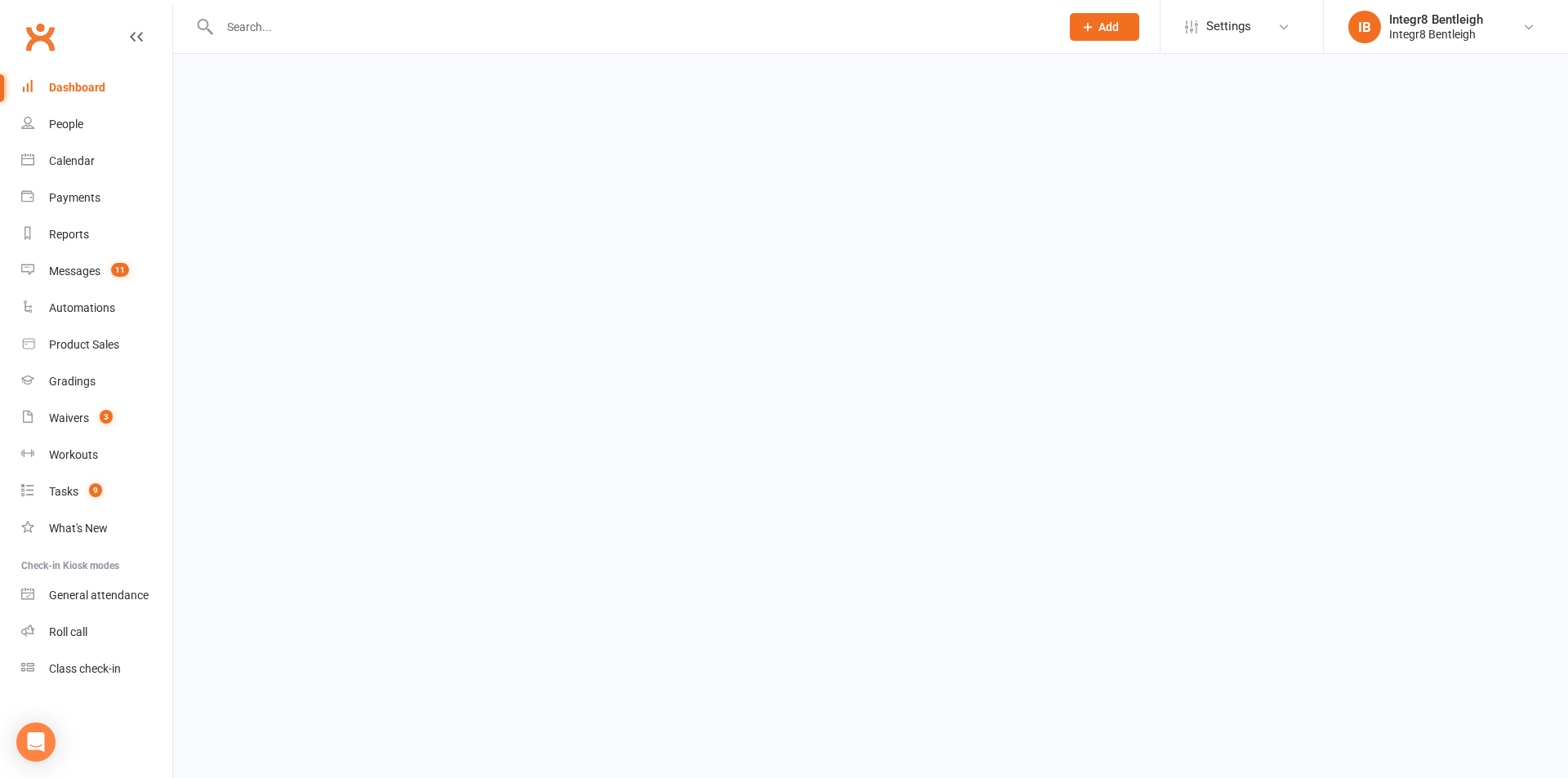
drag, startPoint x: 1557, startPoint y: 600, endPoint x: 953, endPoint y: 288, distance: 679.8
click at [953, 76] on html "Prospect Member Non-attending contact Class / event Appointment Grading event T…" at bounding box center [784, 38] width 1568 height 76
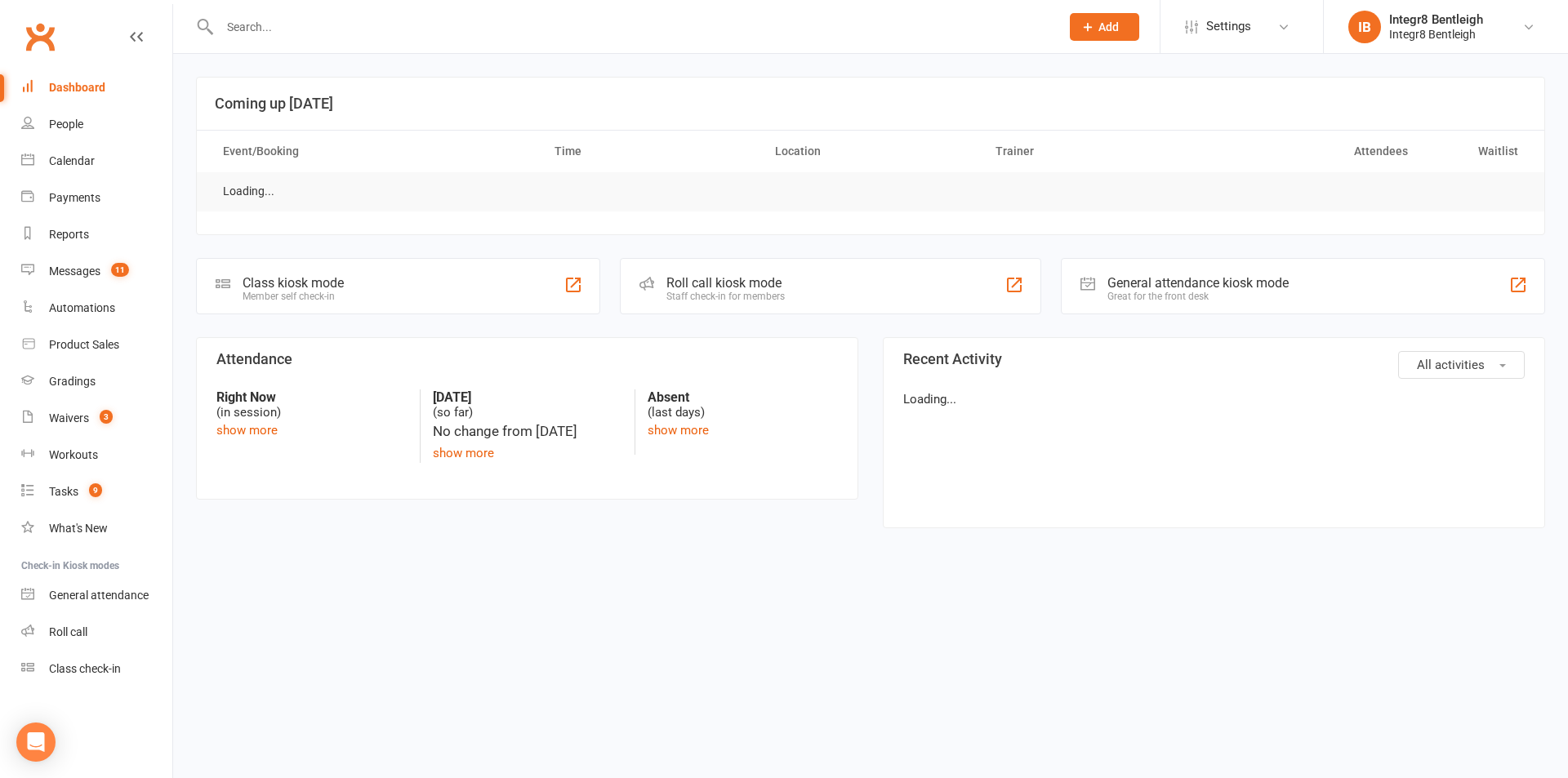
click at [953, 286] on div "Roll call kiosk mode Staff check-in for members" at bounding box center [831, 286] width 421 height 57
click at [952, 284] on div "Roll call kiosk mode Staff check-in for members" at bounding box center [831, 286] width 421 height 57
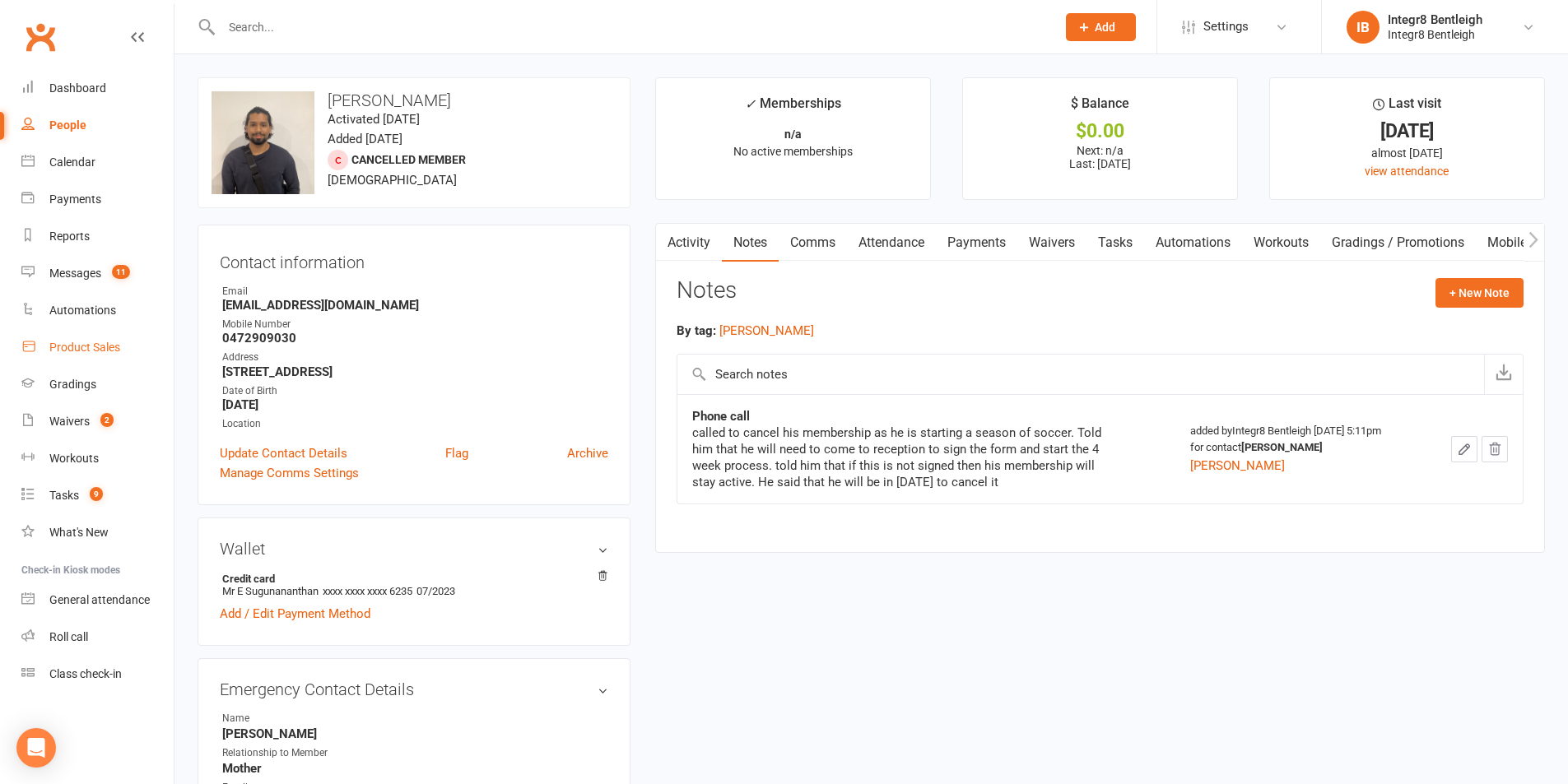
click at [77, 334] on link "Product Sales" at bounding box center [98, 347] width 152 height 37
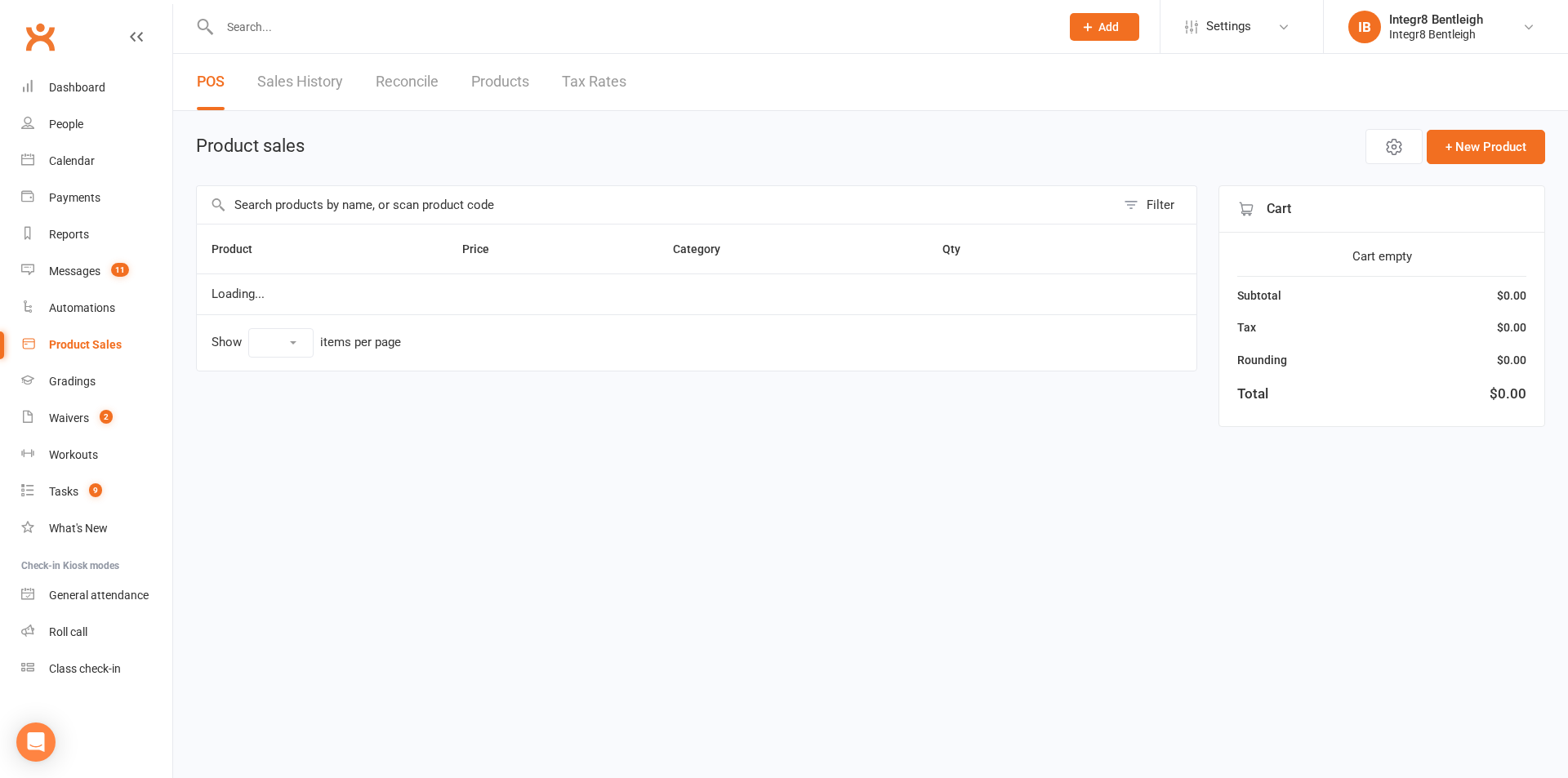
select select "10"
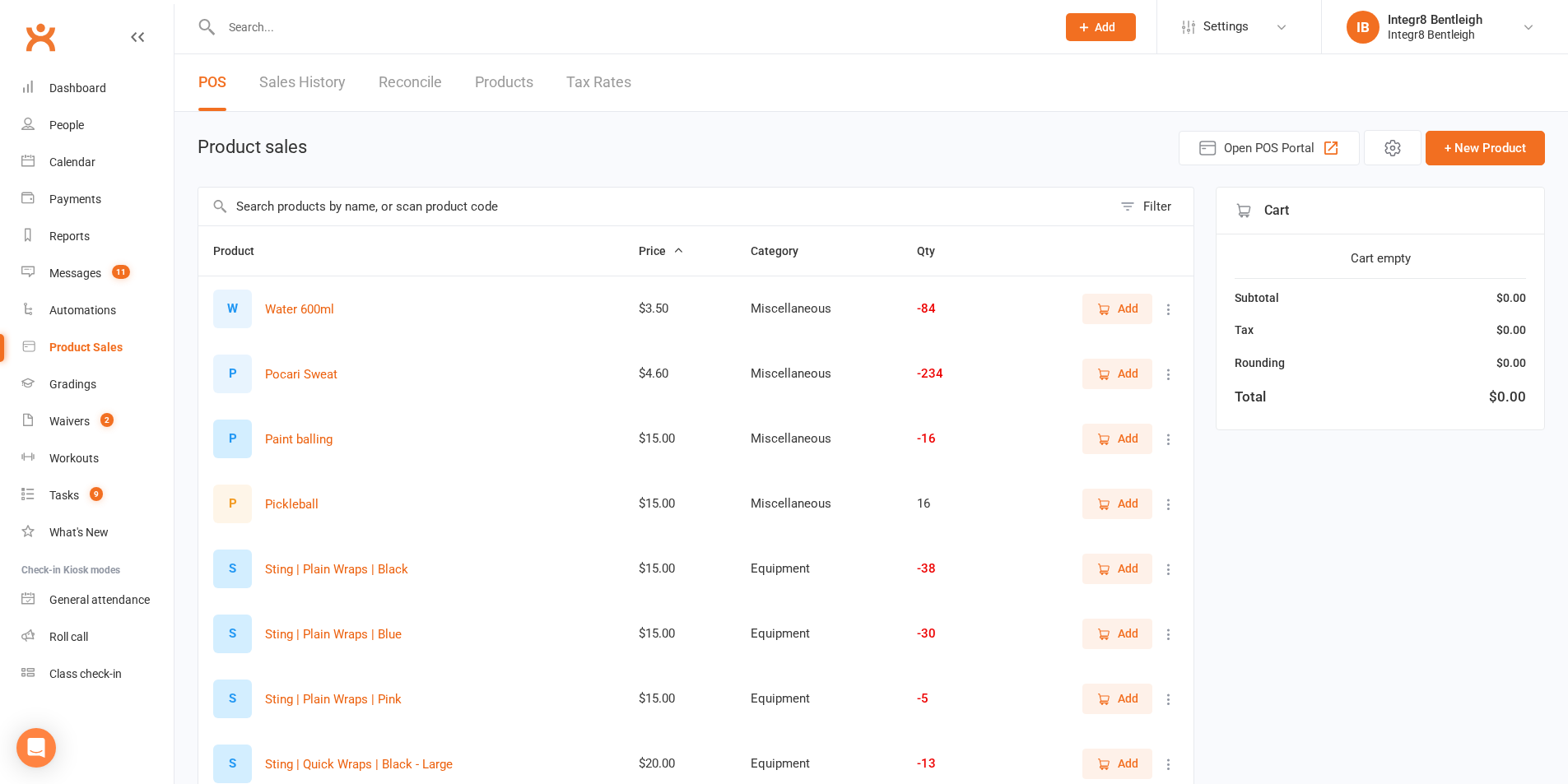
click at [272, 202] on input "text" at bounding box center [654, 206] width 913 height 38
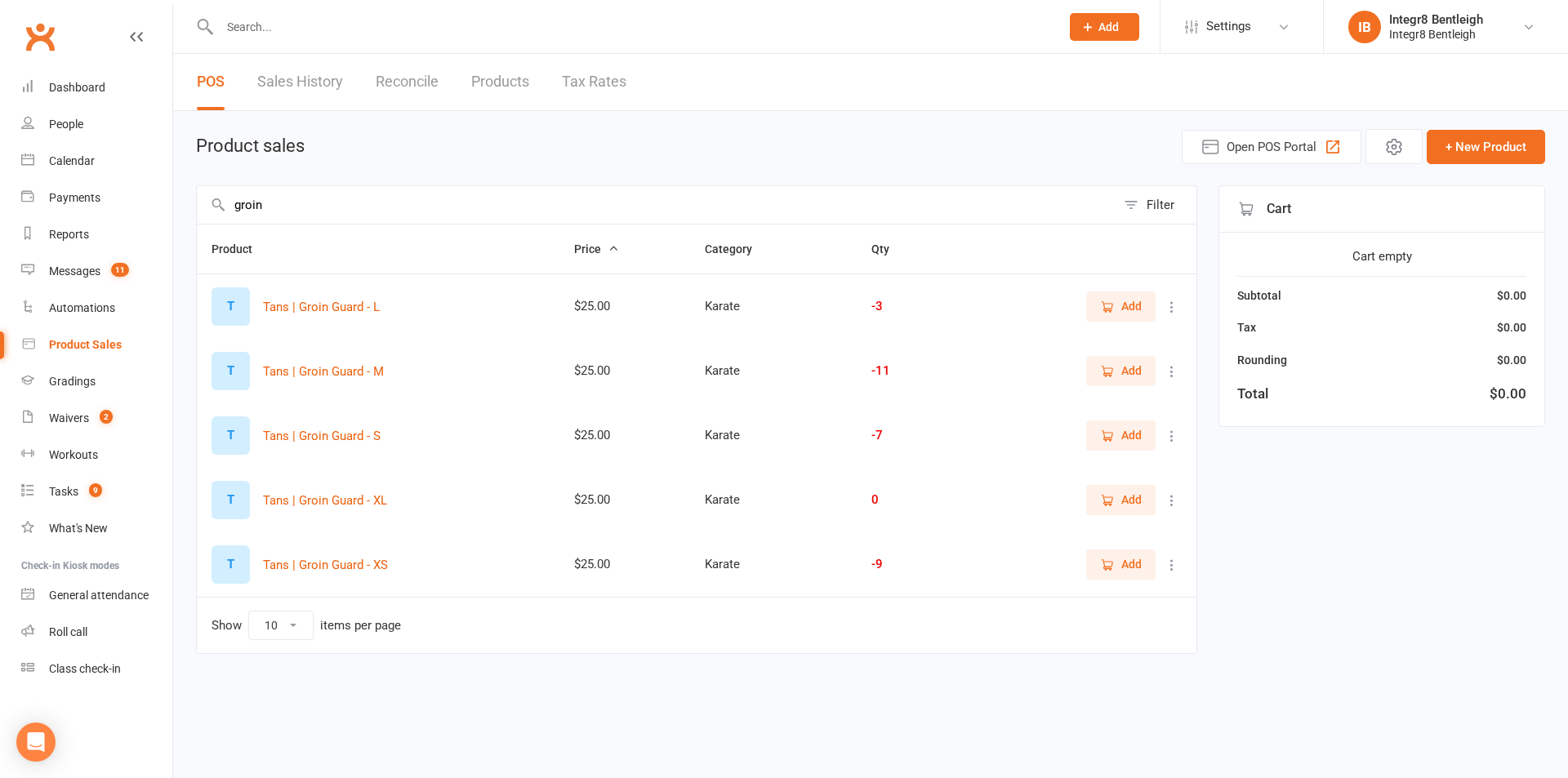
type input "groin"
click at [1092, 368] on button "Add" at bounding box center [1120, 370] width 70 height 30
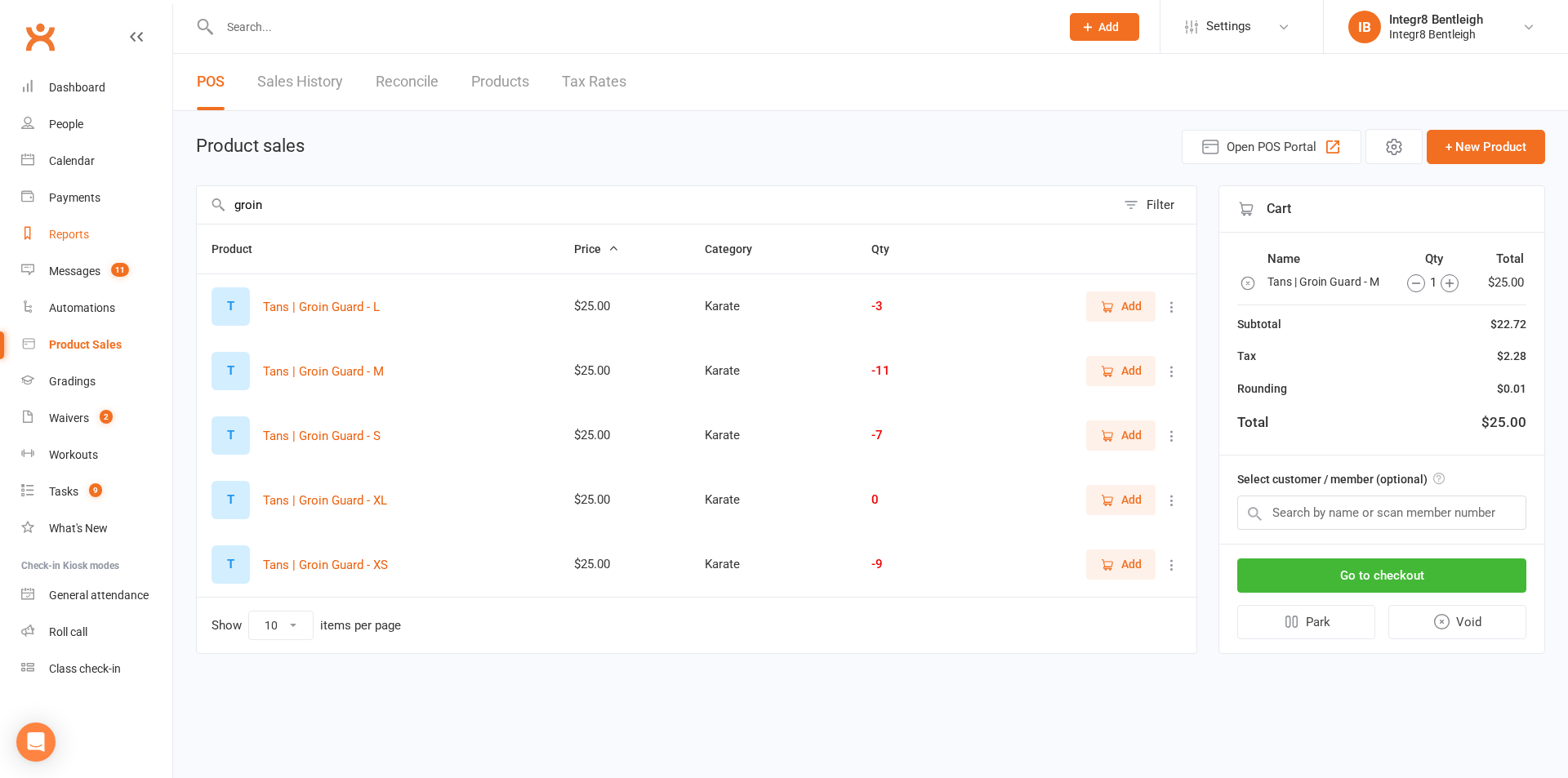
drag, startPoint x: 437, startPoint y: 216, endPoint x: 167, endPoint y: 222, distance: 270.1
click at [167, 222] on ui-view "Prospect Member Non-attending contact Class / event Appointment Grading event T…" at bounding box center [784, 351] width 1568 height 695
type input "shin"
click at [1110, 303] on icon "button" at bounding box center [1109, 306] width 9 height 8
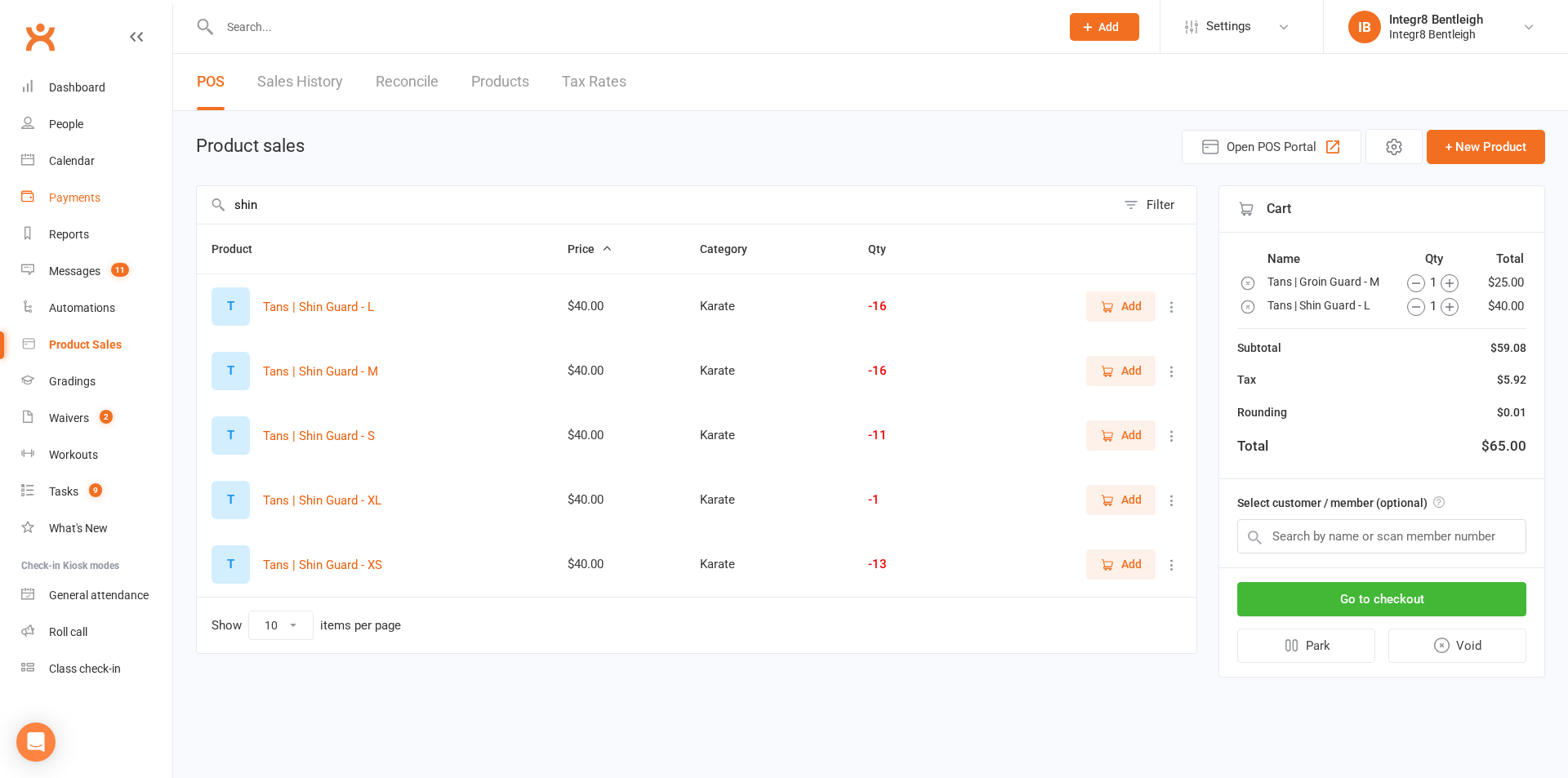
drag, startPoint x: 518, startPoint y: 202, endPoint x: 27, endPoint y: 205, distance: 491.0
click at [27, 205] on ui-view "Prospect Member Non-attending contact Class / event Appointment Grading event T…" at bounding box center [784, 352] width 1568 height 696
type input "\"
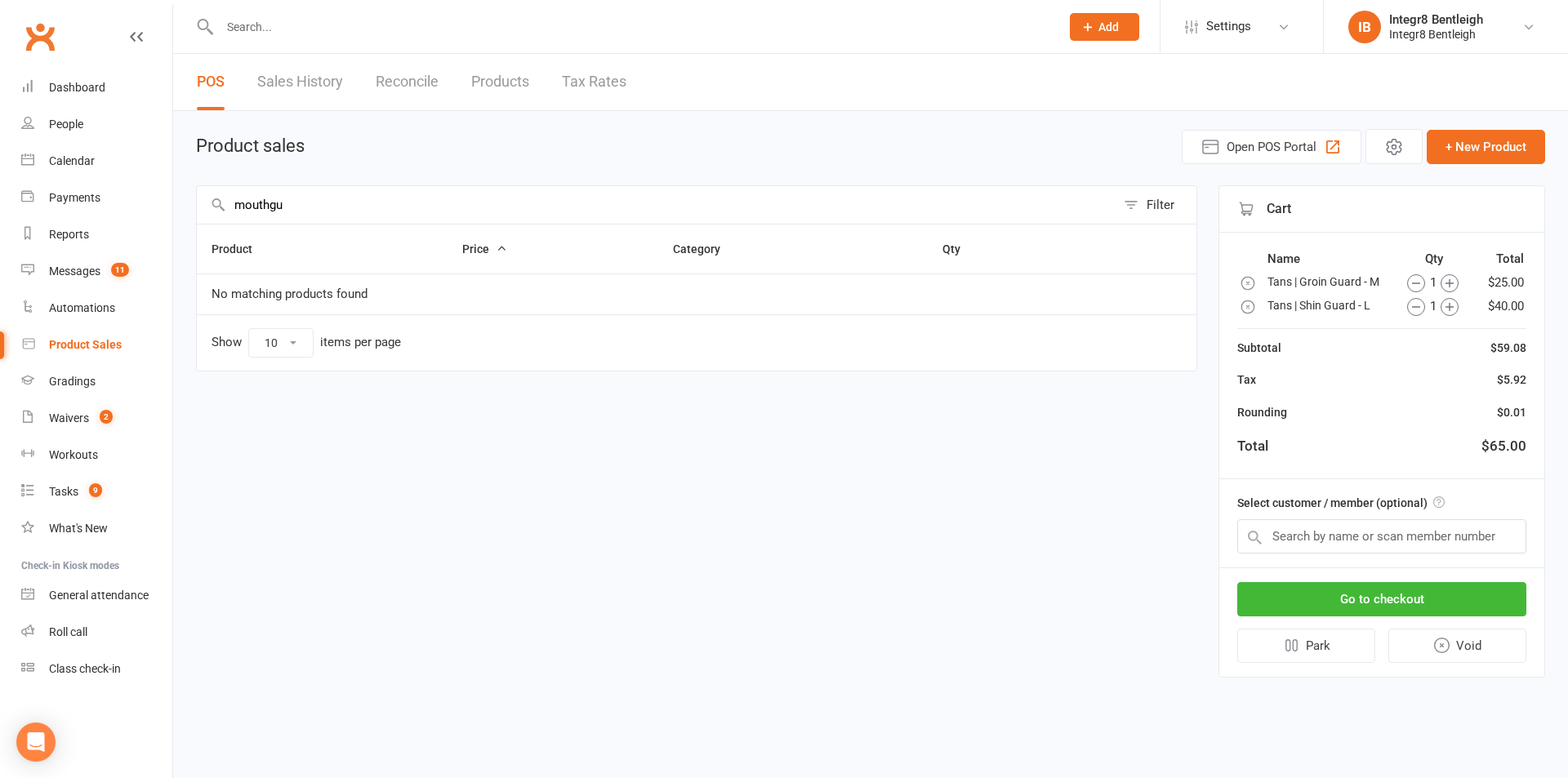
click at [272, 203] on input "mouthgu" at bounding box center [656, 205] width 919 height 37
type input "mouth gu"
drag, startPoint x: 213, startPoint y: 206, endPoint x: 188, endPoint y: 206, distance: 25.0
click at [188, 206] on div "Product sales Open POS Portal + New Product mouth gu Filter Product Price Categ…" at bounding box center [871, 405] width 1395 height 589
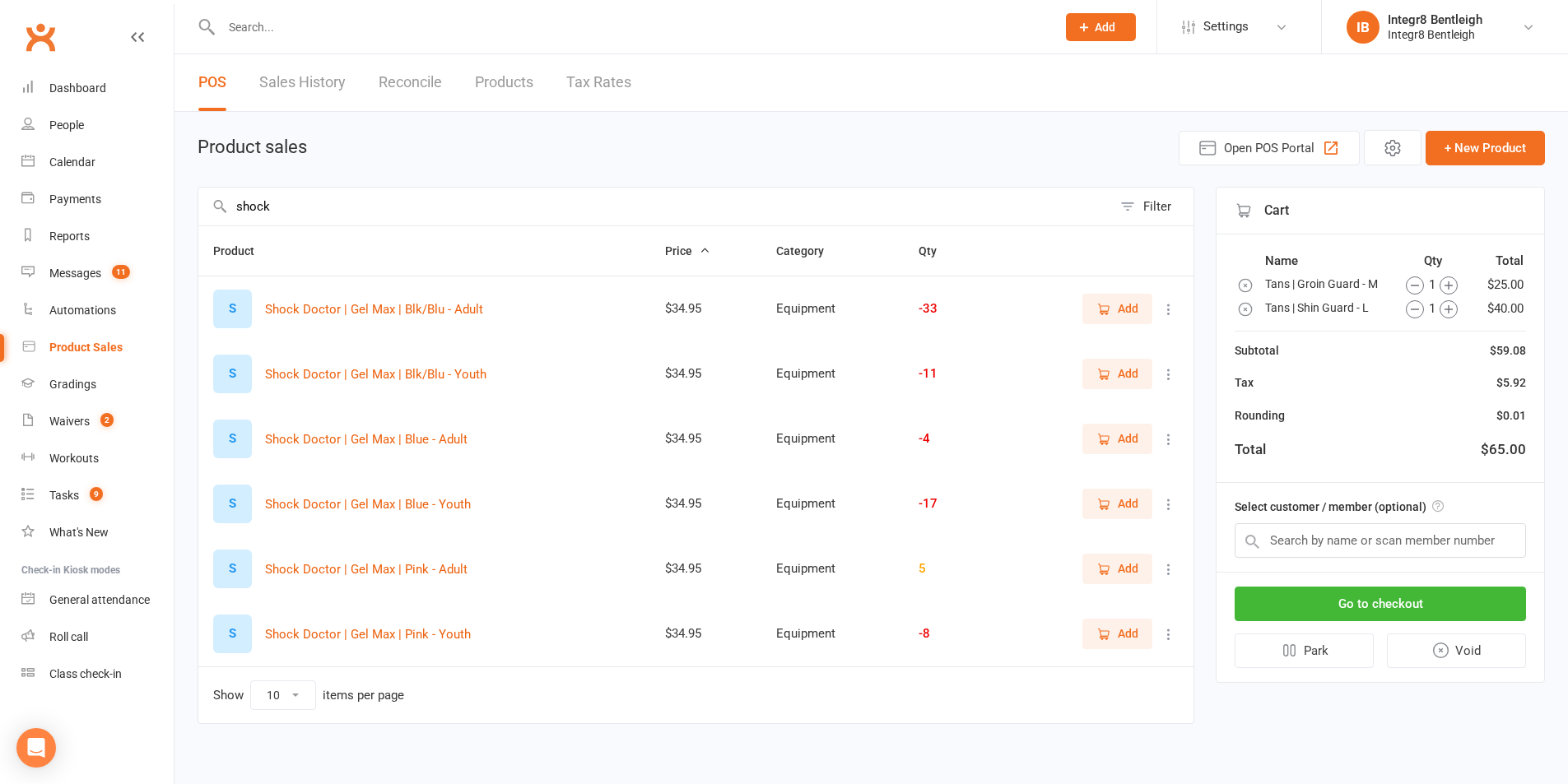
type input "shock"
click at [1102, 307] on icon "button" at bounding box center [1104, 309] width 15 height 15
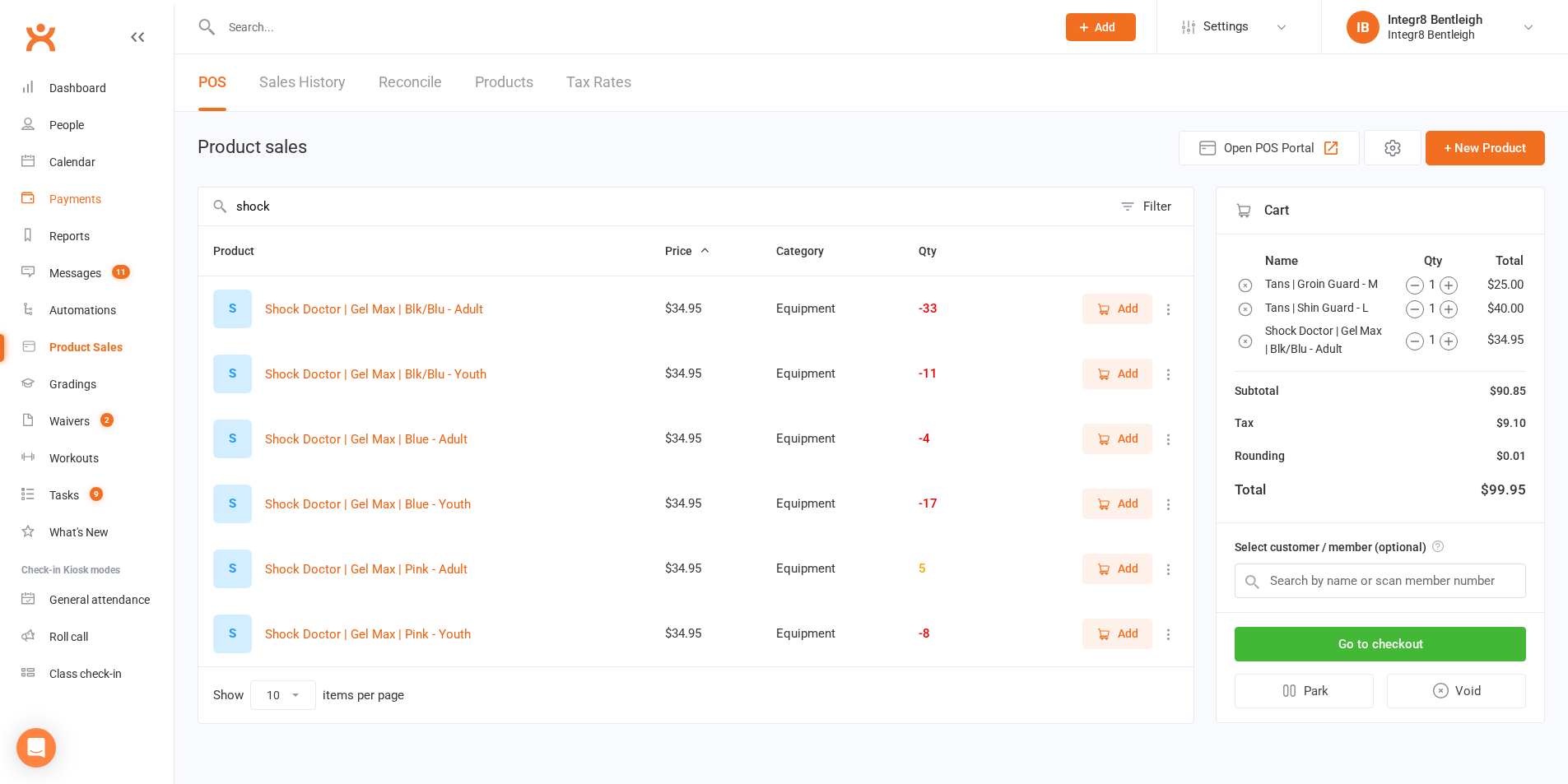
drag, startPoint x: 282, startPoint y: 204, endPoint x: 120, endPoint y: 204, distance: 162.0
click at [120, 204] on ui-view "Prospect Member Non-attending contact Class / event Appointment Grading event T…" at bounding box center [784, 386] width 1568 height 765
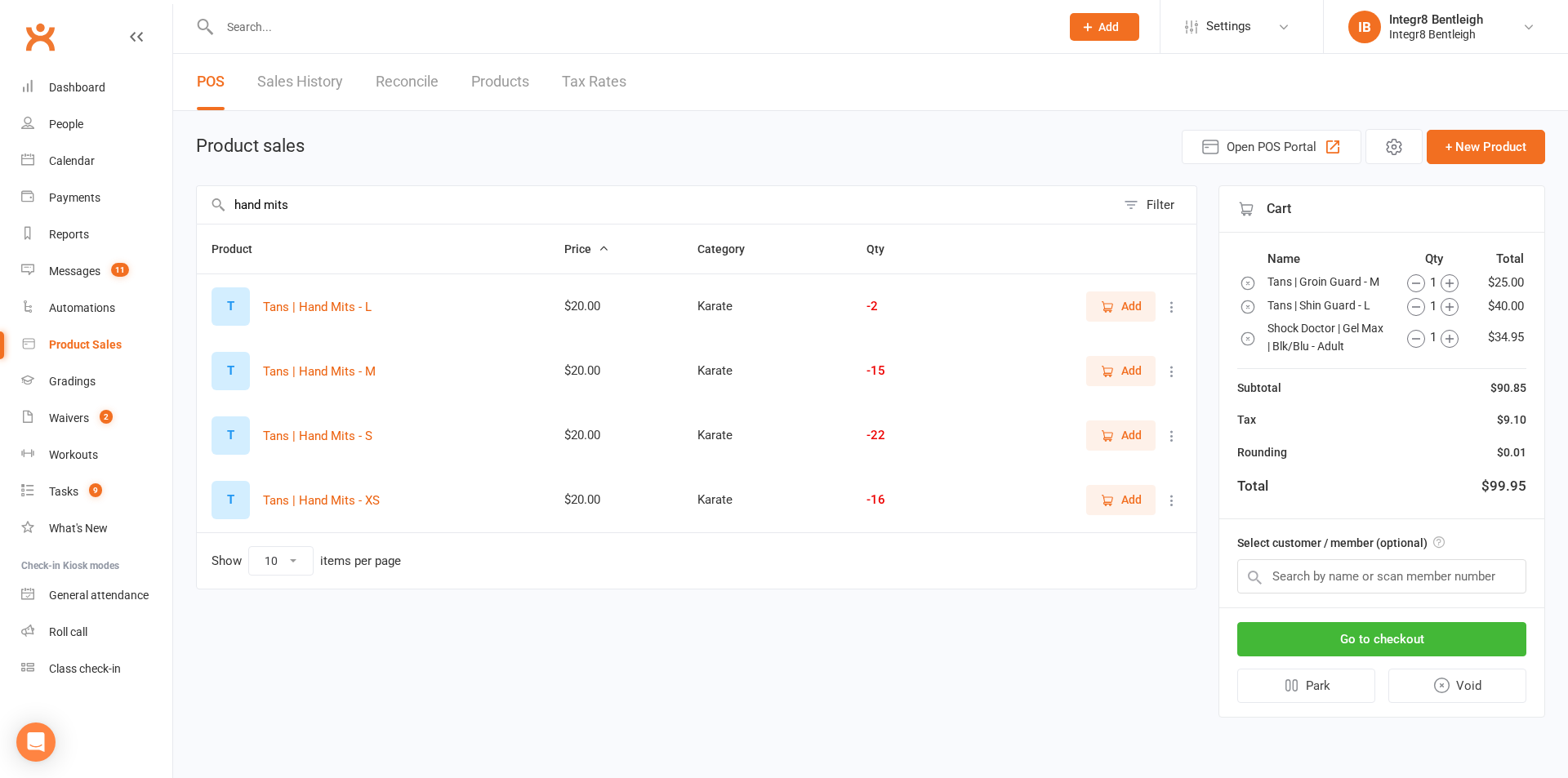
type input "hand mits"
click at [1112, 313] on icon "button" at bounding box center [1107, 307] width 15 height 15
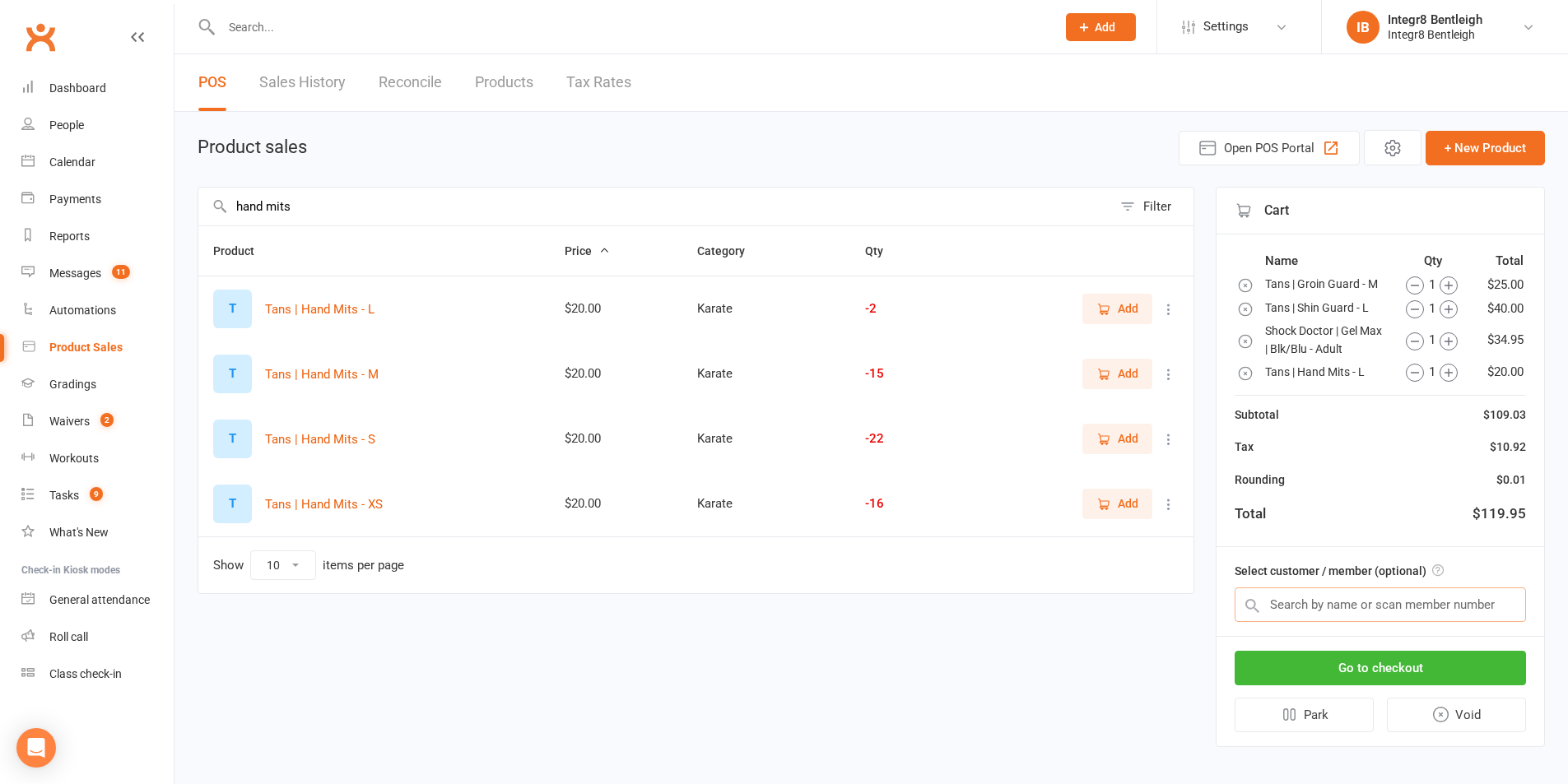
click at [1356, 605] on input "text" at bounding box center [1379, 604] width 291 height 35
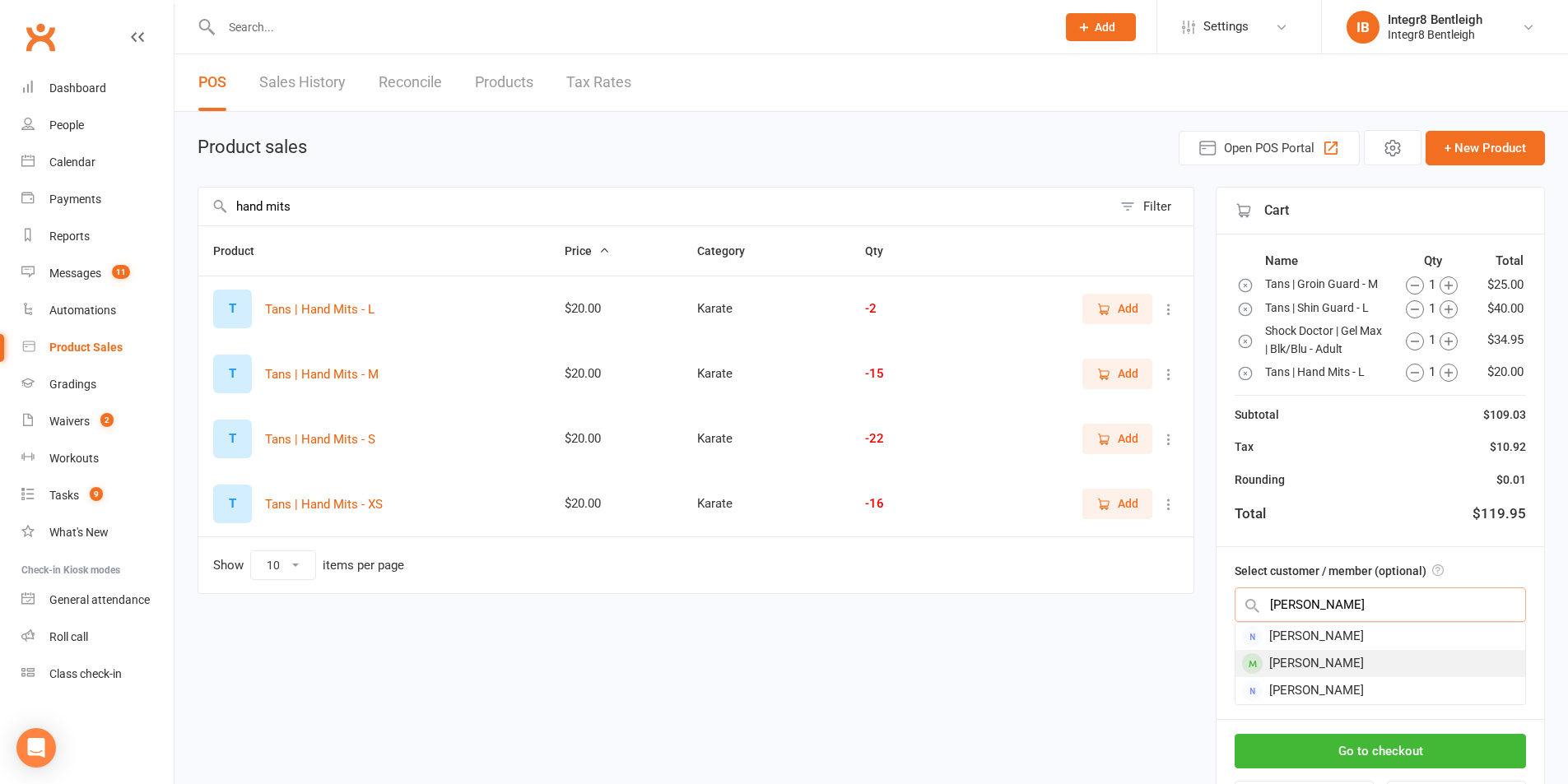
type input "zhuo"
click at [1278, 661] on div "Zhuochen Zhang" at bounding box center [1379, 663] width 290 height 27
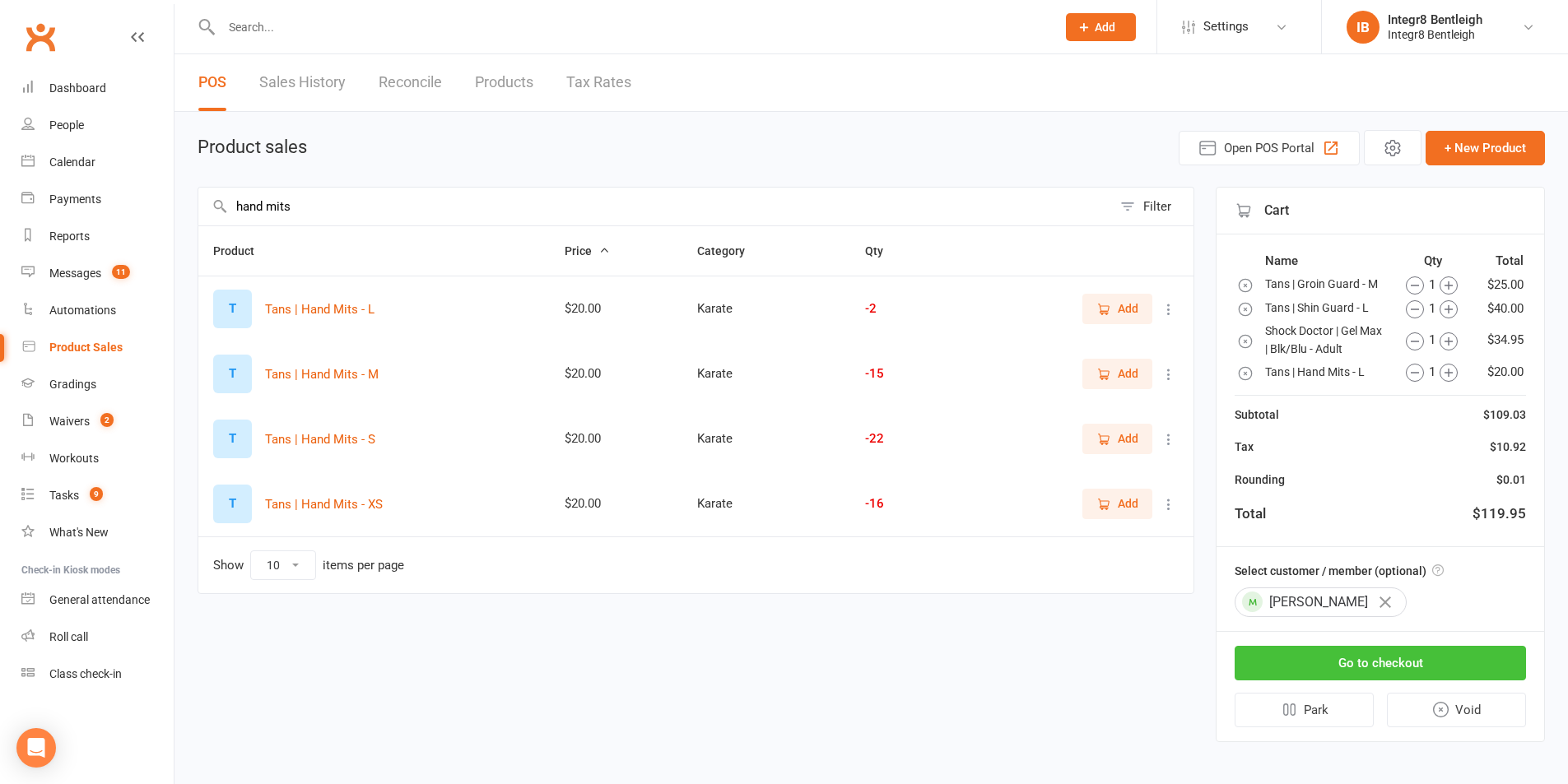
click at [1292, 653] on button "Go to checkout" at bounding box center [1379, 662] width 291 height 35
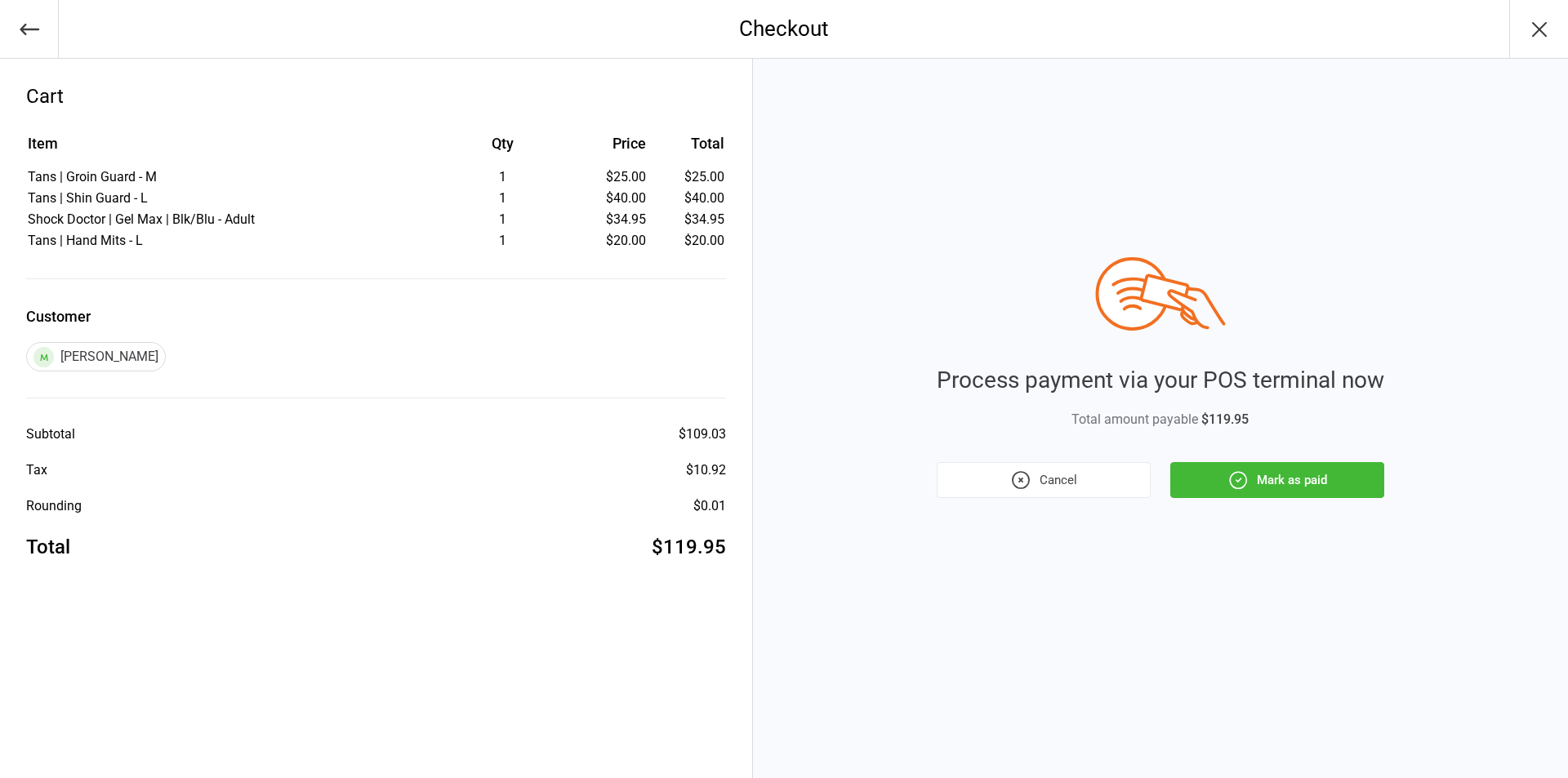
click at [1319, 474] on button "Mark as paid" at bounding box center [1277, 479] width 214 height 36
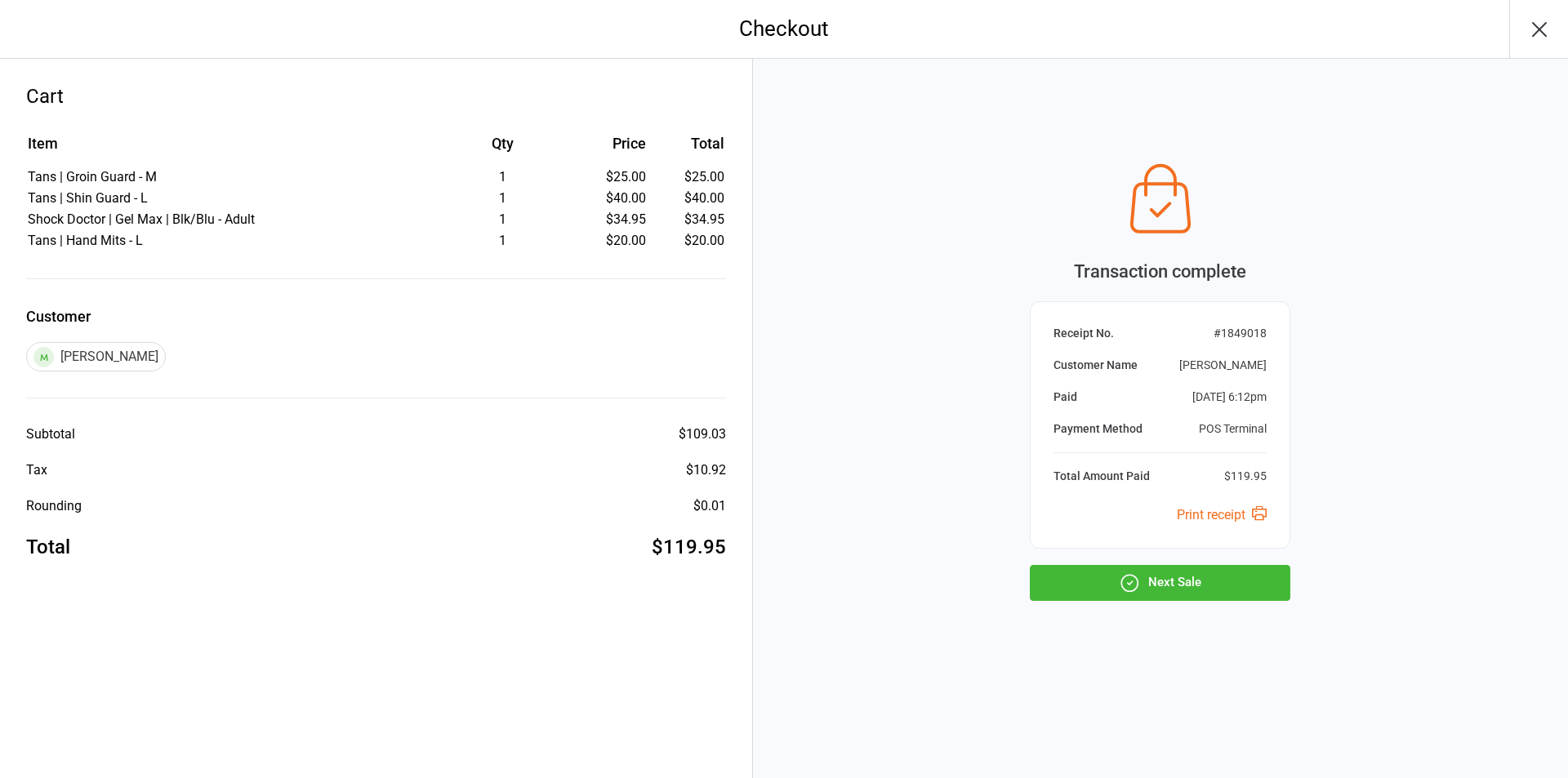
drag, startPoint x: 1039, startPoint y: 289, endPoint x: 1117, endPoint y: 275, distance: 79.2
click at [1060, 282] on div "Transaction complete Receipt No. # 1849018 Customer Name Zhuochen Zhang Paid Oc…" at bounding box center [1160, 378] width 261 height 446
click at [1145, 270] on div "Transaction complete" at bounding box center [1160, 271] width 261 height 27
drag, startPoint x: 1290, startPoint y: 235, endPoint x: 1279, endPoint y: 226, distance: 14.2
click at [1287, 234] on div at bounding box center [1160, 198] width 261 height 87
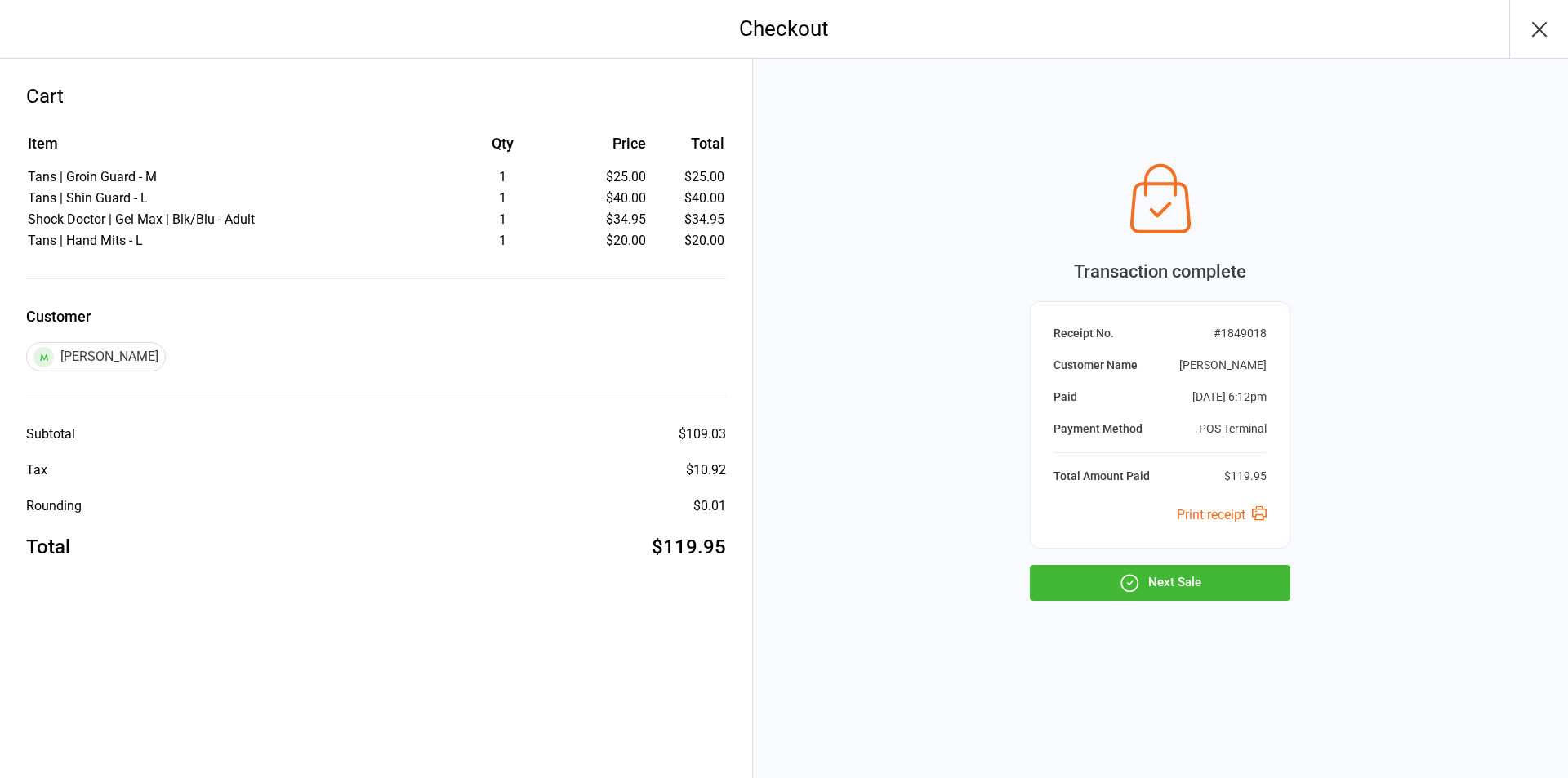
click at [1258, 371] on div "[PERSON_NAME]" at bounding box center [1223, 365] width 88 height 17
click at [1255, 368] on div "[PERSON_NAME]" at bounding box center [1223, 365] width 88 height 17
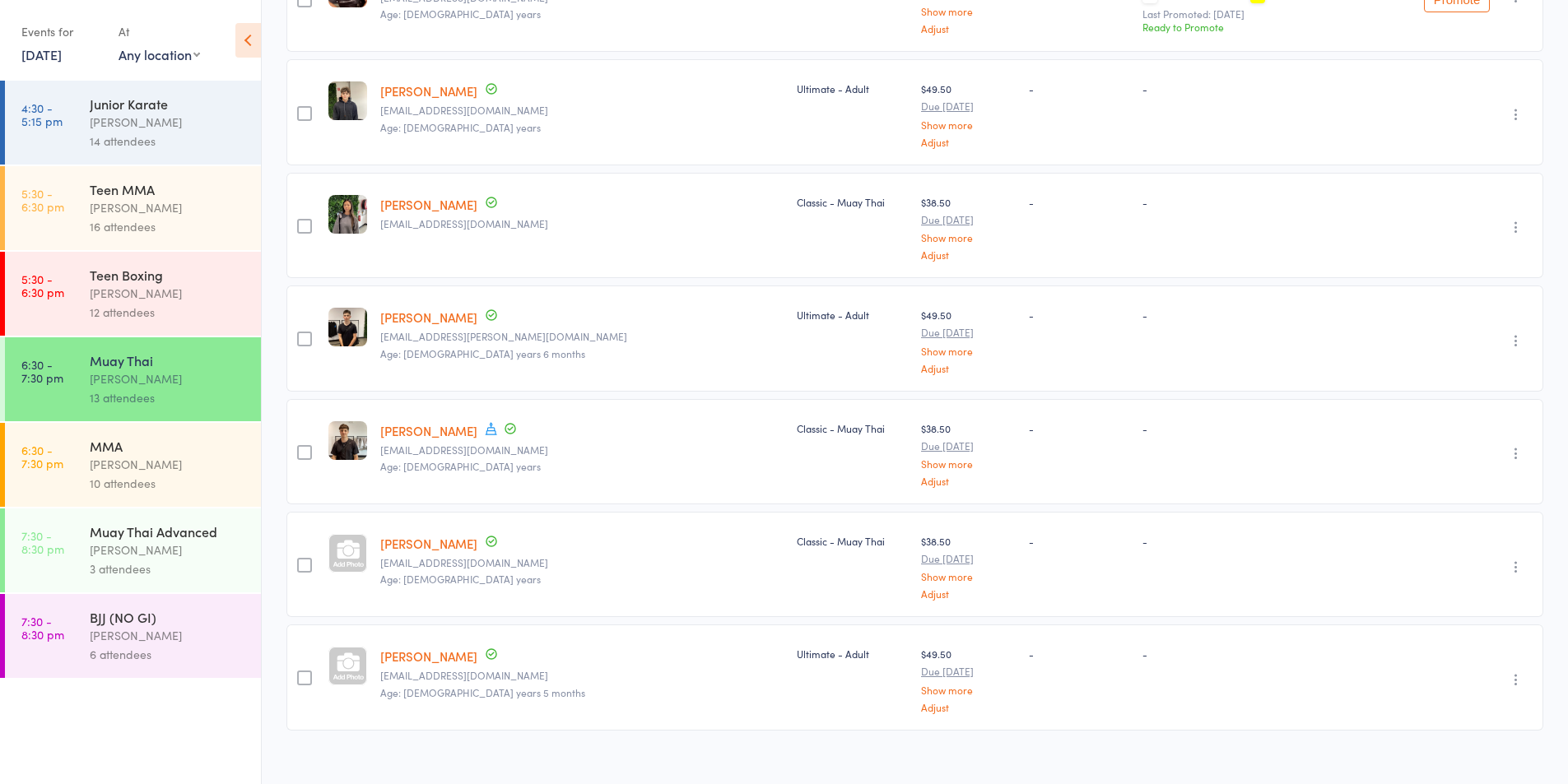
scroll to position [1012, 0]
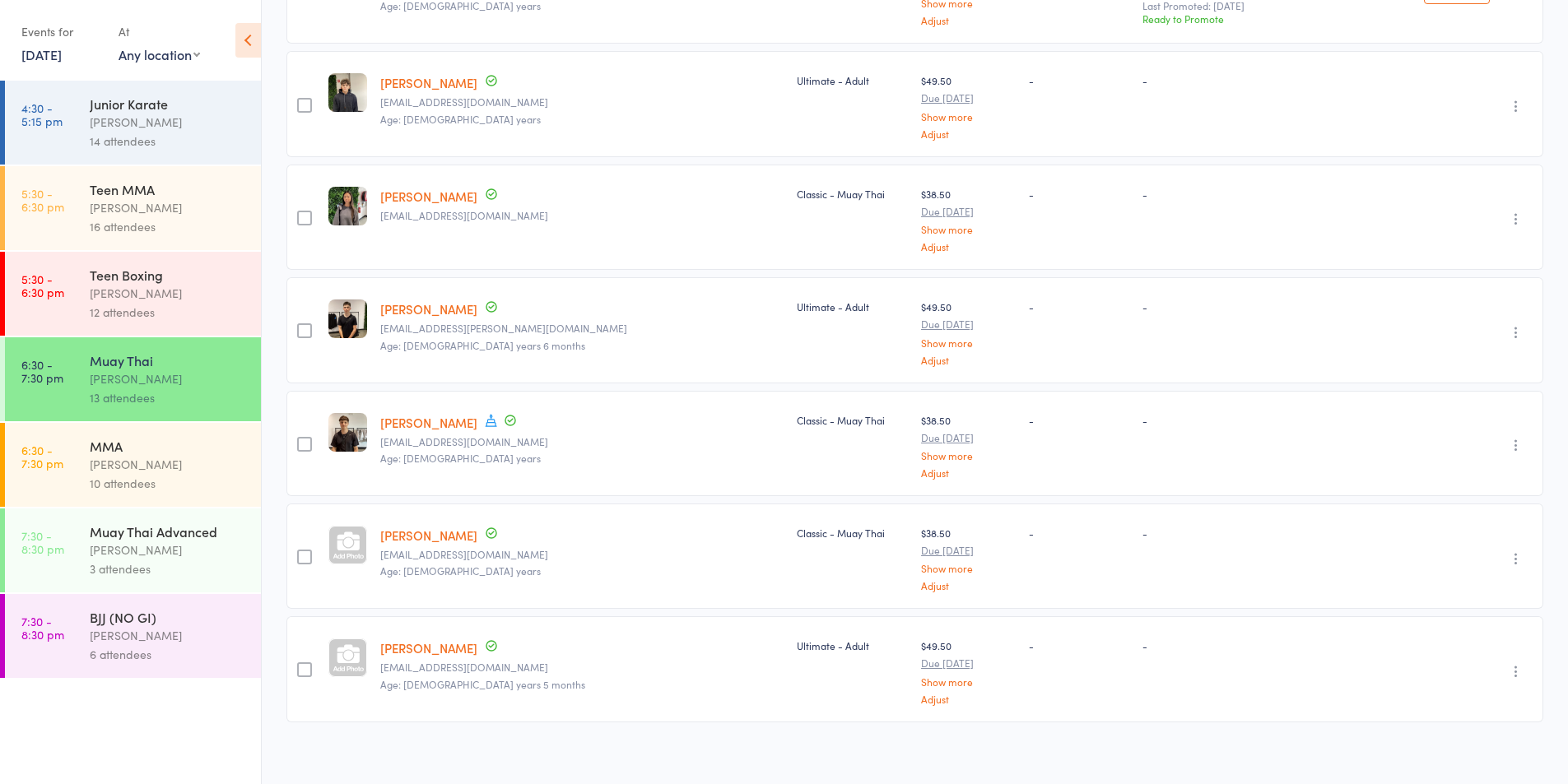
drag, startPoint x: 1495, startPoint y: 731, endPoint x: 1490, endPoint y: 249, distance: 482.0
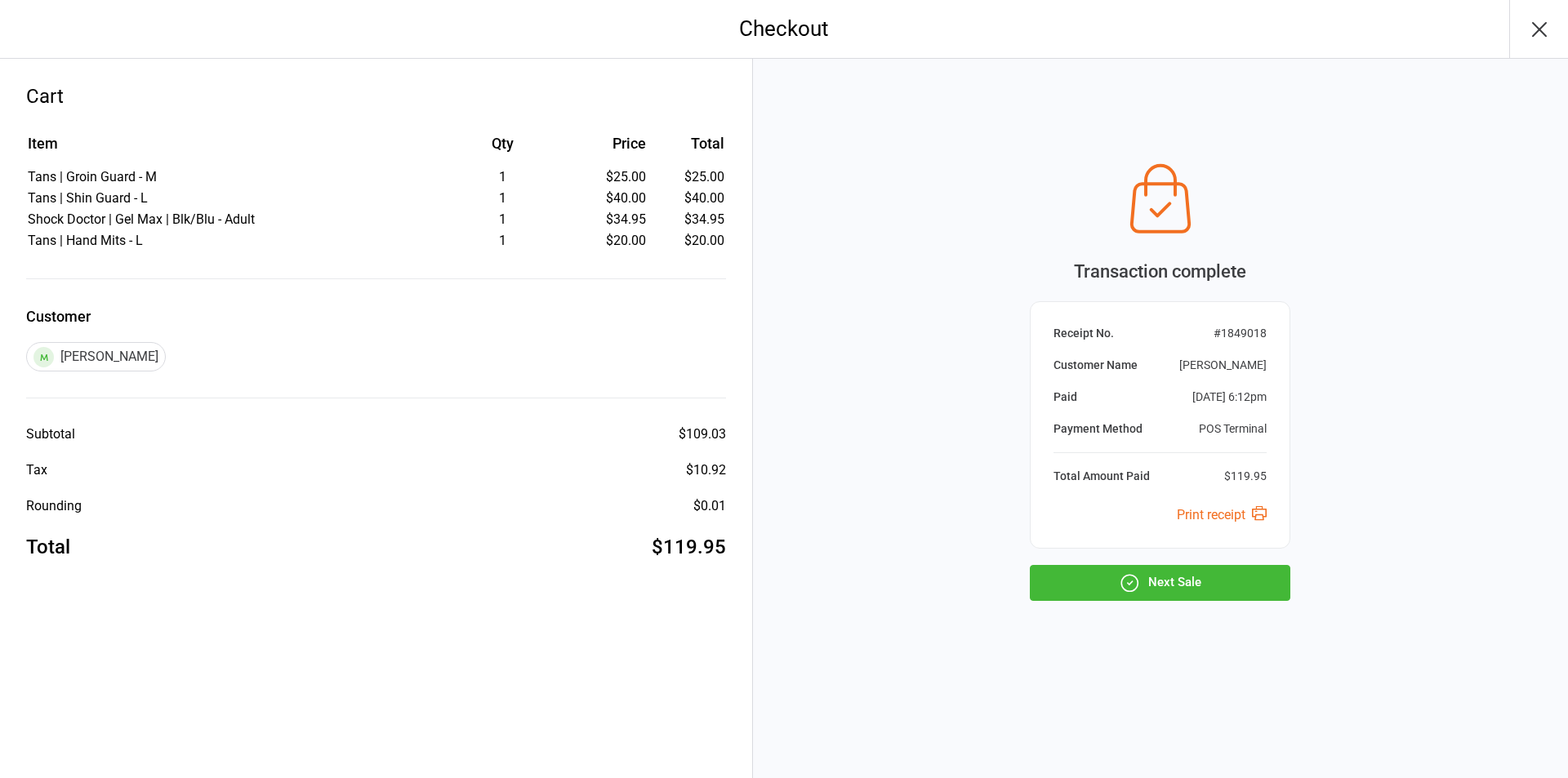
click at [1151, 588] on button "Next Sale" at bounding box center [1160, 583] width 261 height 36
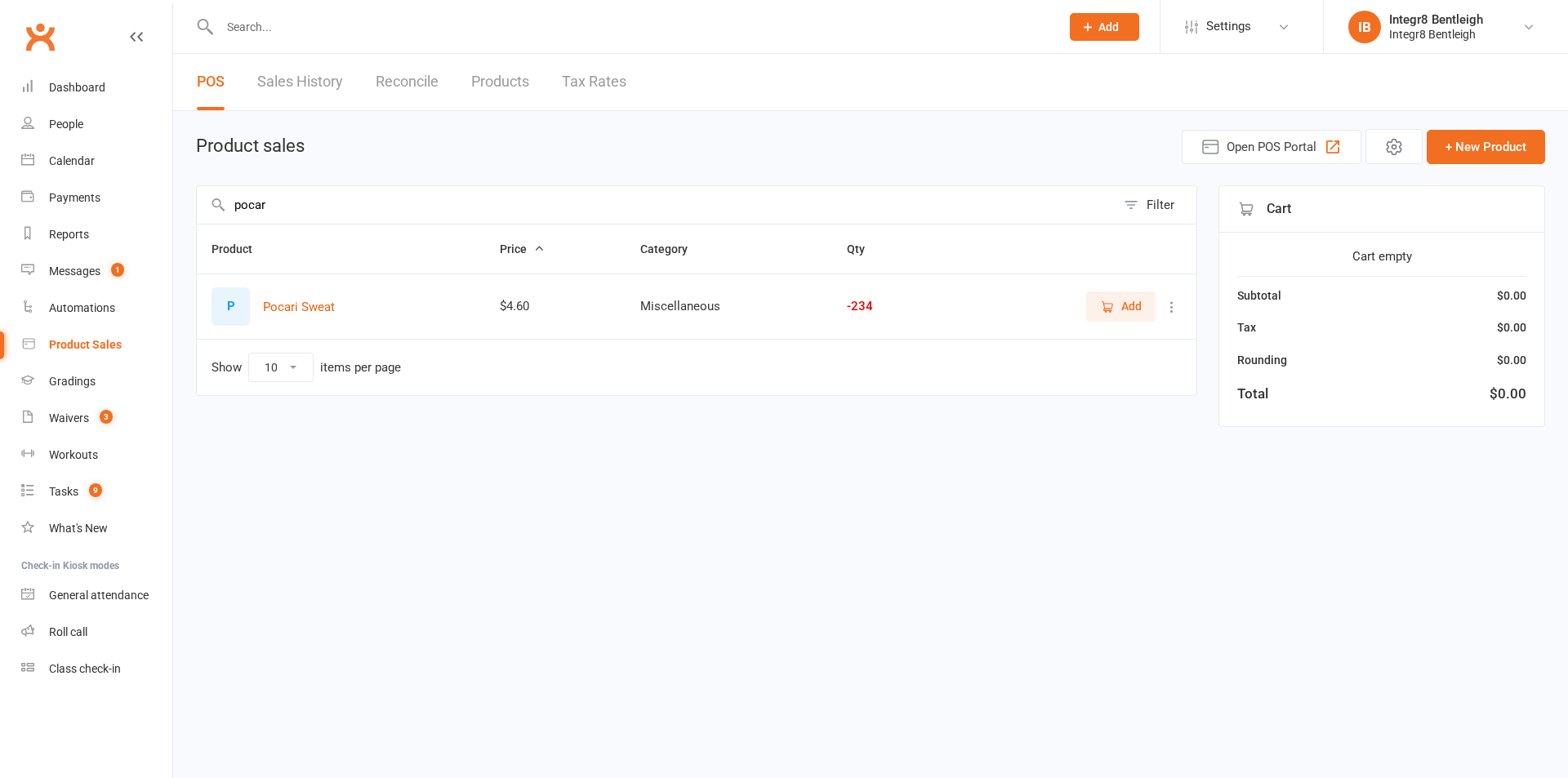
type input "pocar"
click at [1125, 303] on span "Add" at bounding box center [1131, 305] width 20 height 18
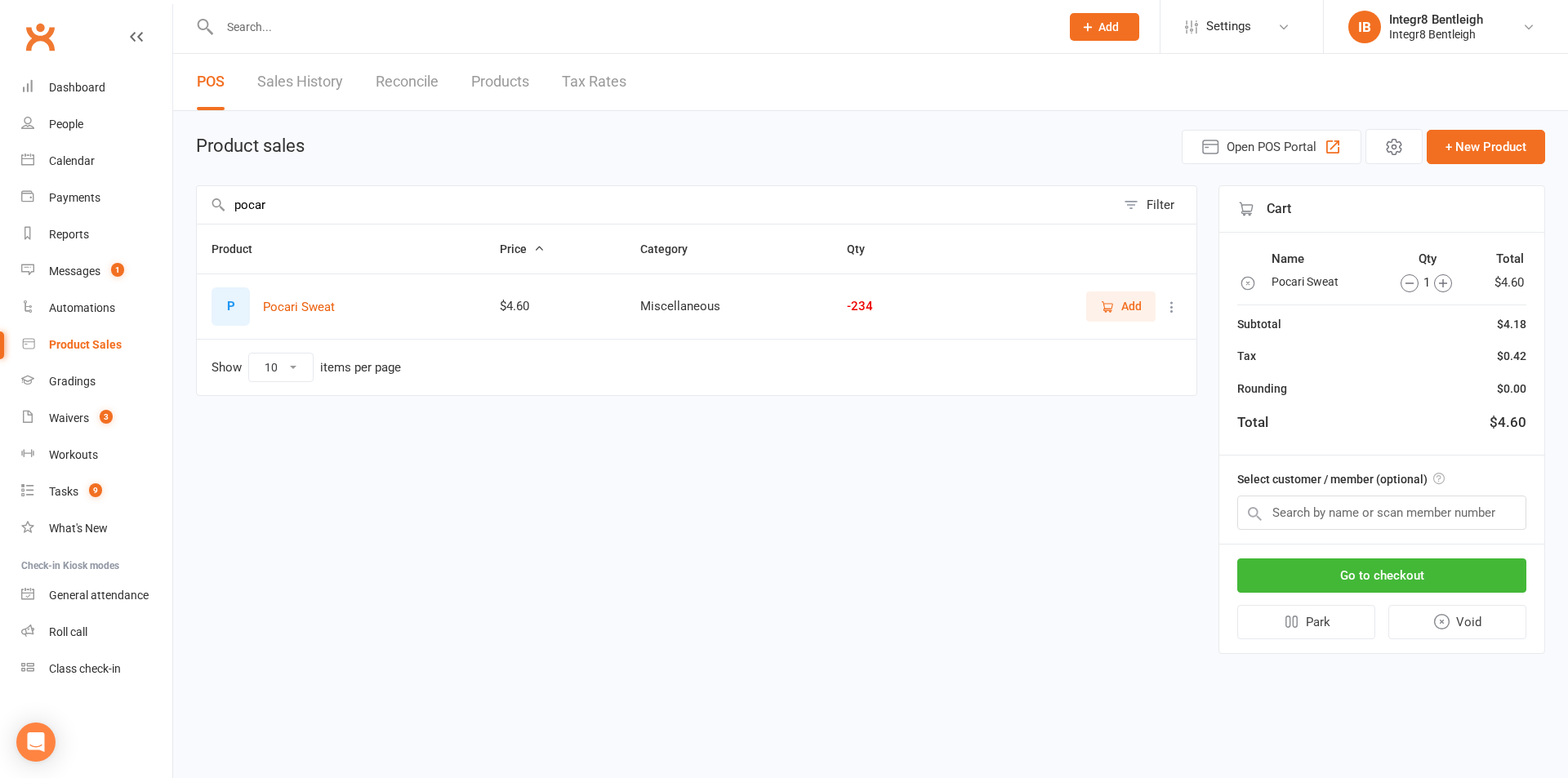
drag, startPoint x: 372, startPoint y: 215, endPoint x: 205, endPoint y: 213, distance: 167.0
click at [205, 213] on input "pocar" at bounding box center [656, 205] width 919 height 37
type input "water"
click at [1125, 302] on span "Add" at bounding box center [1131, 305] width 20 height 18
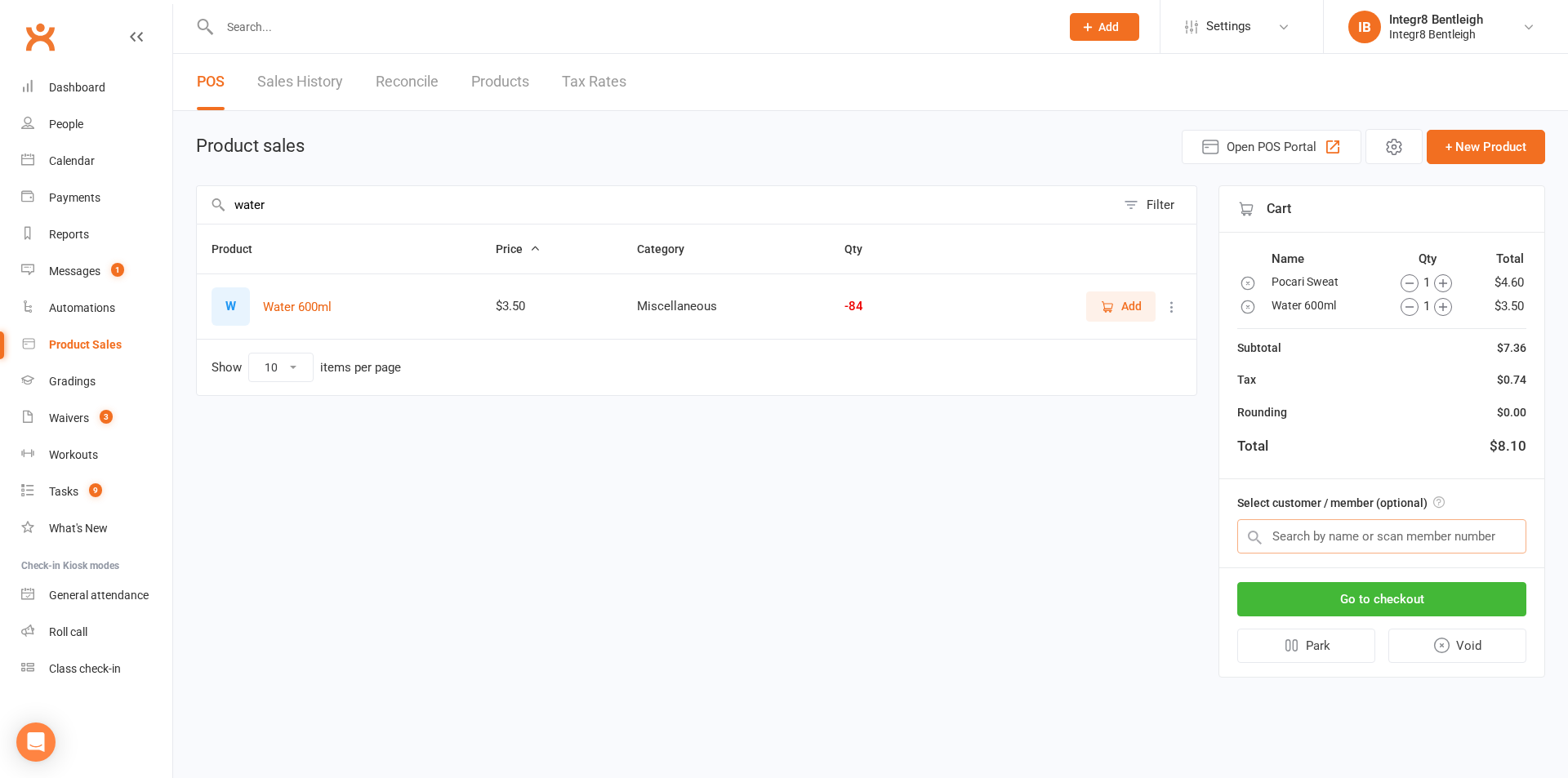
click at [1318, 535] on input "text" at bounding box center [1382, 536] width 289 height 34
type input "a"
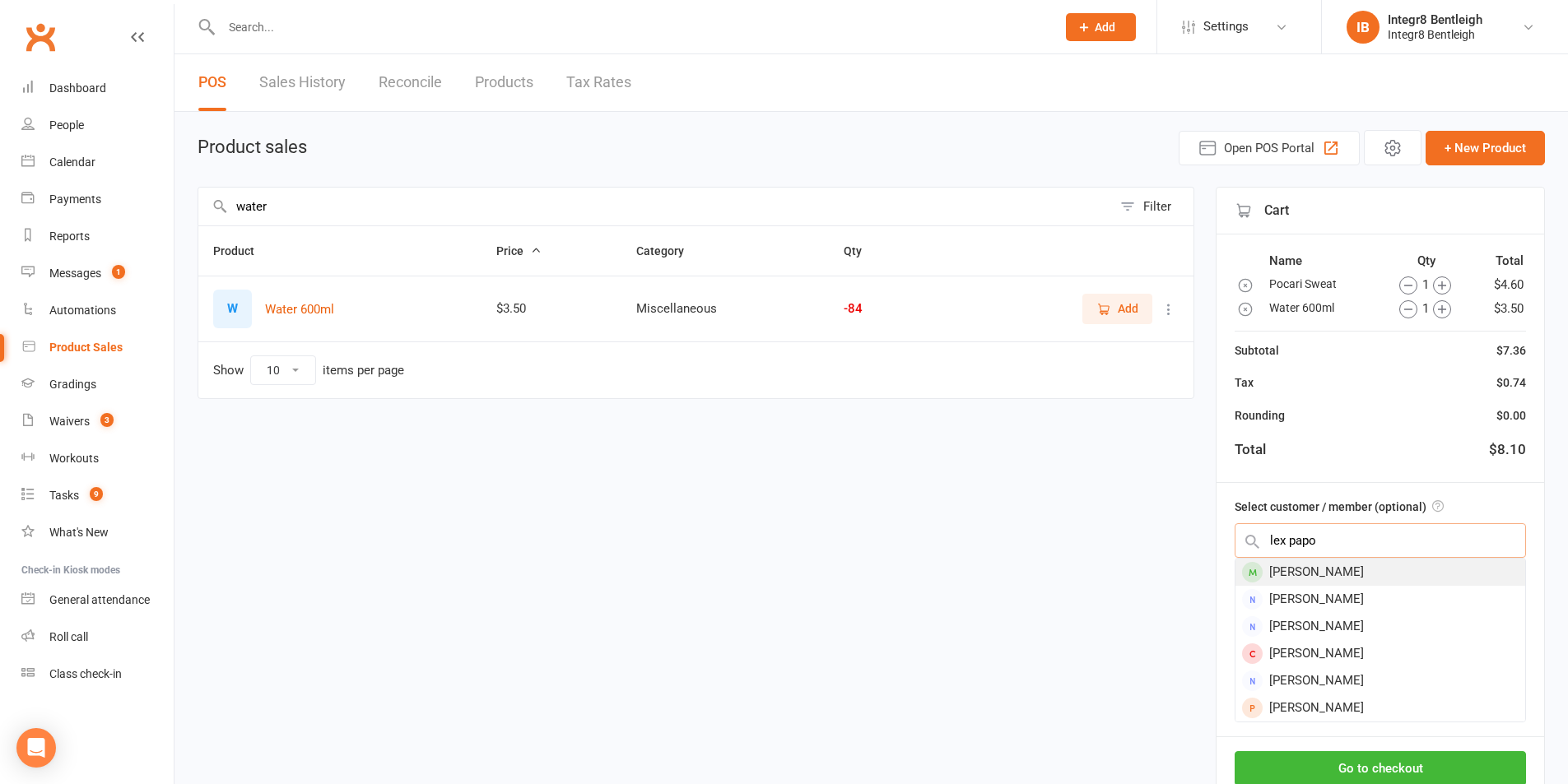
type input "lex papo"
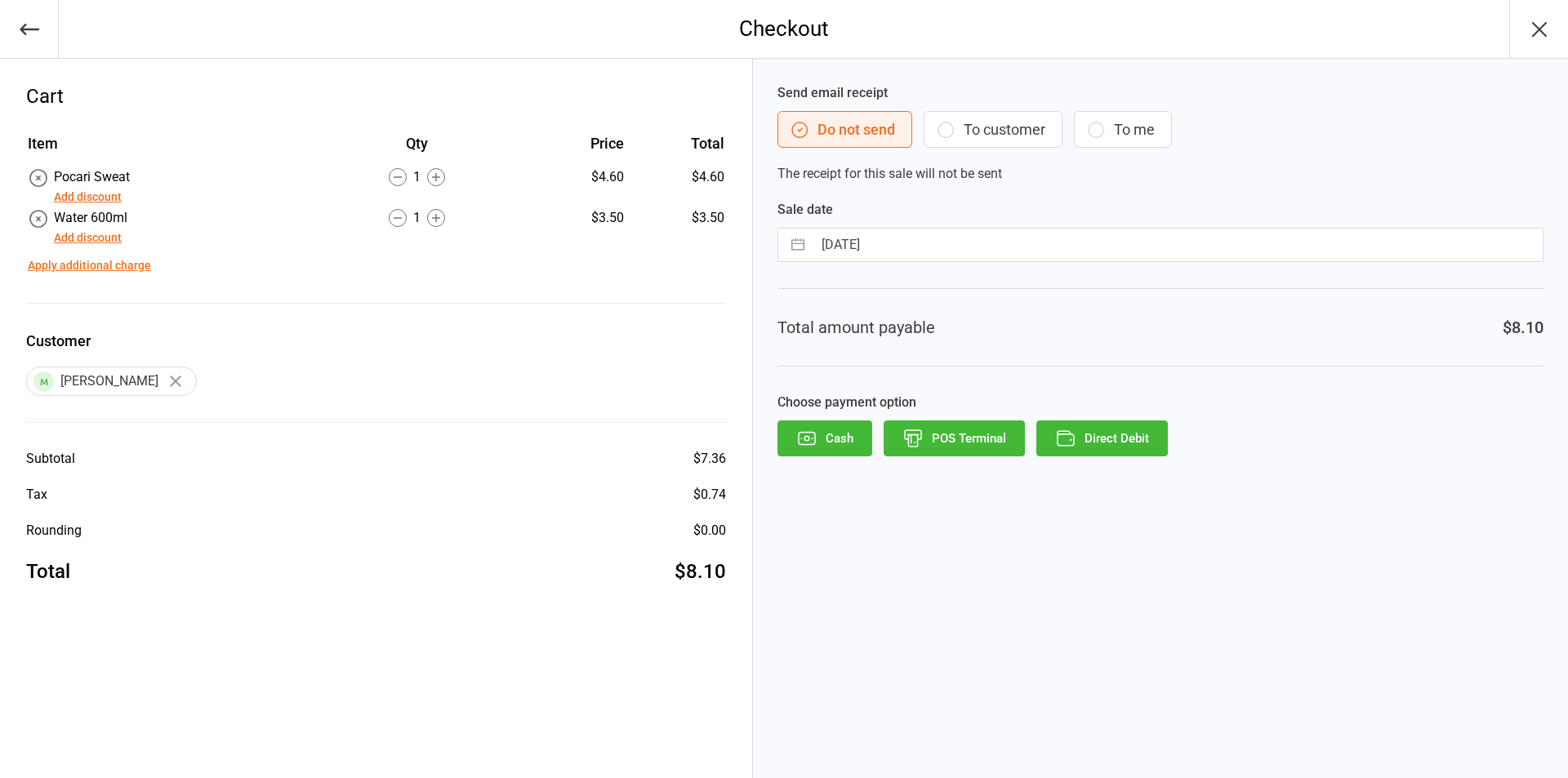
drag, startPoint x: 968, startPoint y: 430, endPoint x: 942, endPoint y: 391, distance: 46.9
click at [942, 391] on div "Send email receipt Do not send To customer To me The receipt for this sale will…" at bounding box center [1160, 418] width 815 height 719
click at [934, 432] on button "POS Terminal" at bounding box center [954, 438] width 142 height 36
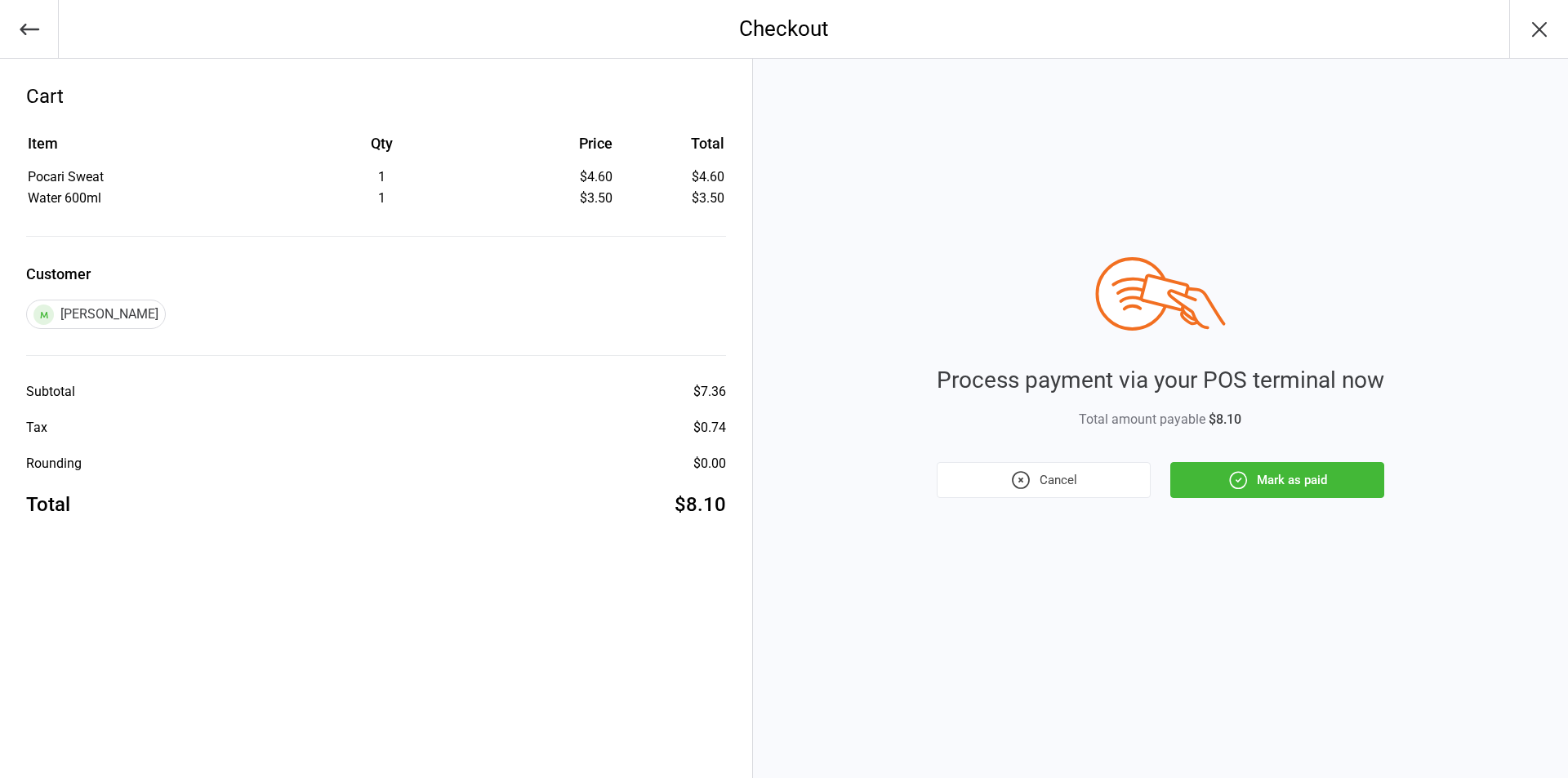
click at [1196, 478] on button "Mark as paid" at bounding box center [1277, 479] width 214 height 36
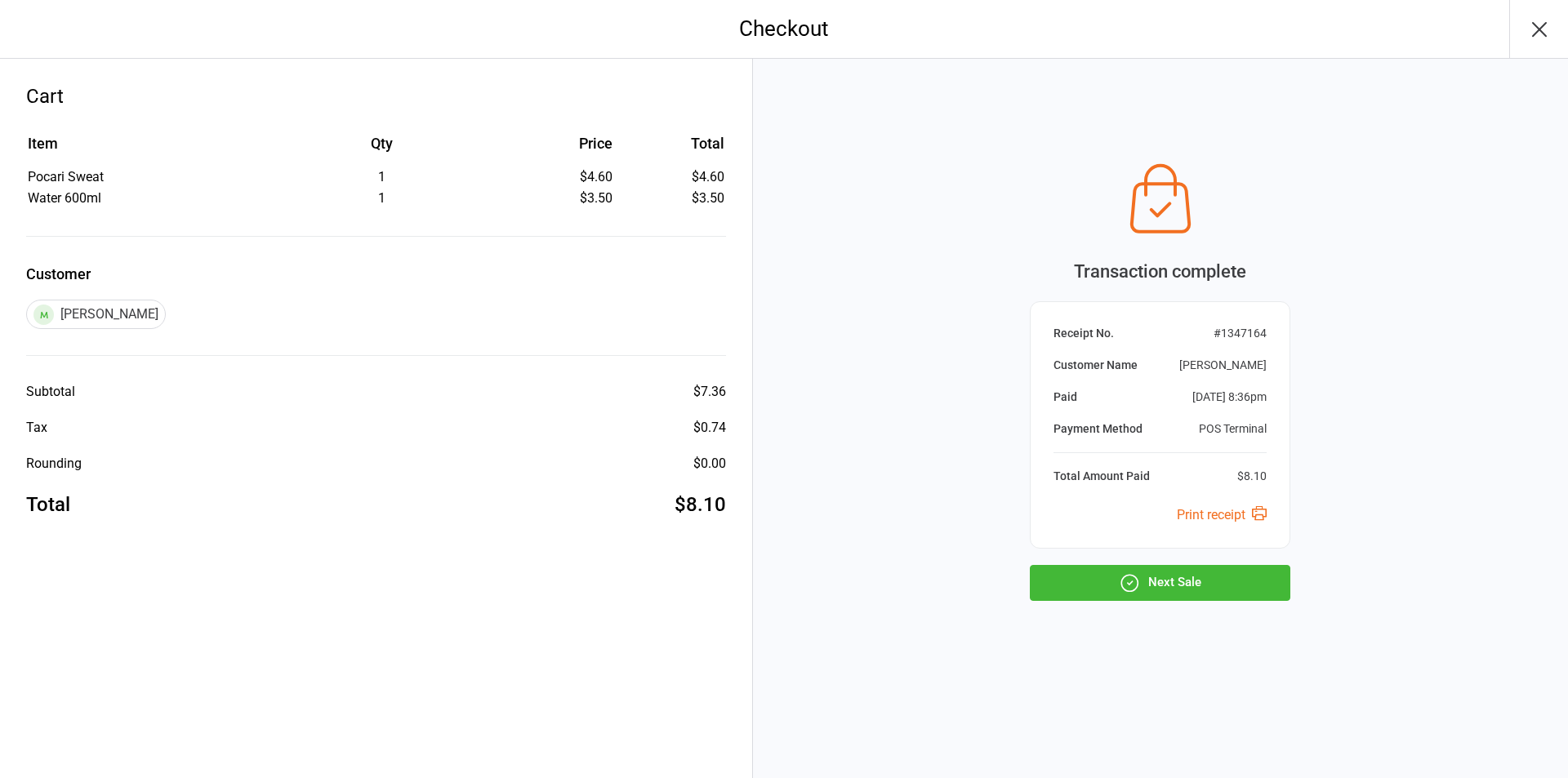
click at [1147, 586] on button "Next Sale" at bounding box center [1160, 583] width 261 height 36
